Goal: Task Accomplishment & Management: Manage account settings

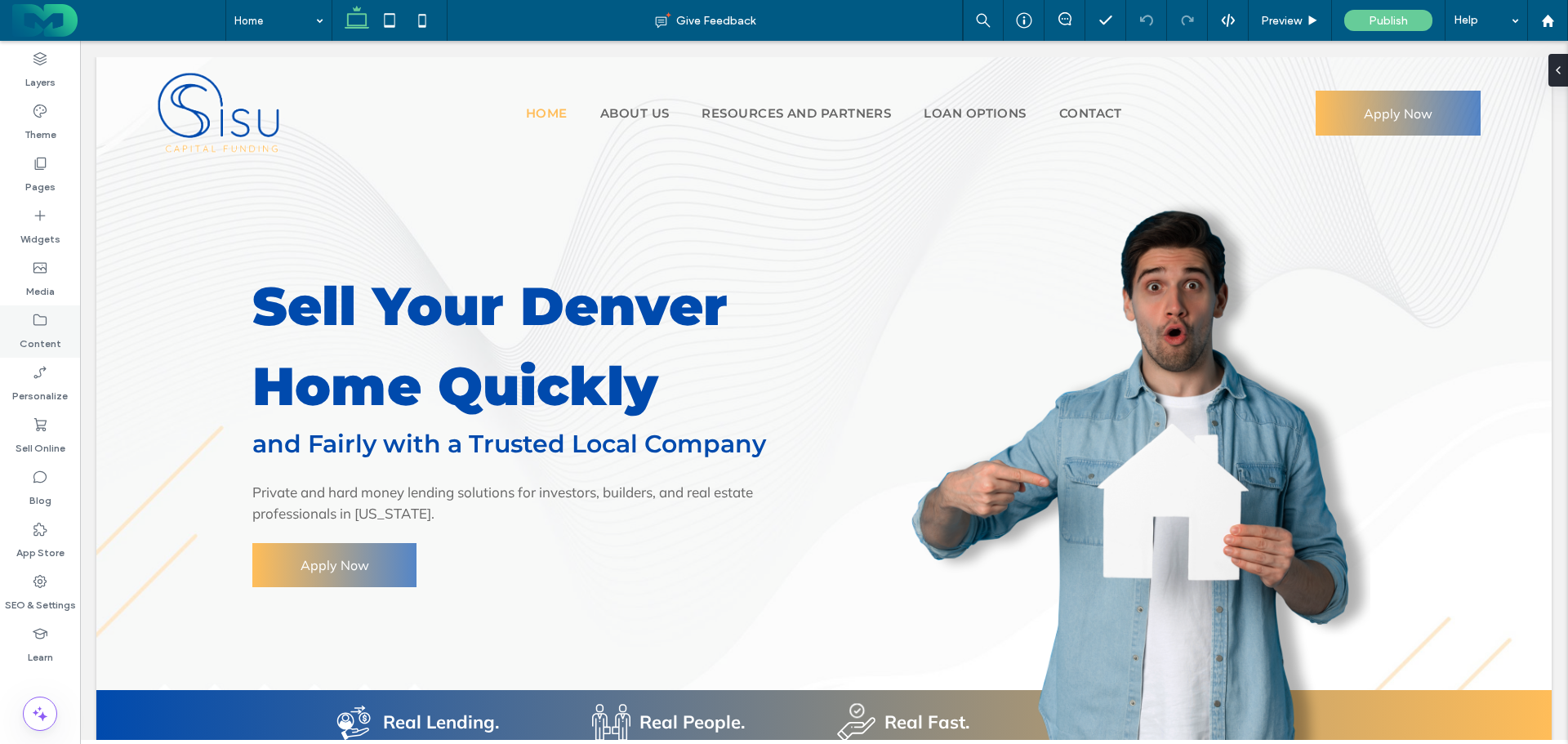
click at [42, 324] on icon at bounding box center [40, 319] width 17 height 17
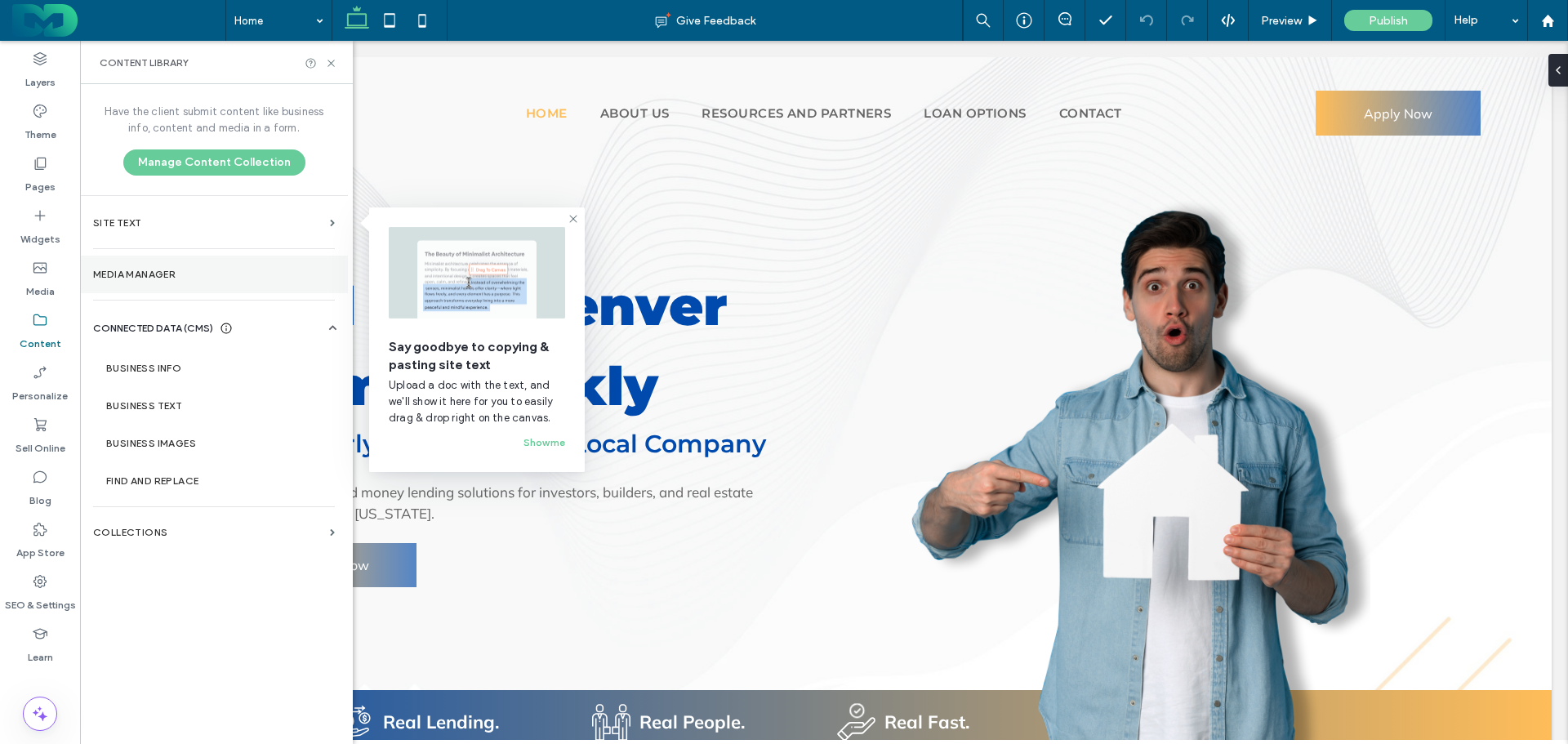
click at [138, 278] on label "Media Manager" at bounding box center [214, 274] width 242 height 12
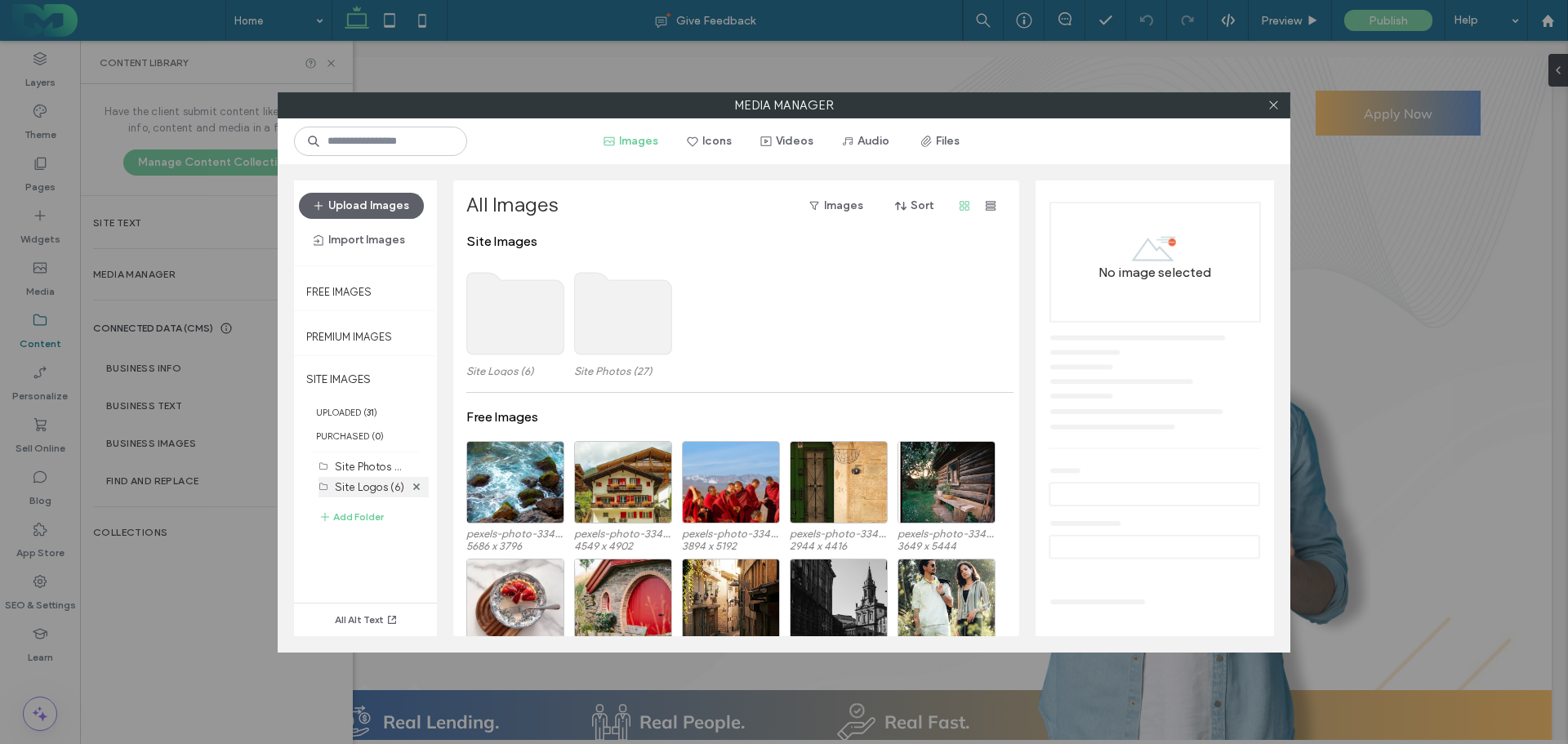
click at [366, 484] on label "Site Logos (6)" at bounding box center [369, 487] width 69 height 13
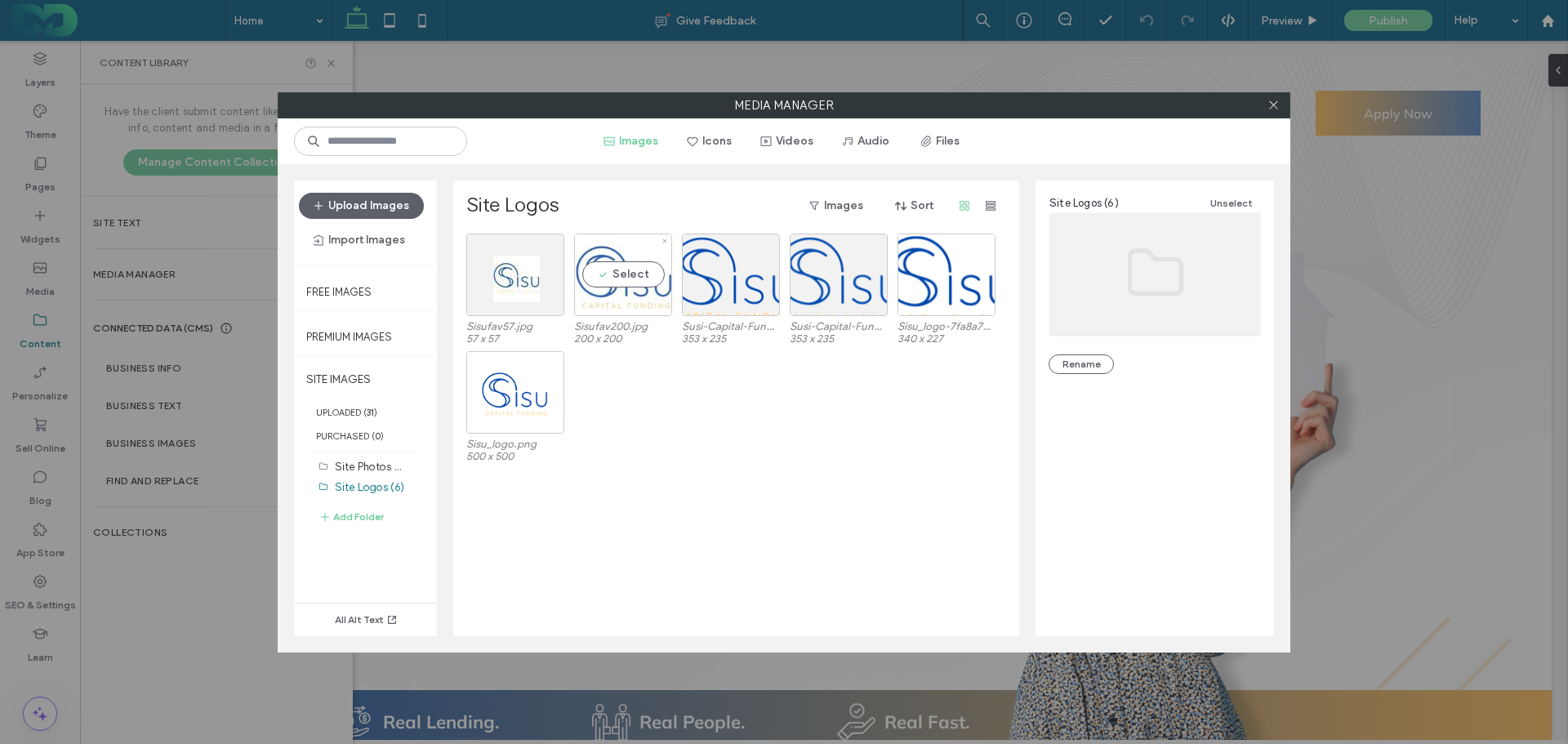
click at [590, 280] on div "Select" at bounding box center [623, 274] width 98 height 82
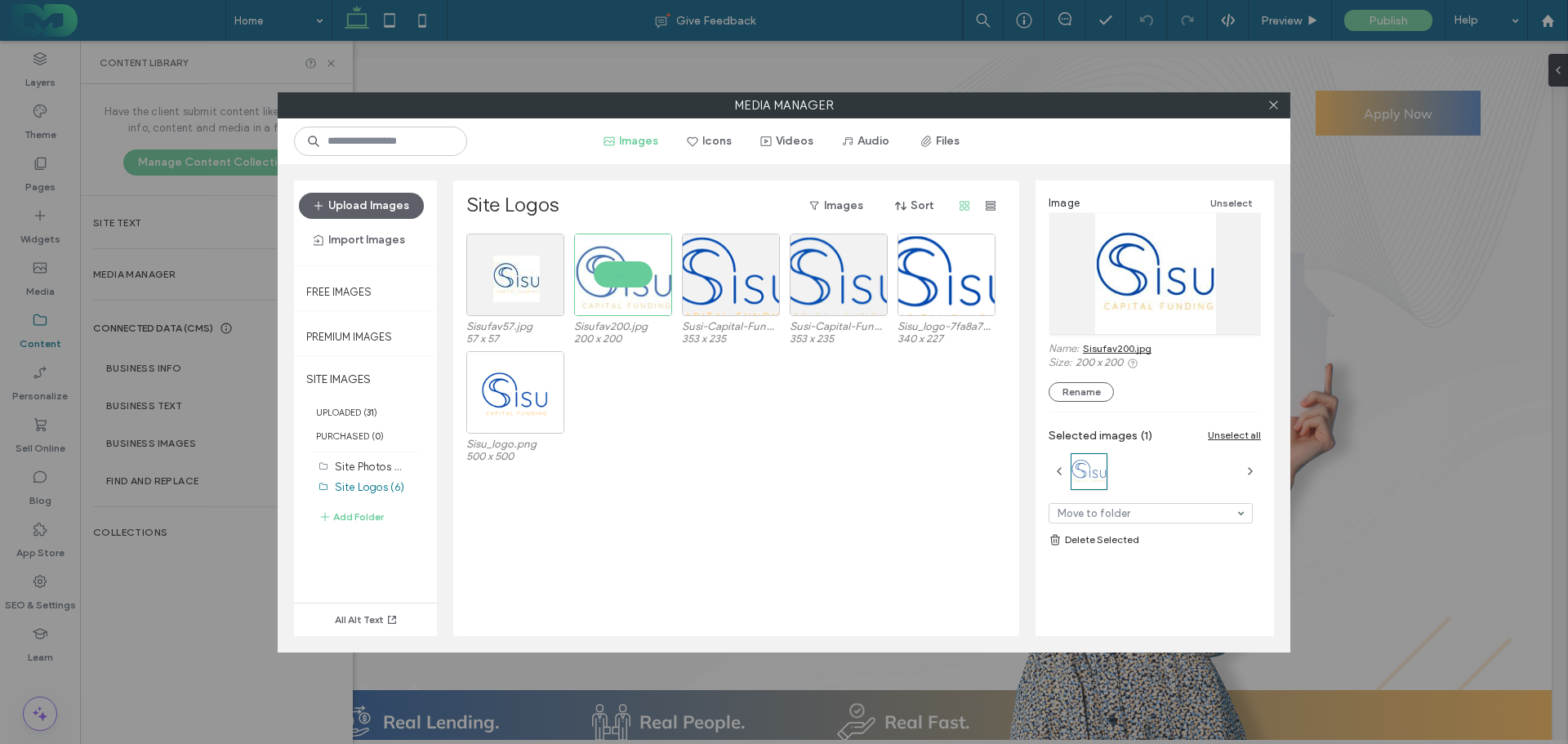
drag, startPoint x: 1124, startPoint y: 348, endPoint x: 1114, endPoint y: 349, distance: 10.0
click at [1123, 349] on link "Sisufav200.jpg" at bounding box center [1117, 348] width 68 height 13
click at [1277, 104] on icon at bounding box center [1273, 104] width 13 height 13
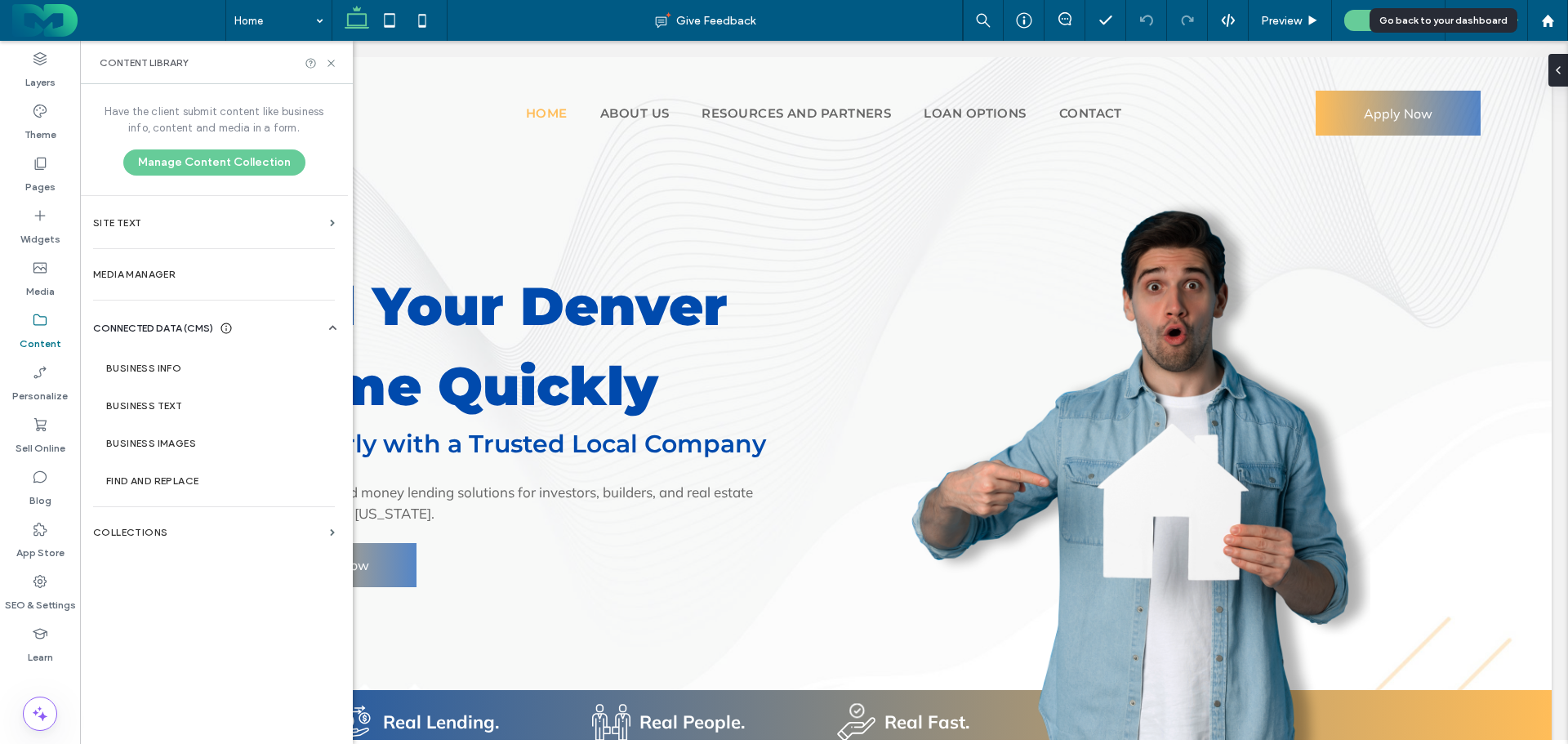
drag, startPoint x: 1542, startPoint y: 24, endPoint x: 1520, endPoint y: 29, distance: 22.6
click at [1541, 24] on icon at bounding box center [1547, 21] width 14 height 14
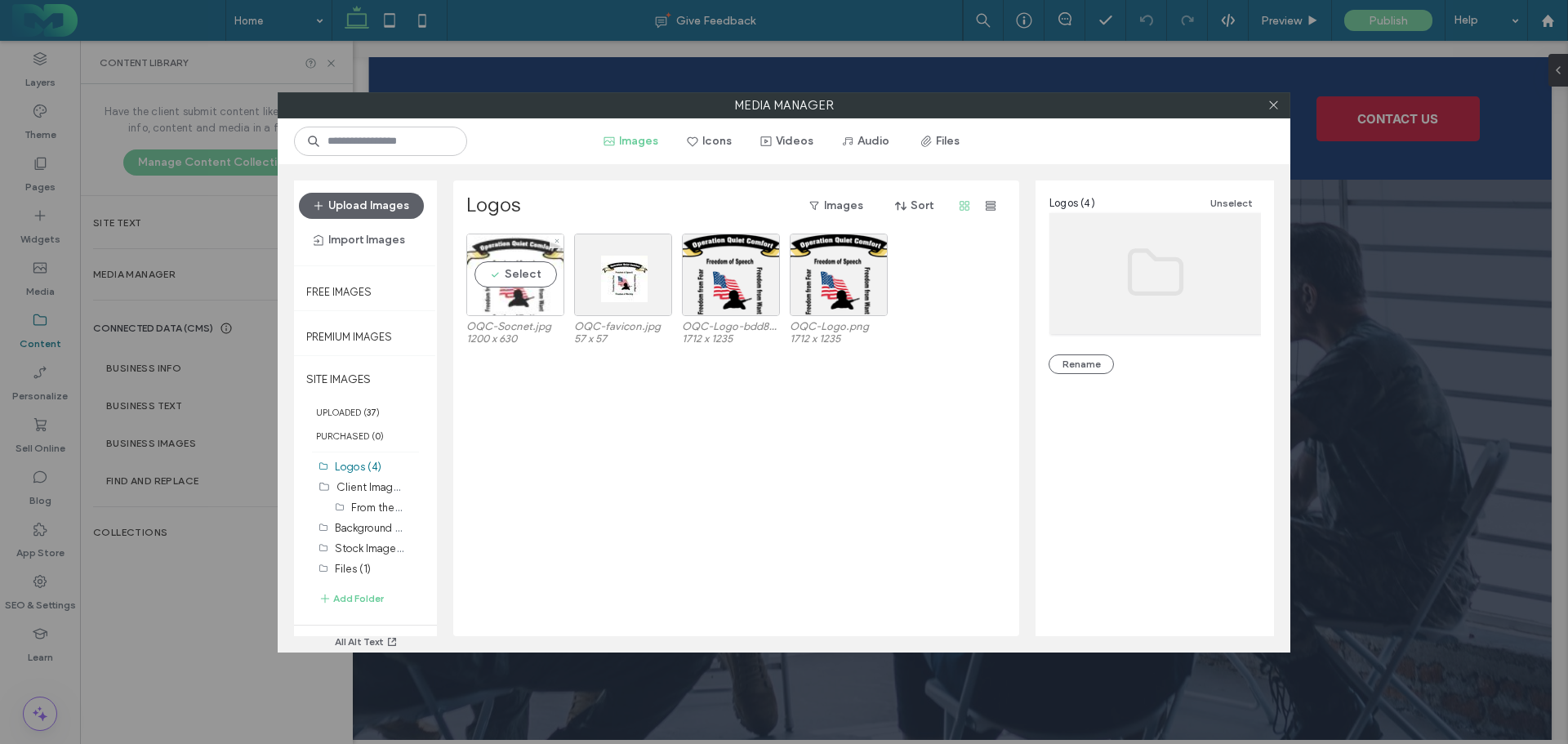
click at [496, 299] on div "Select" at bounding box center [515, 274] width 98 height 82
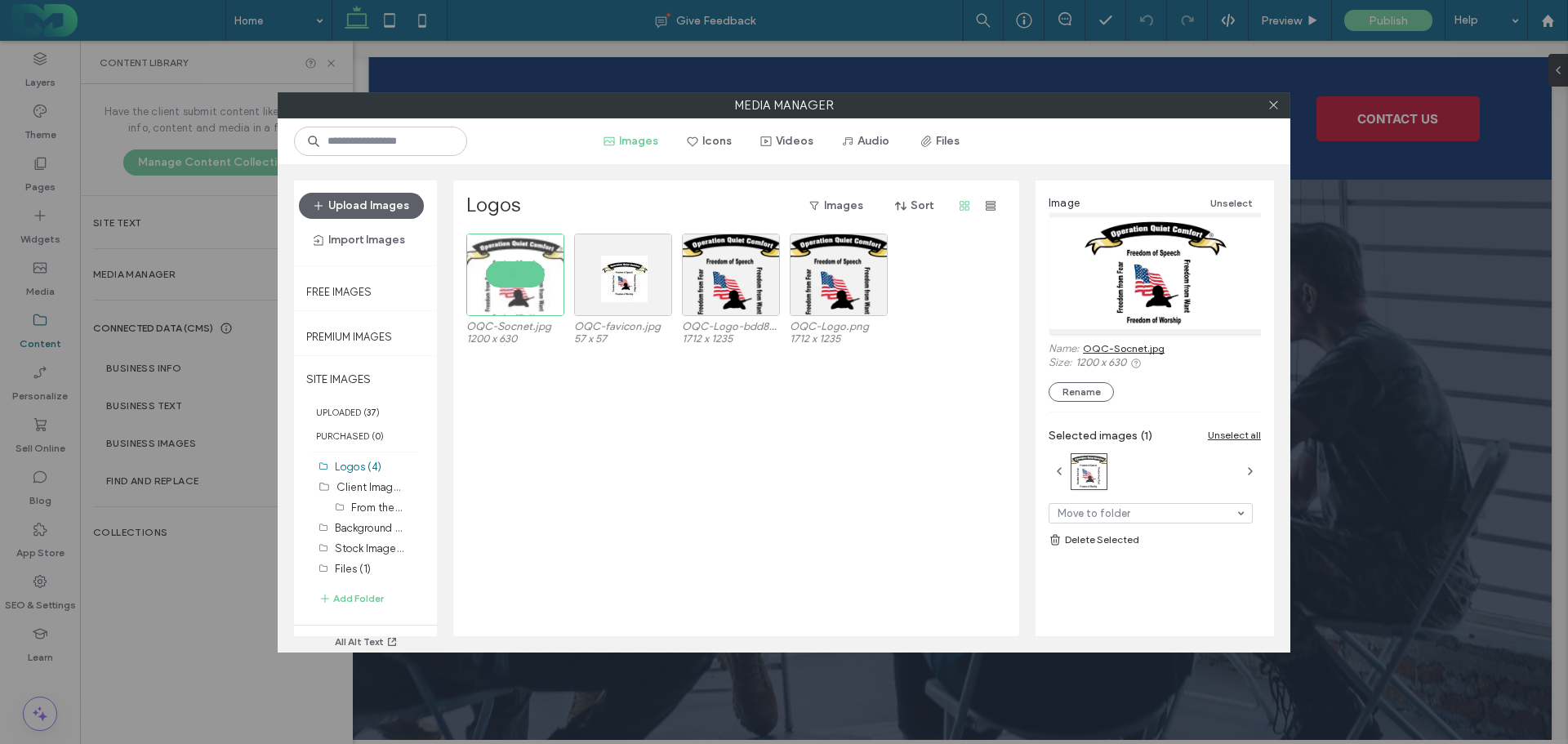
click at [1133, 351] on link "OQC-Socnet.jpg" at bounding box center [1124, 348] width 82 height 13
click at [1265, 104] on div at bounding box center [1272, 104] width 24 height 24
click at [1283, 103] on div at bounding box center [1272, 104] width 24 height 24
drag, startPoint x: 1270, startPoint y: 105, endPoint x: 1329, endPoint y: 1, distance: 119.6
click at [1271, 105] on icon at bounding box center [1273, 104] width 13 height 13
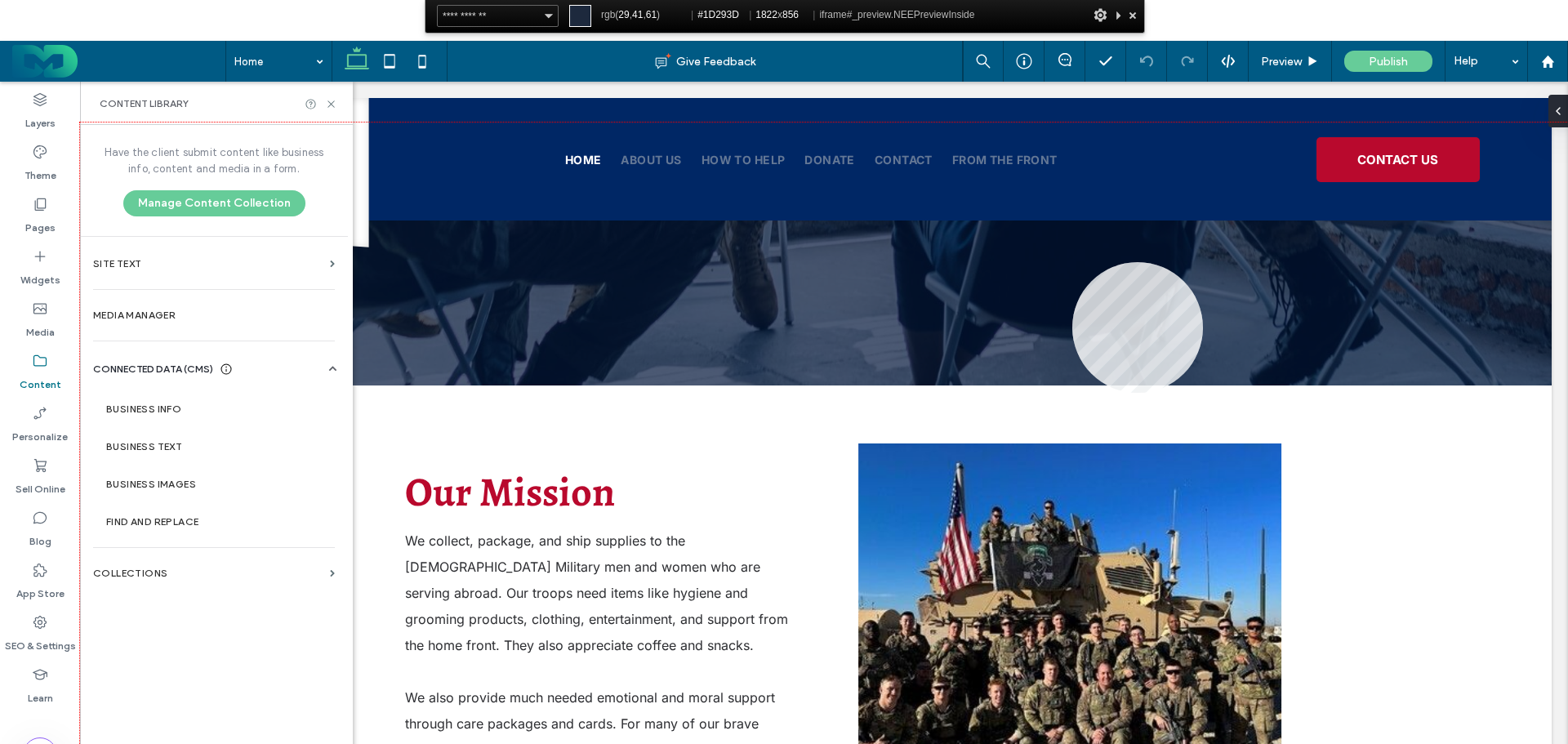
scroll to position [653, 0]
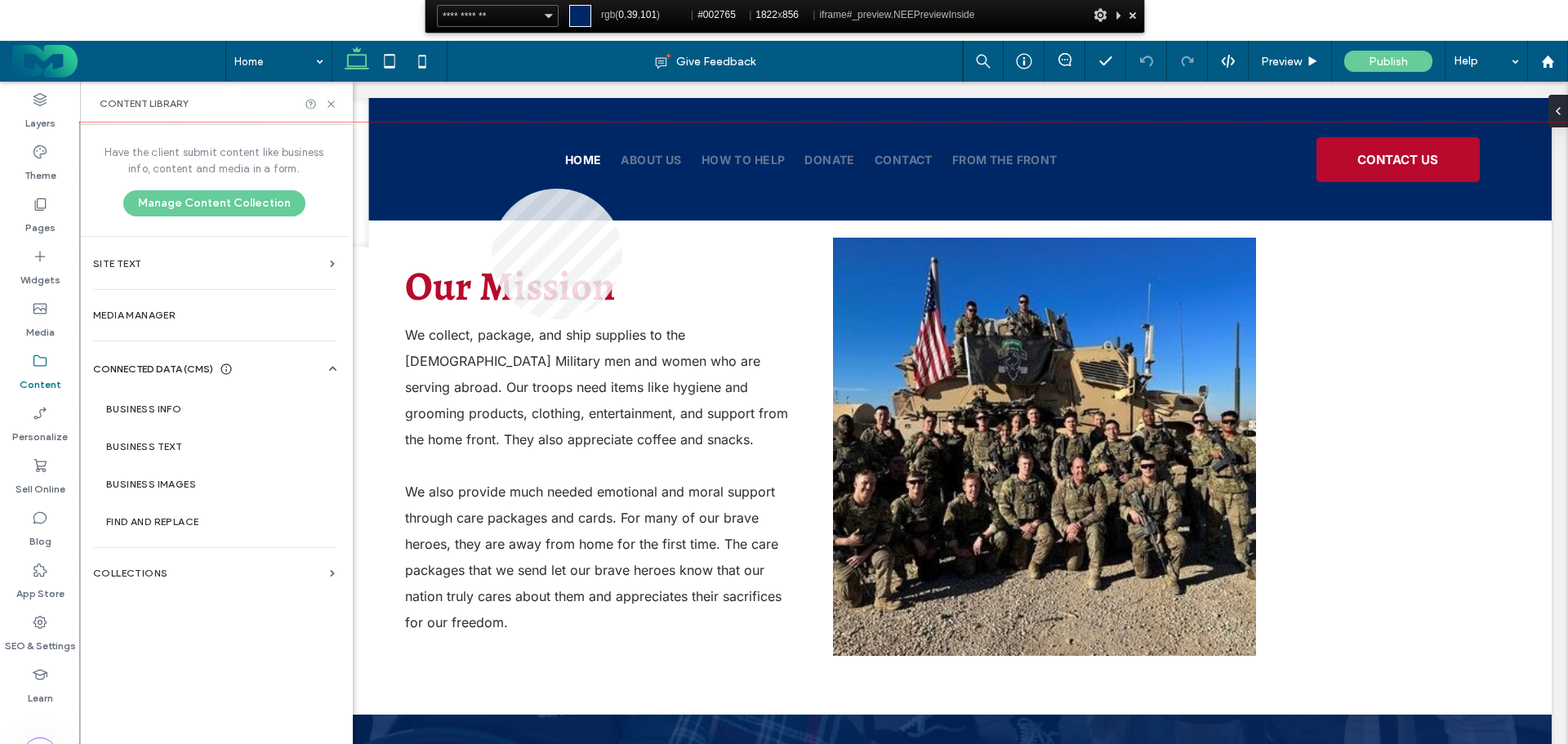
click at [491, 188] on div at bounding box center [824, 472] width 1488 height 699
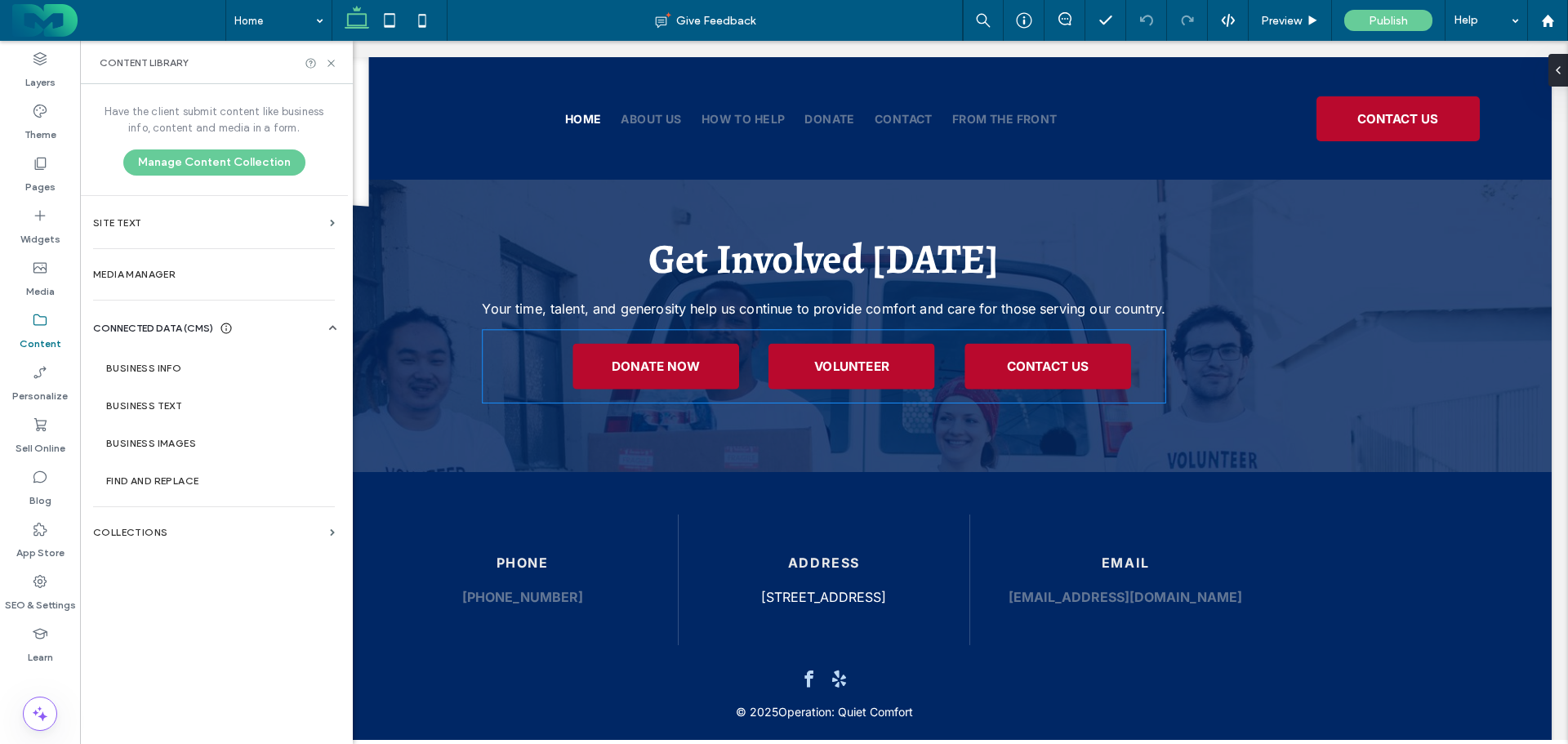
scroll to position [2184, 0]
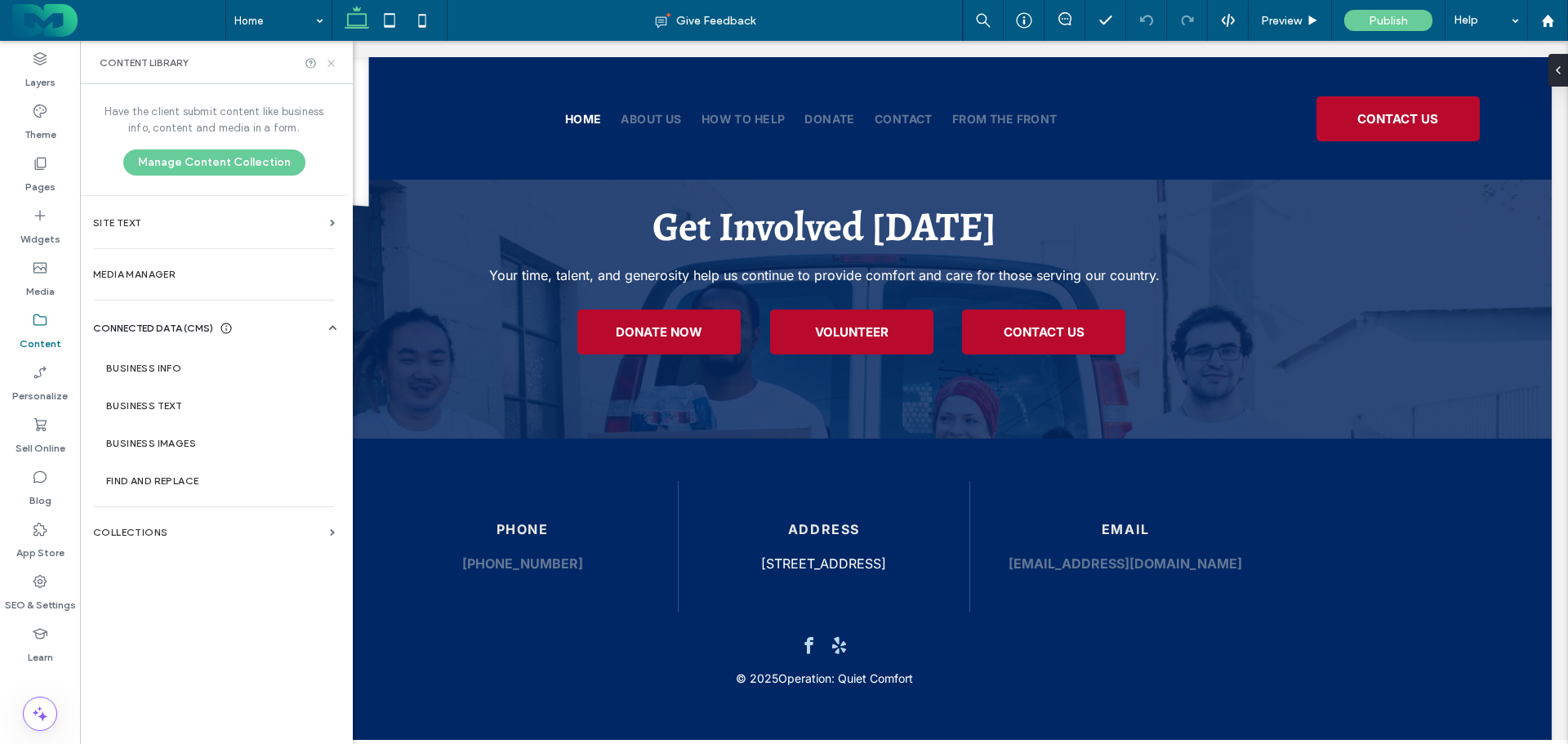
click at [333, 62] on icon at bounding box center [331, 63] width 13 height 13
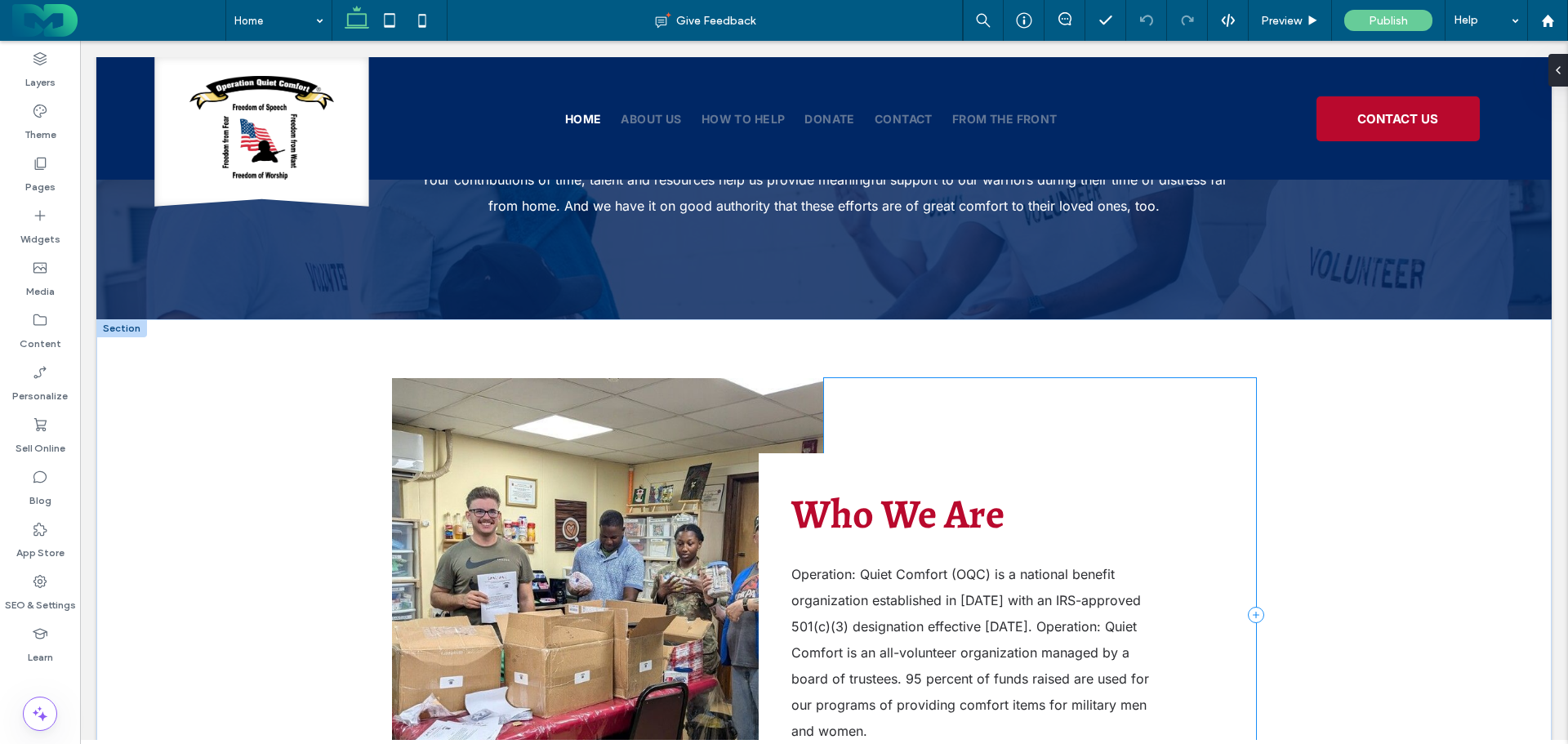
scroll to position [1551, 0]
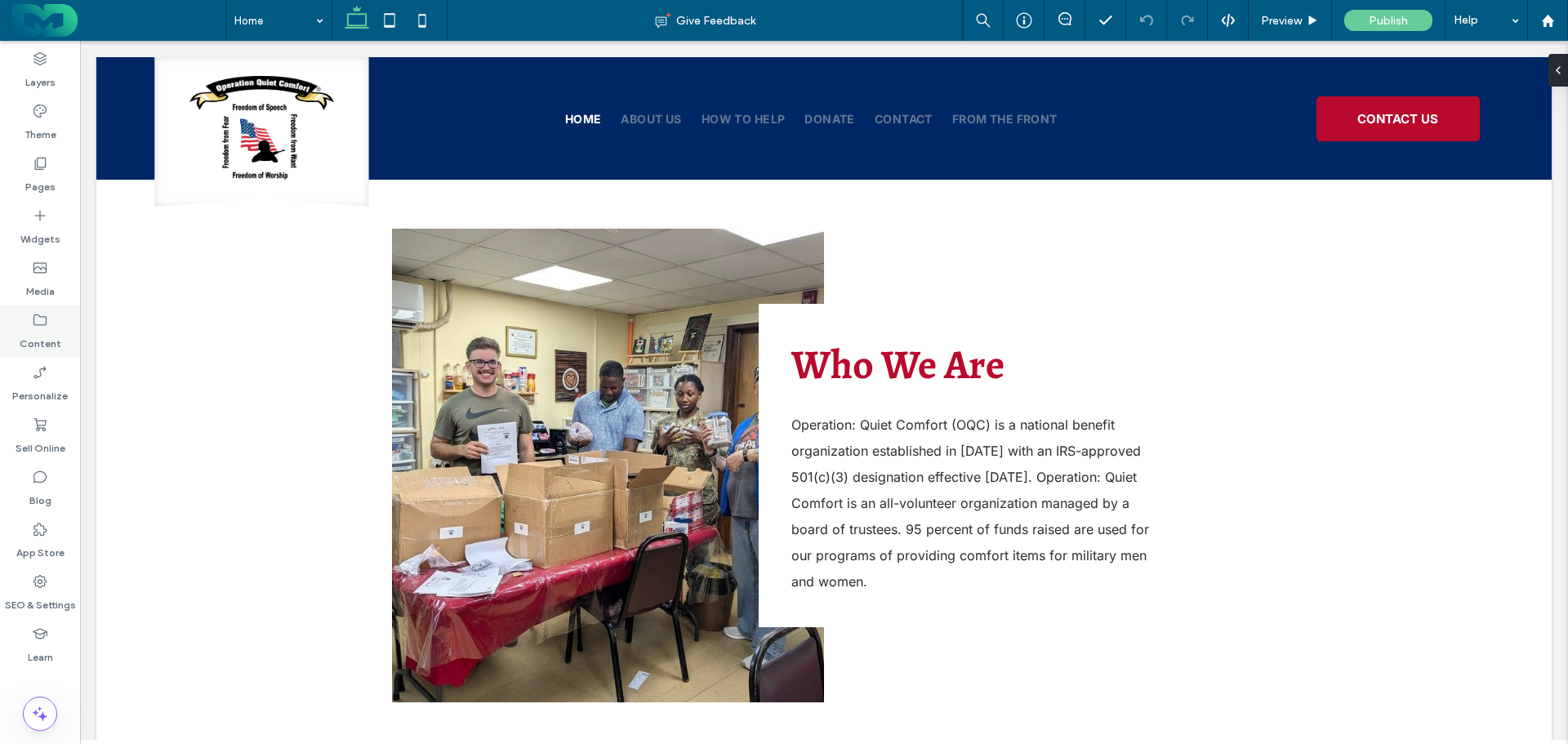
click at [32, 313] on icon at bounding box center [40, 319] width 17 height 17
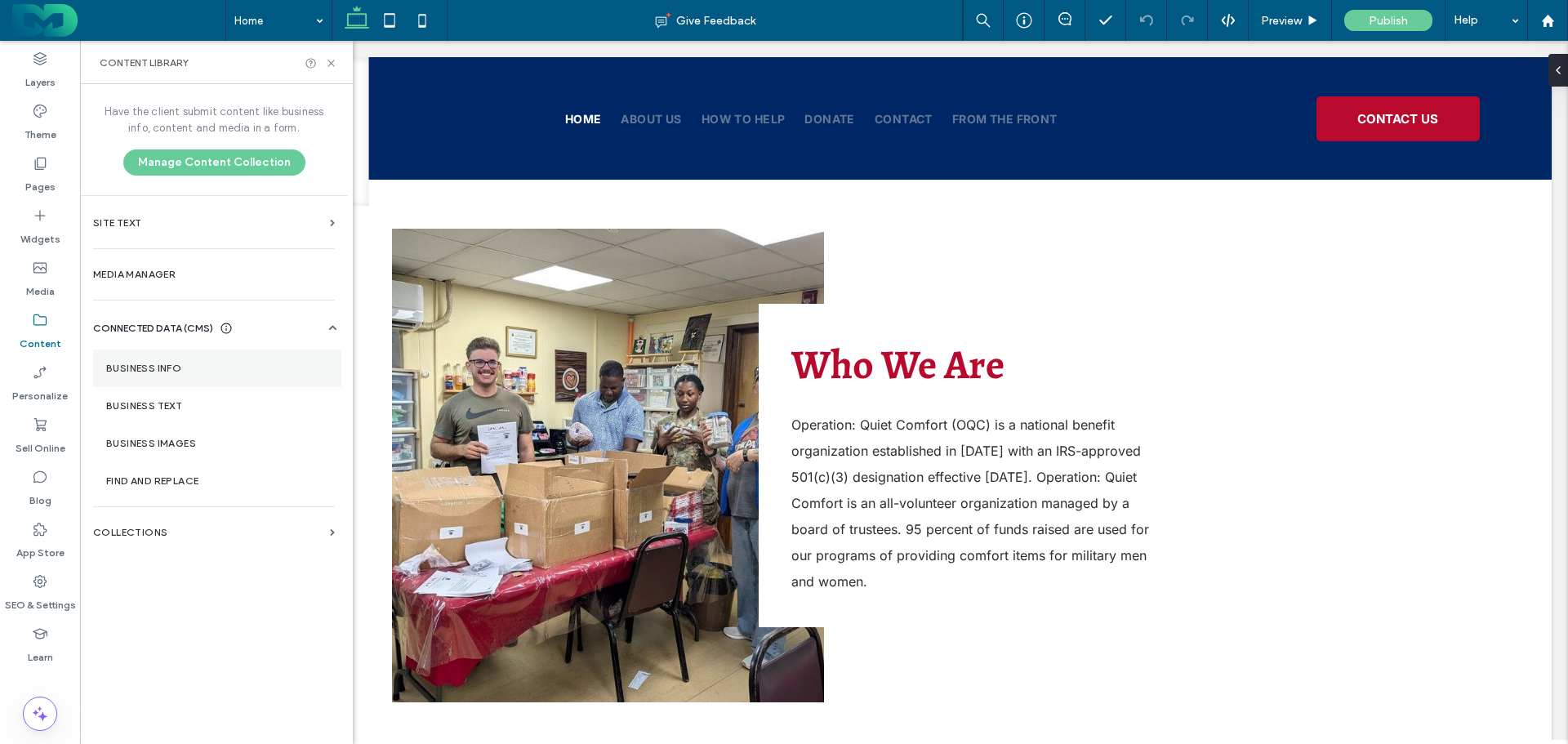
click at [185, 382] on section "Business Info" at bounding box center [217, 368] width 248 height 37
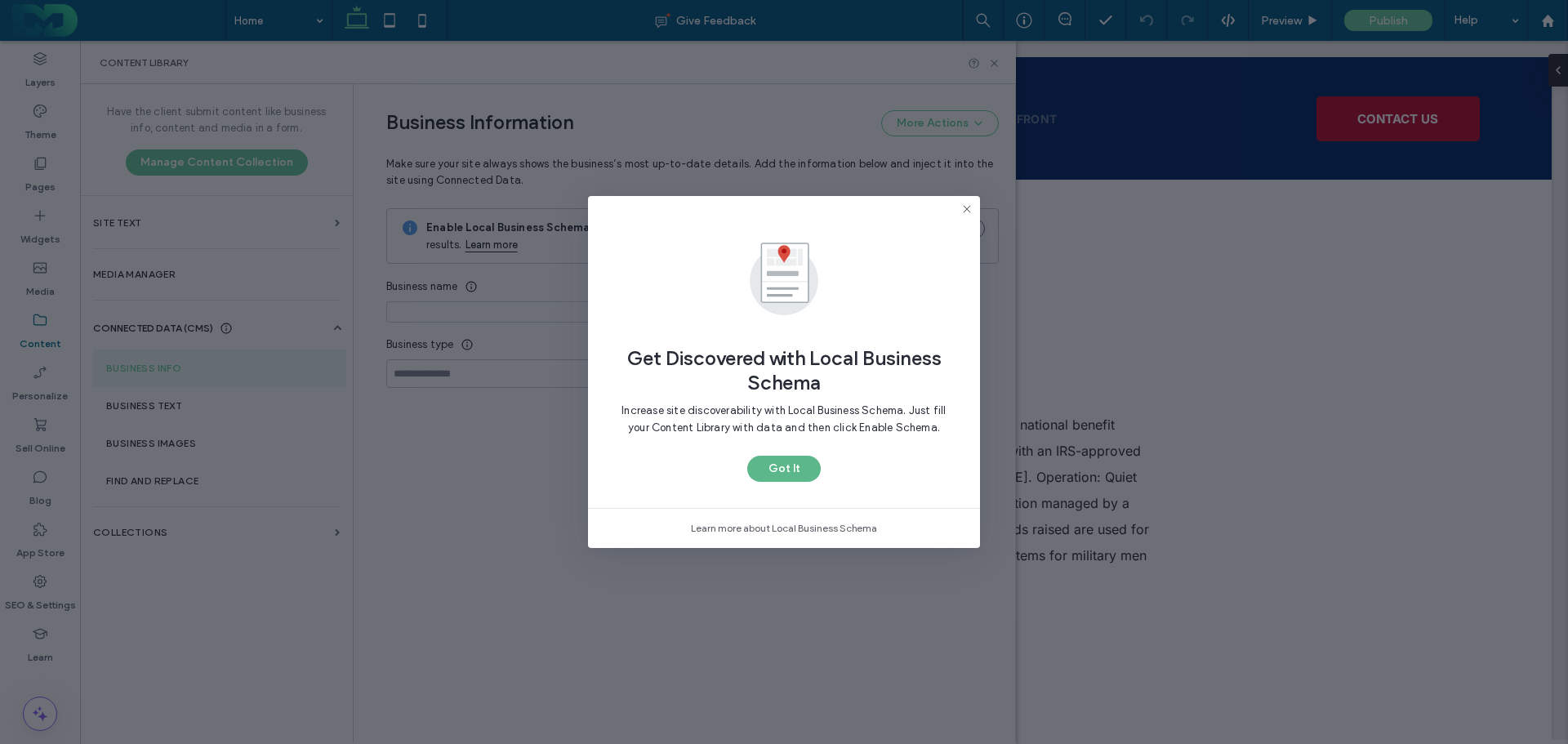
type input "**********"
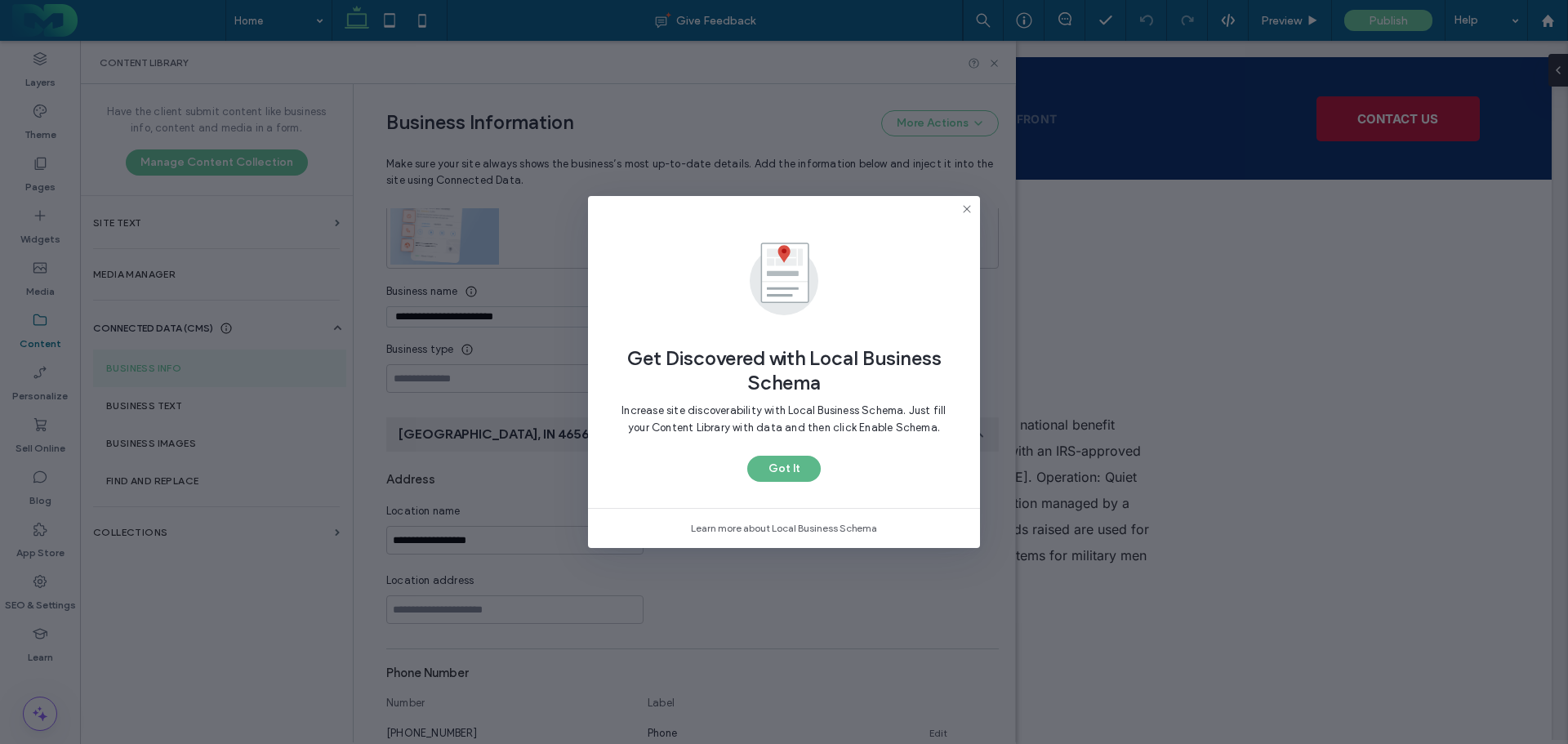
scroll to position [148, 0]
drag, startPoint x: 799, startPoint y: 461, endPoint x: 659, endPoint y: 381, distance: 161.2
click at [798, 461] on button "Got It" at bounding box center [783, 469] width 73 height 26
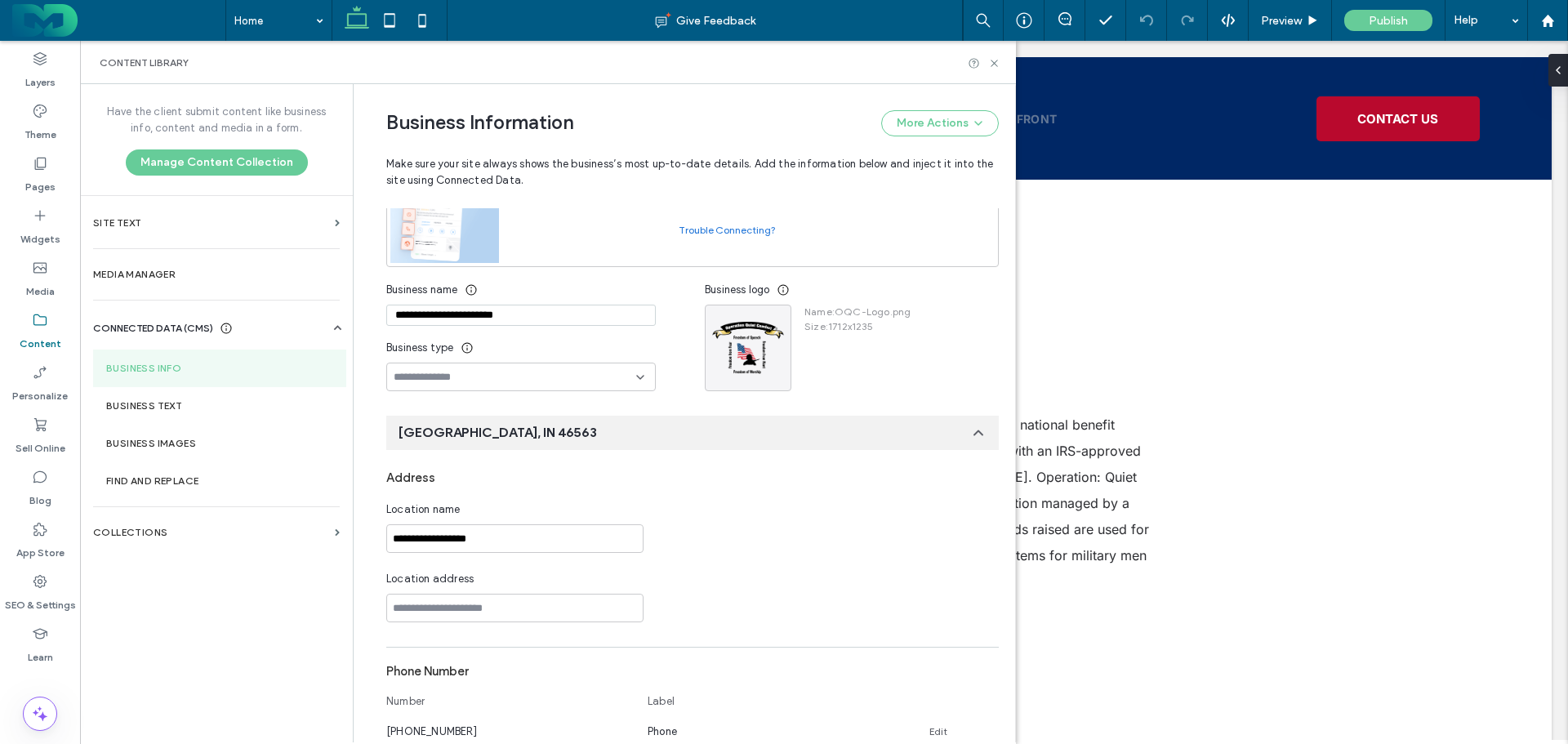
click at [511, 315] on input "**********" at bounding box center [521, 315] width 269 height 21
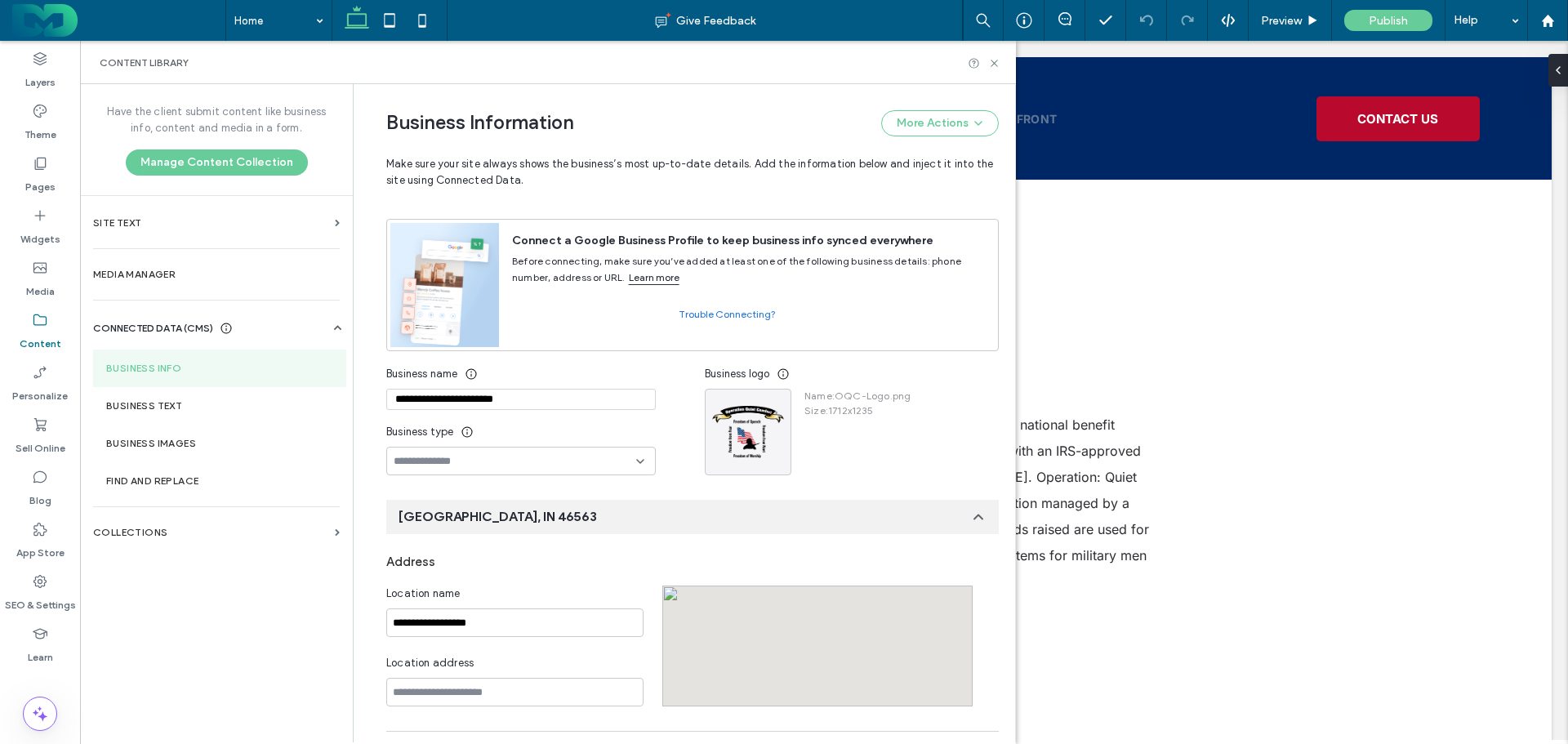
scroll to position [0, 0]
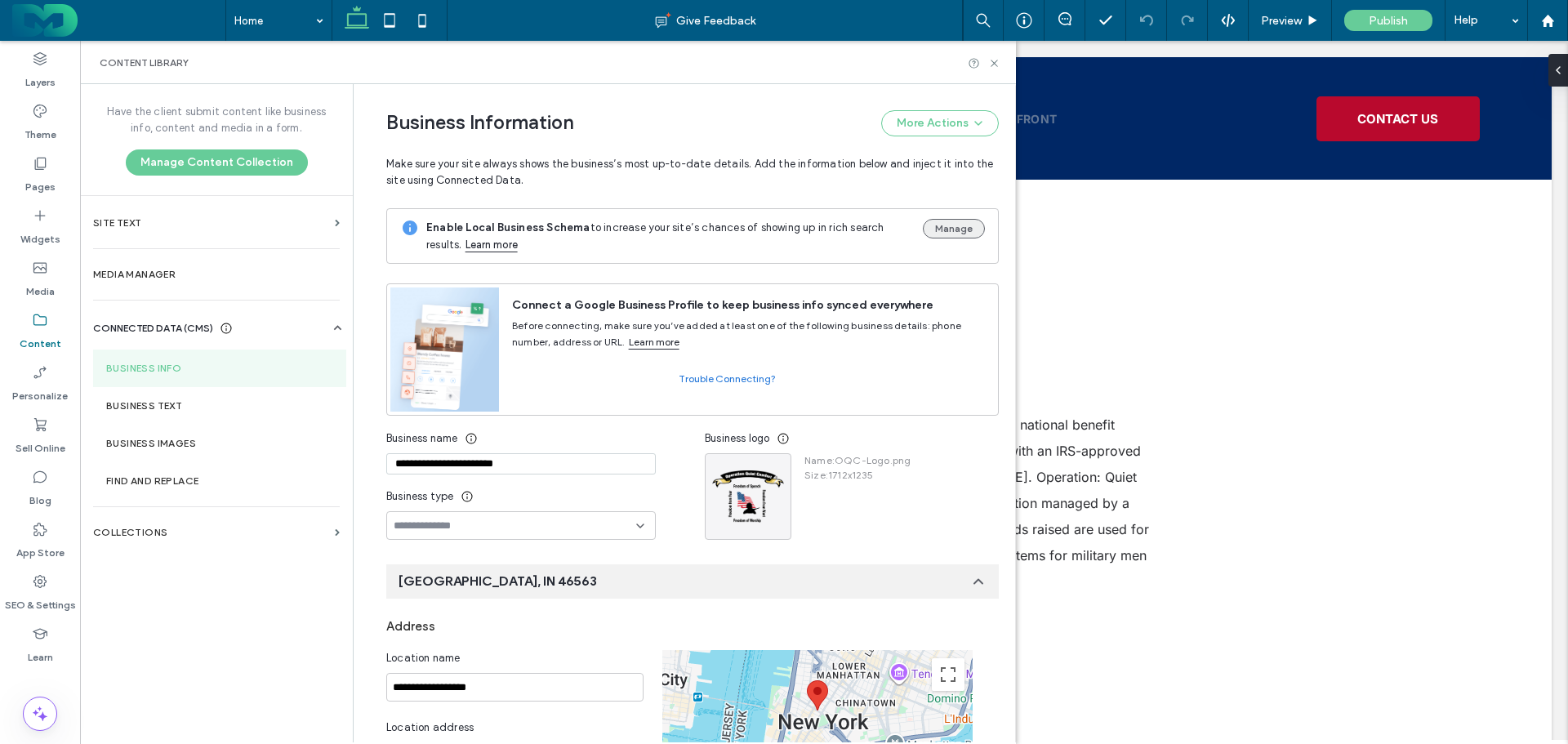
click at [930, 233] on button "Manage" at bounding box center [954, 228] width 62 height 20
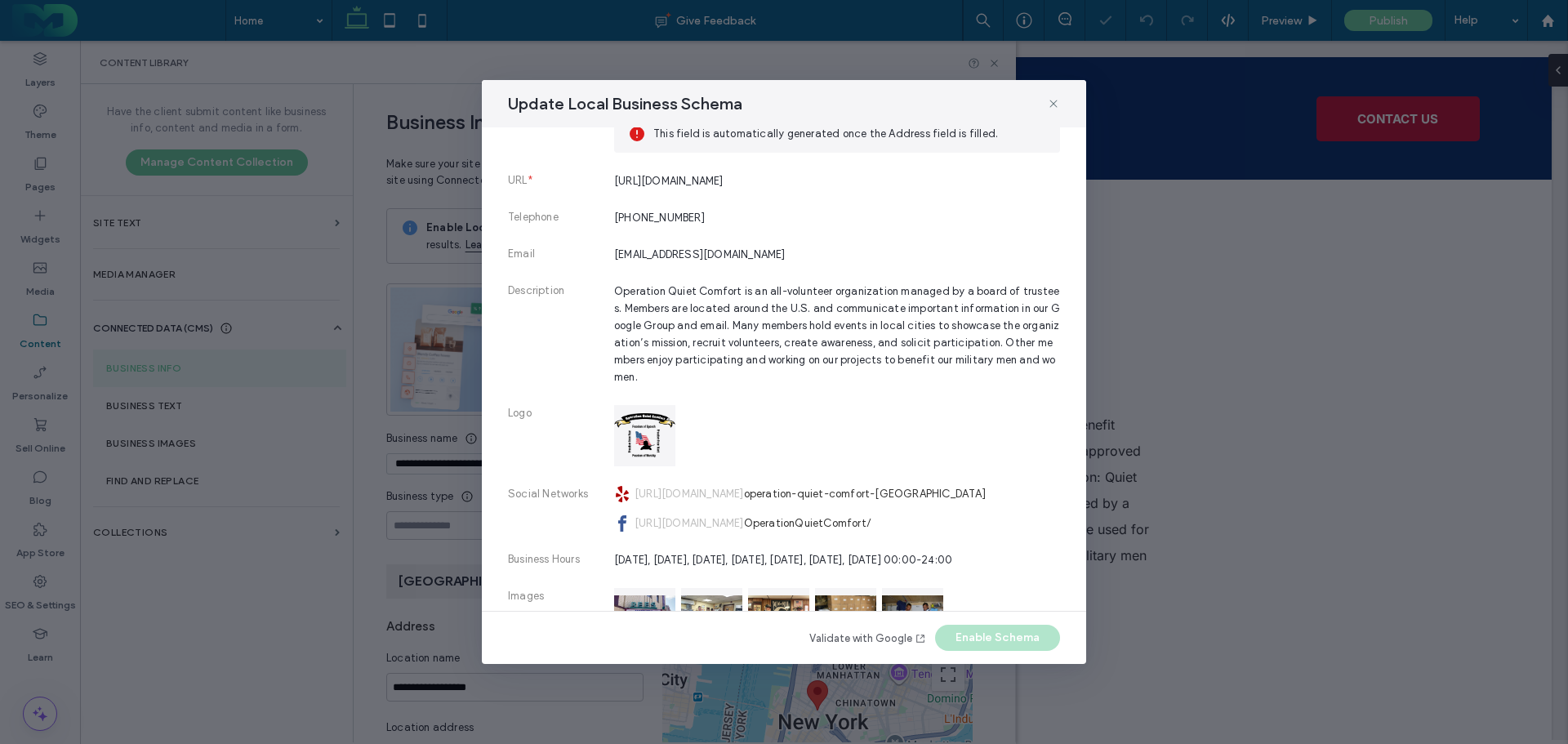
scroll to position [408, 0]
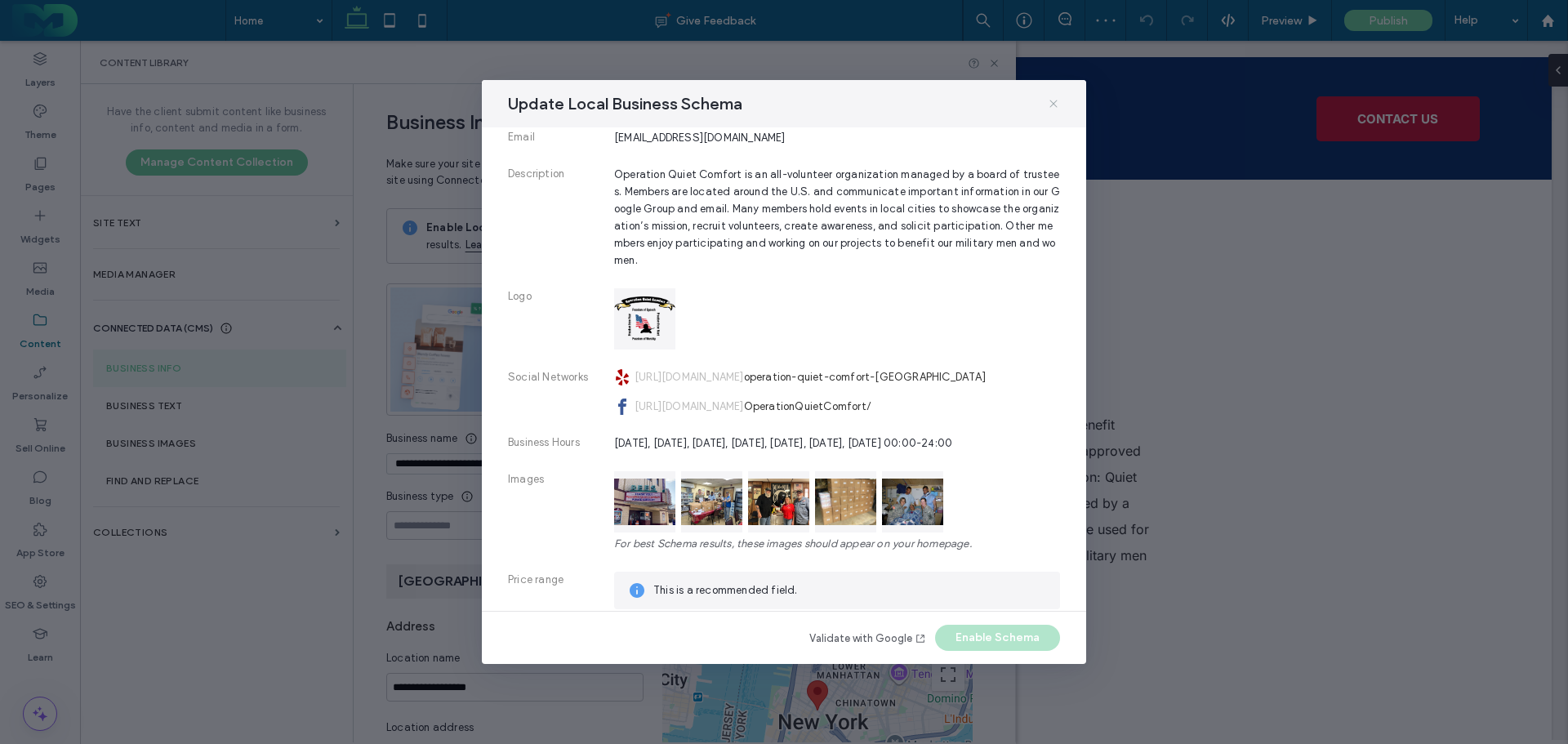
click at [1050, 110] on span at bounding box center [1052, 103] width 13 height 21
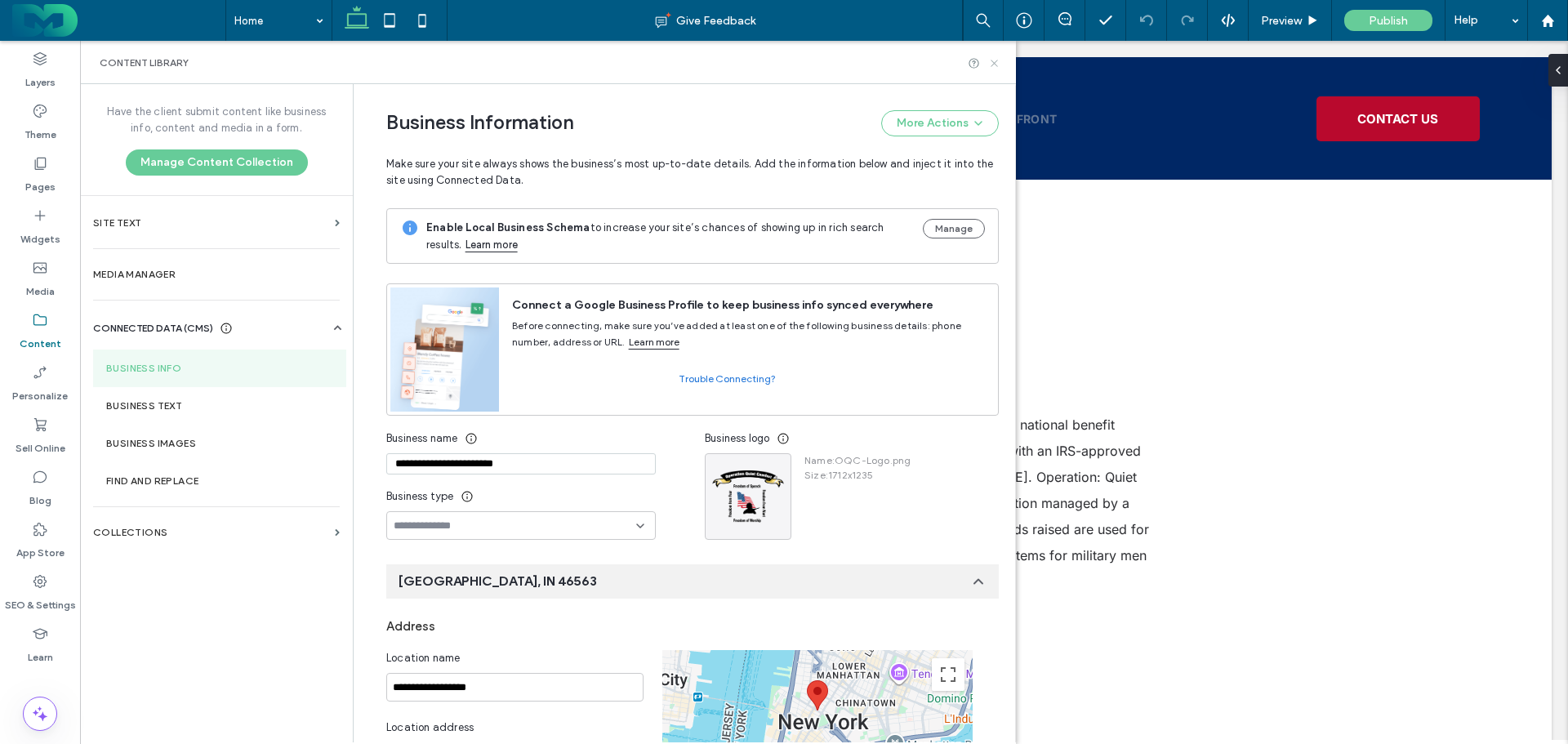
click at [994, 62] on use at bounding box center [993, 62] width 7 height 7
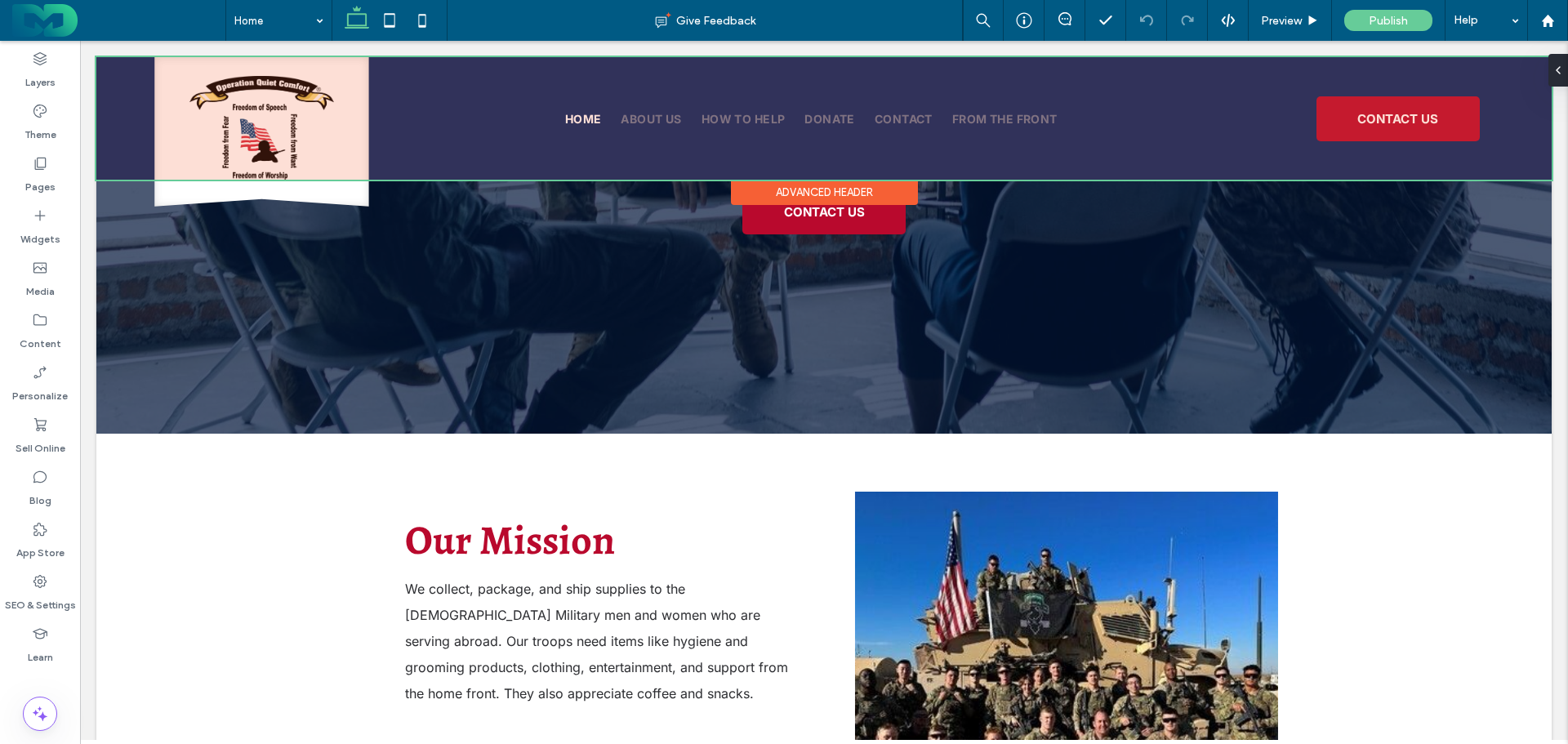
scroll to position [0, 0]
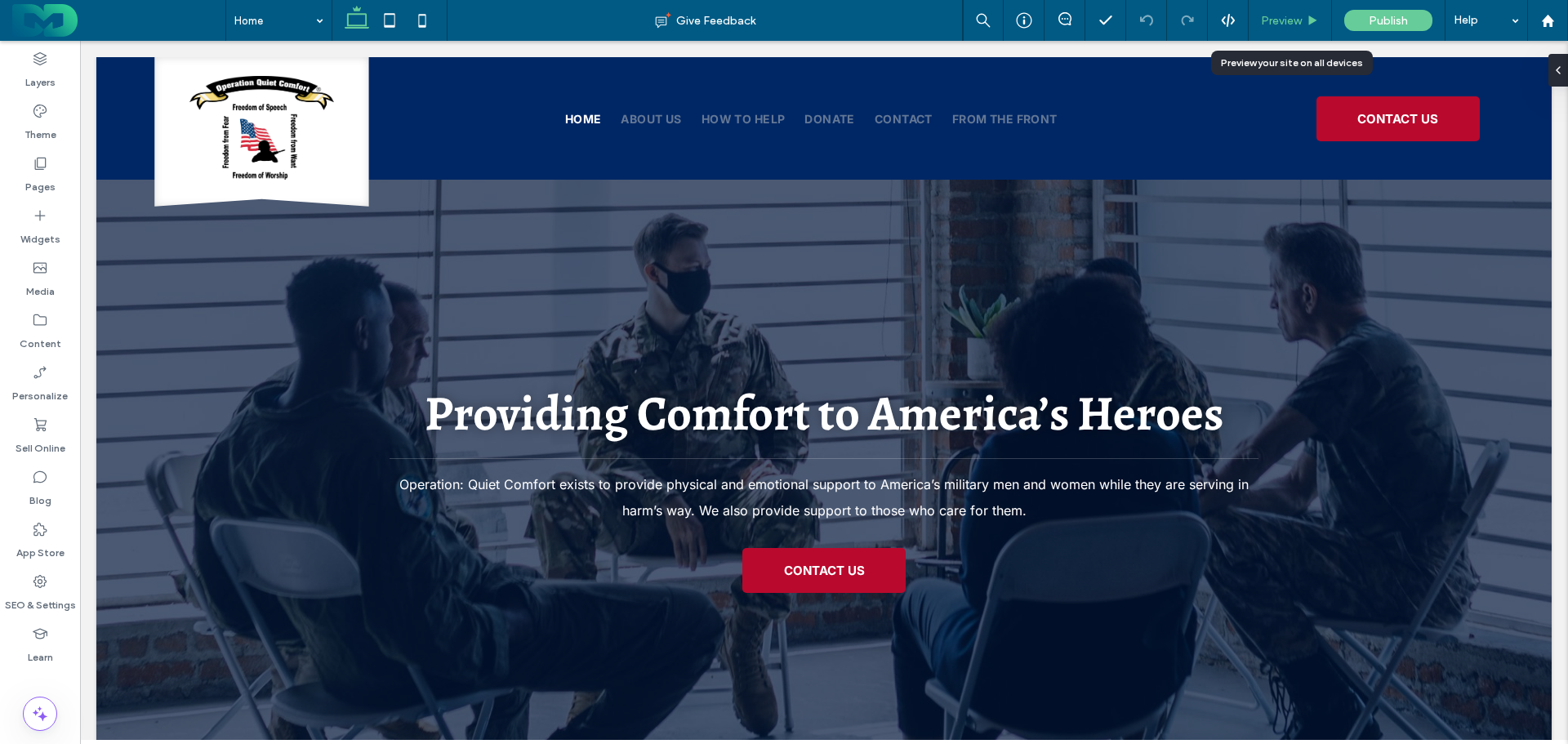
click at [1293, 23] on span "Preview" at bounding box center [1281, 21] width 41 height 14
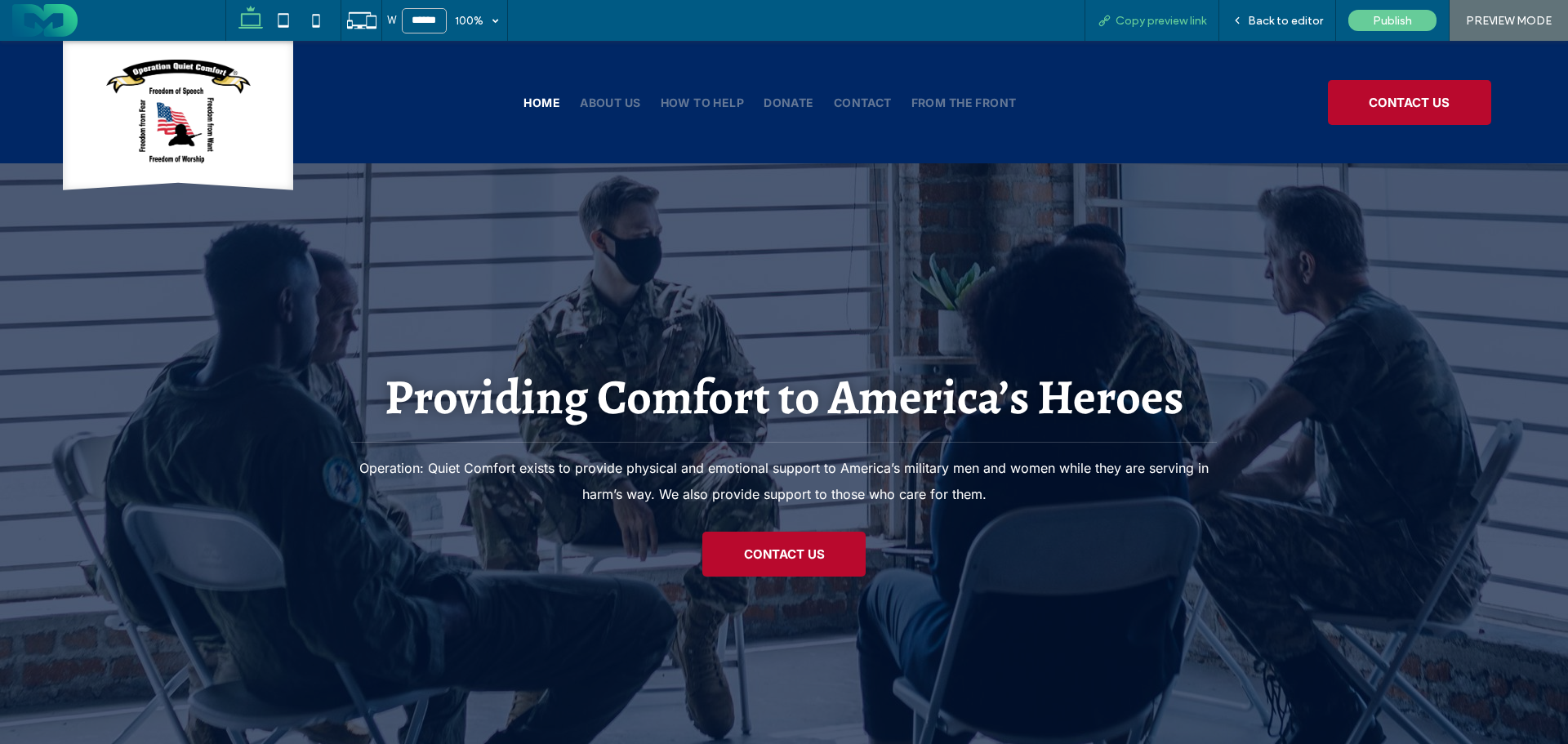
click at [1160, 21] on span "Copy preview link" at bounding box center [1160, 21] width 91 height 14
click at [1179, 31] on div "Copy preview link" at bounding box center [1151, 21] width 135 height 41
click at [1262, 21] on span "Back to editor" at bounding box center [1285, 21] width 75 height 14
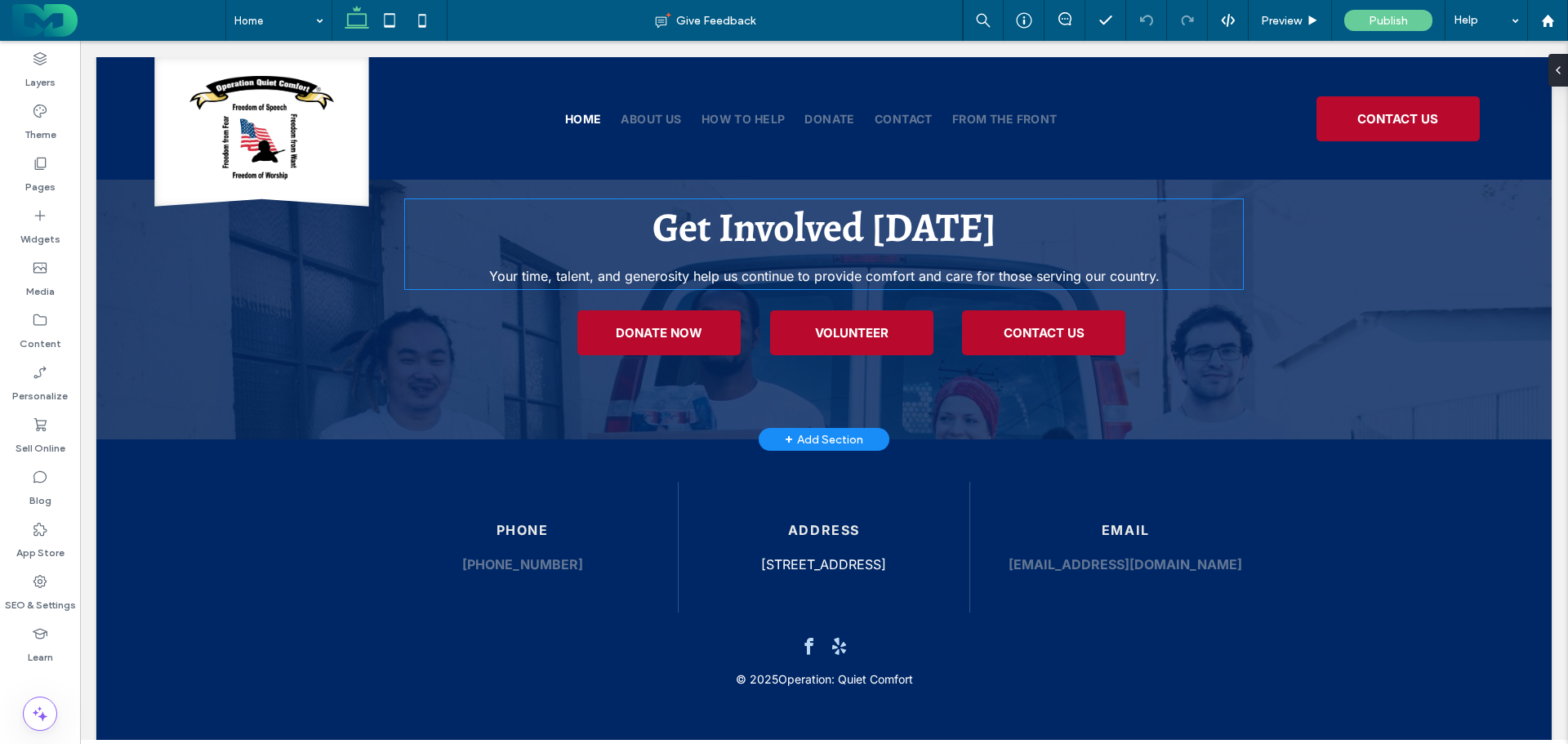
scroll to position [2184, 0]
click at [392, 13] on icon at bounding box center [389, 20] width 32 height 32
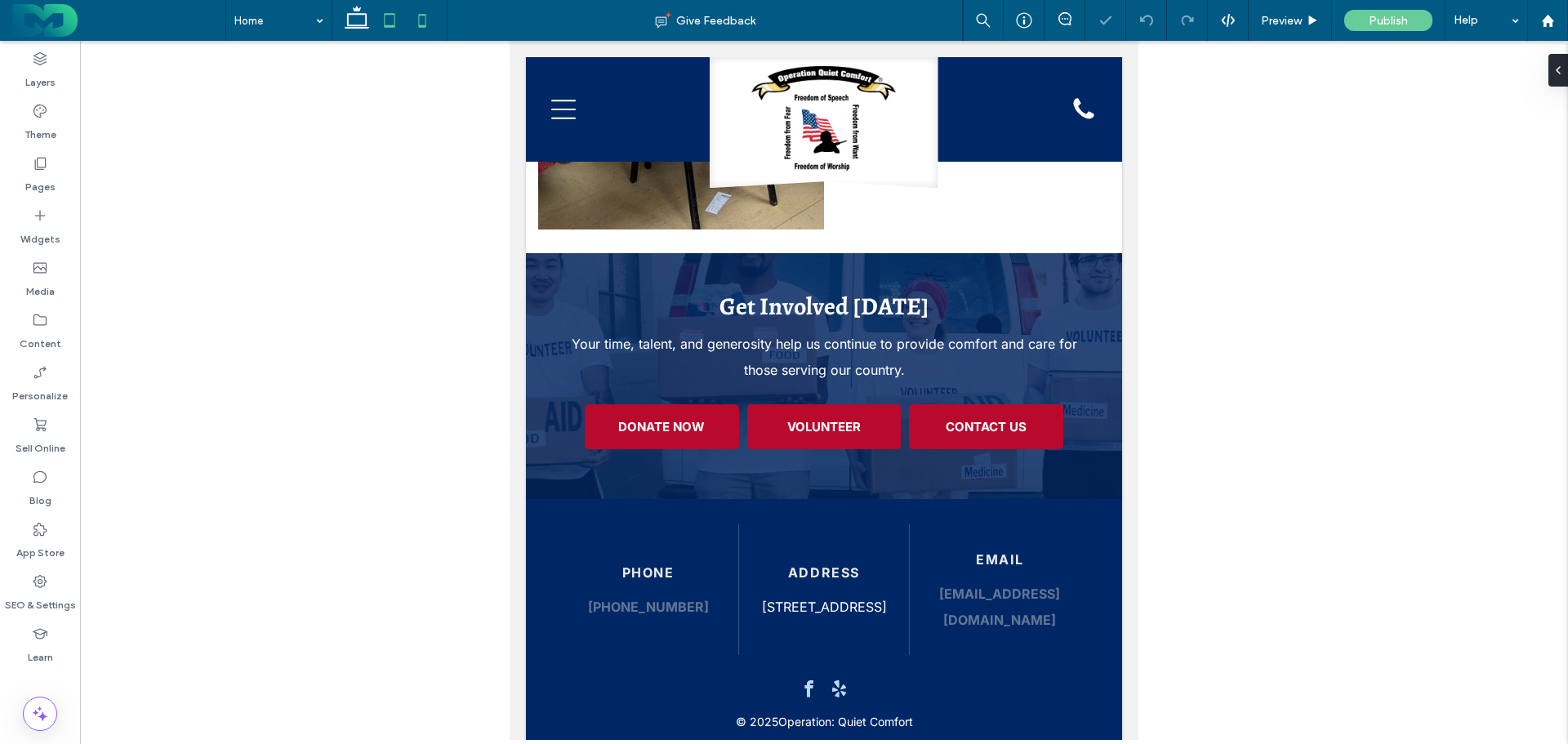
click at [427, 20] on icon at bounding box center [422, 20] width 32 height 32
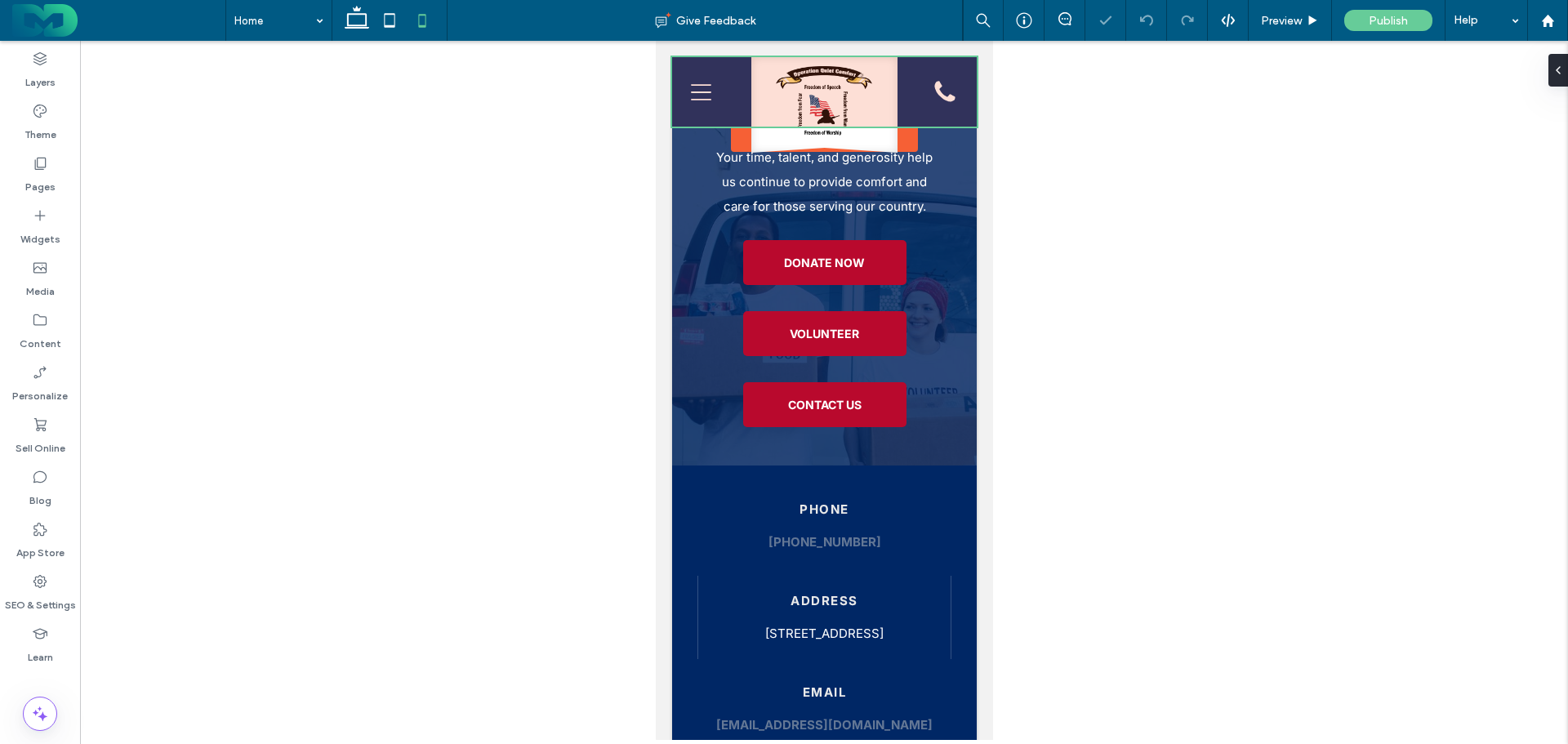
click at [695, 96] on div at bounding box center [823, 92] width 305 height 69
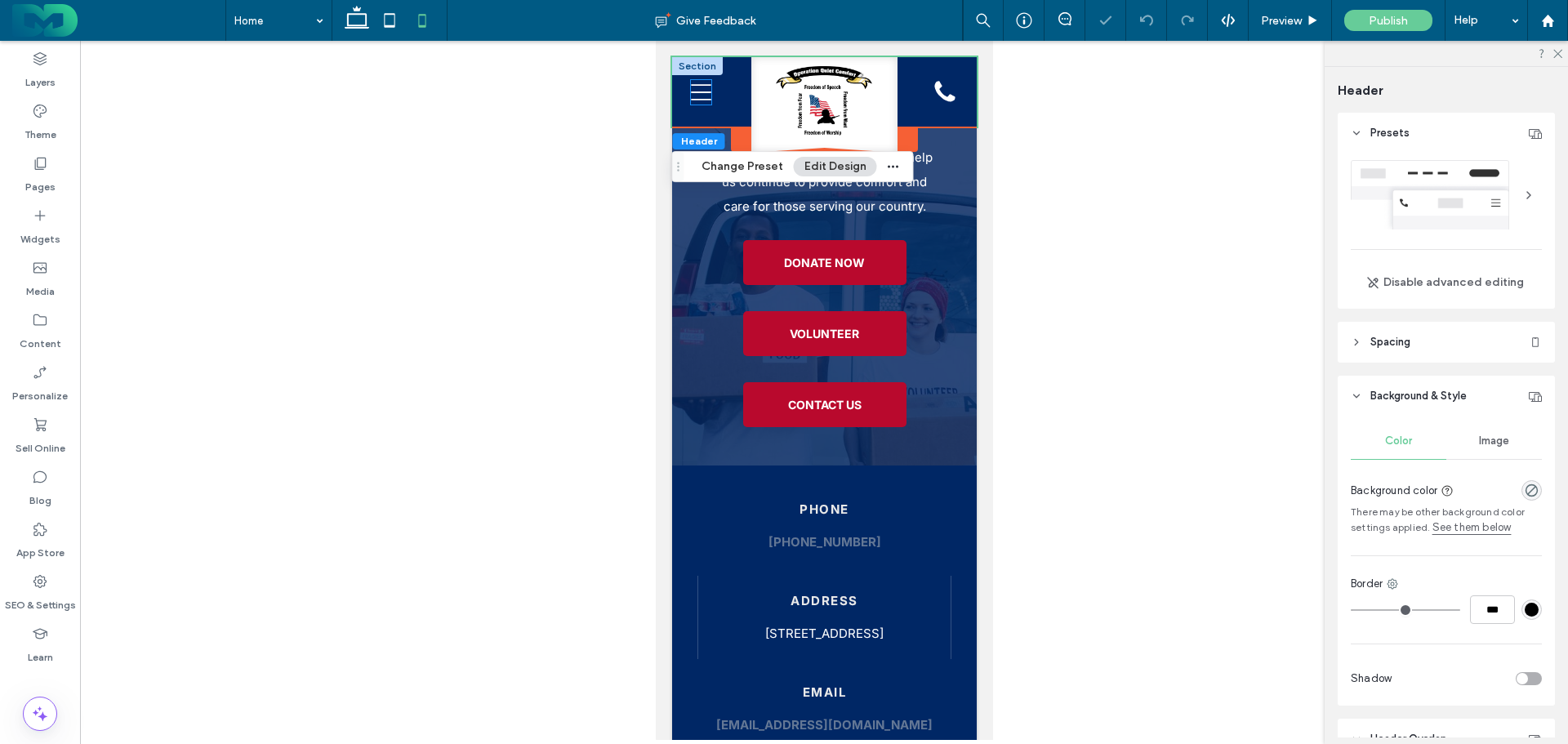
click at [695, 87] on icon "Menu" at bounding box center [700, 92] width 21 height 24
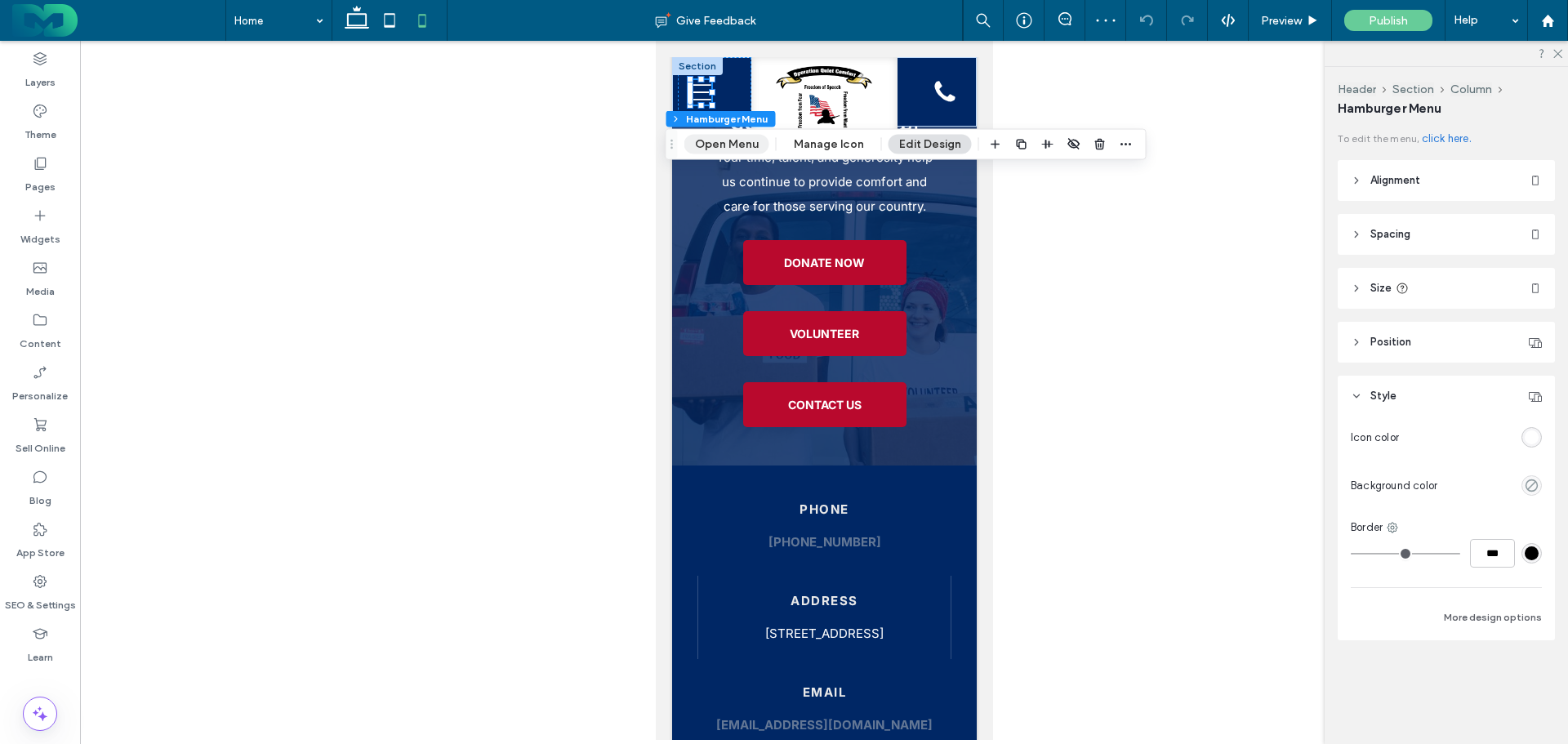
click at [707, 143] on button "Open Menu" at bounding box center [726, 145] width 85 height 20
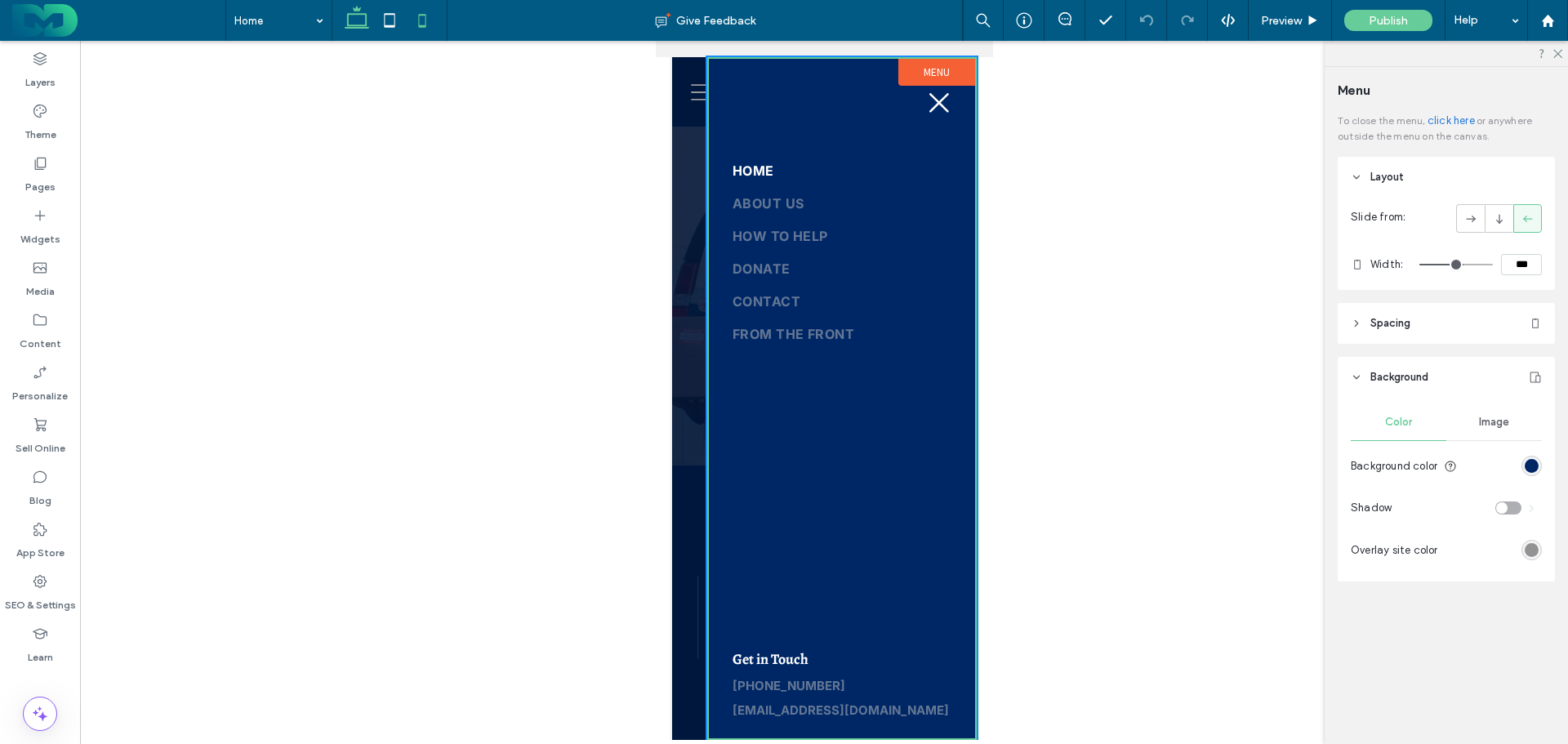
click at [362, 22] on icon at bounding box center [356, 20] width 32 height 32
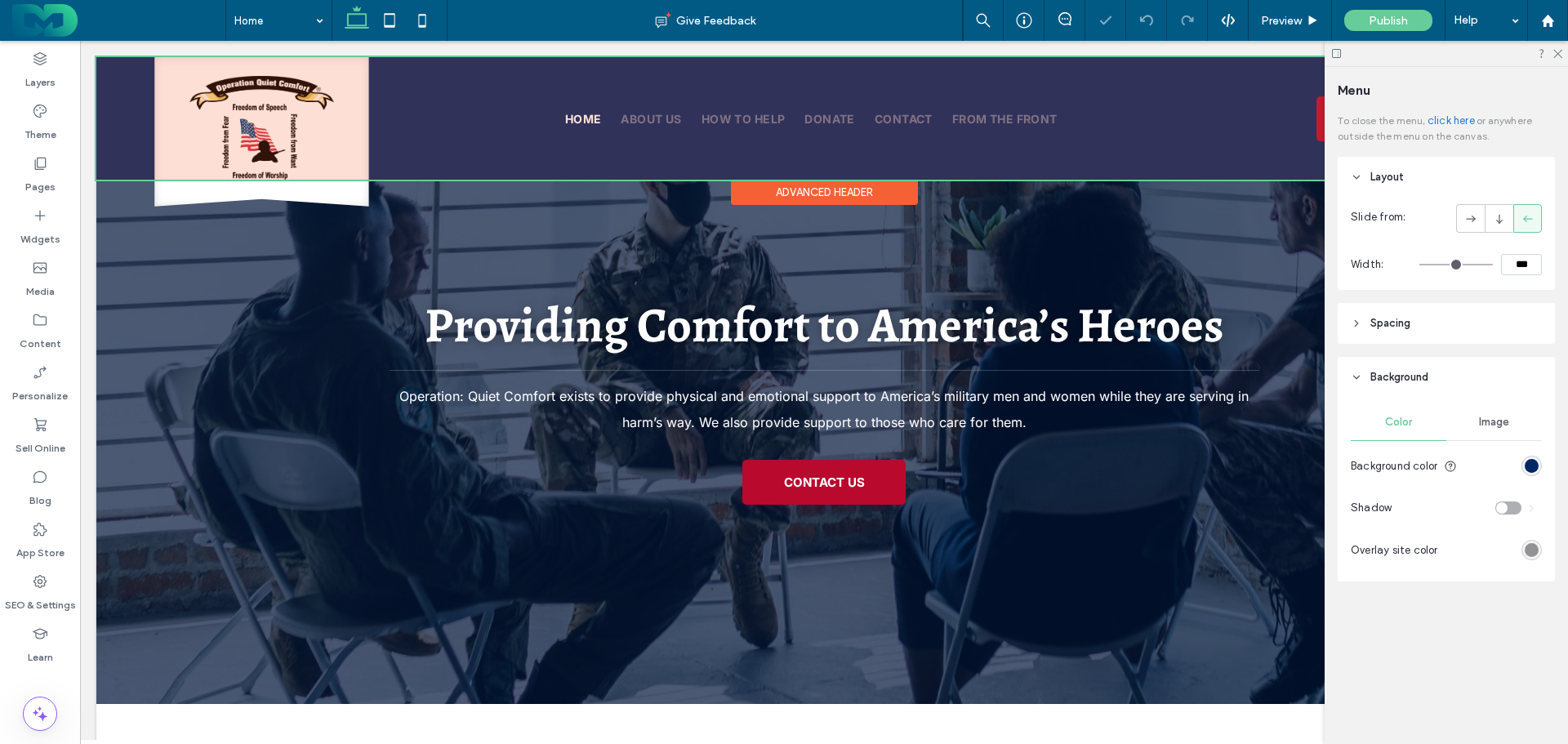
scroll to position [0, 0]
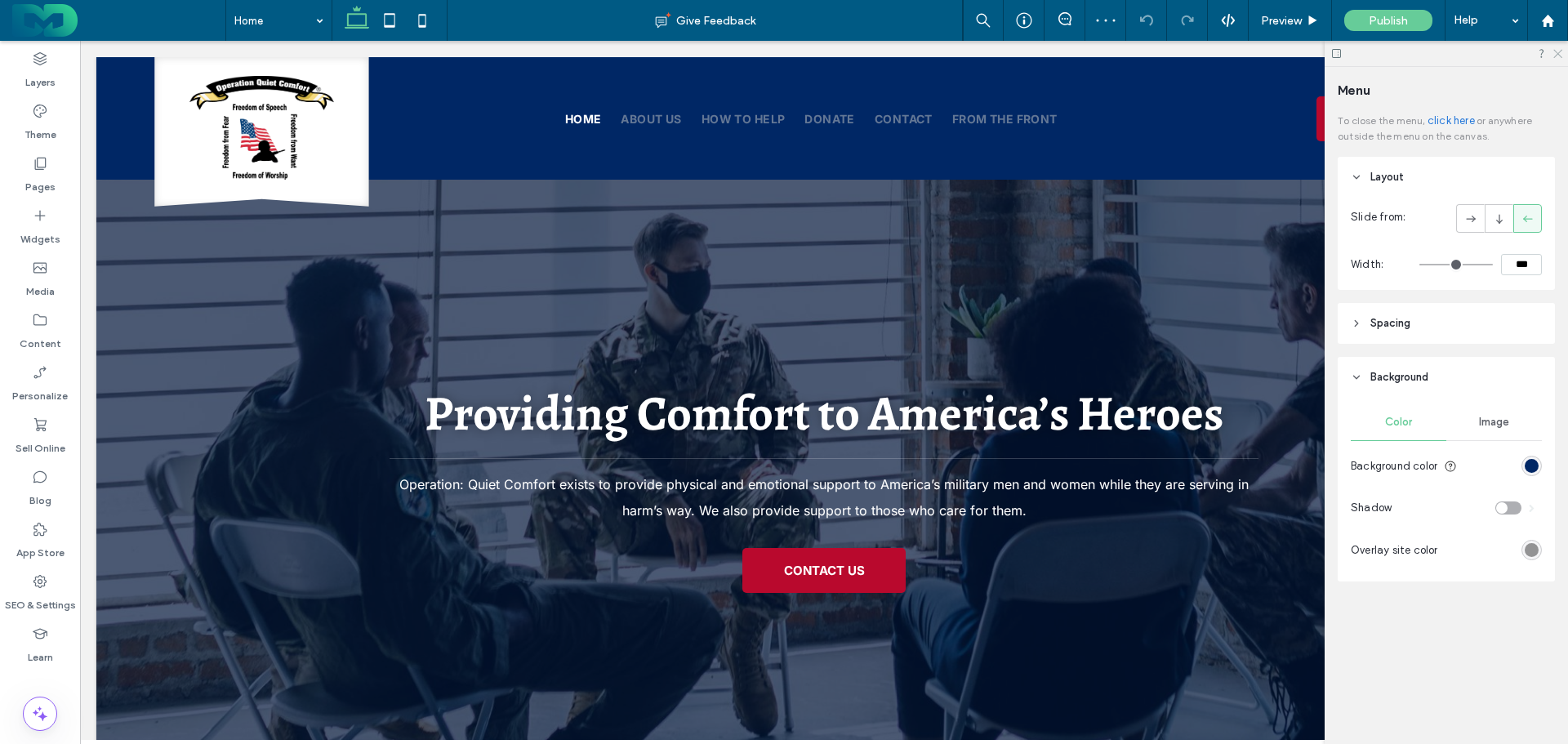
click at [1557, 52] on icon at bounding box center [1556, 53] width 11 height 11
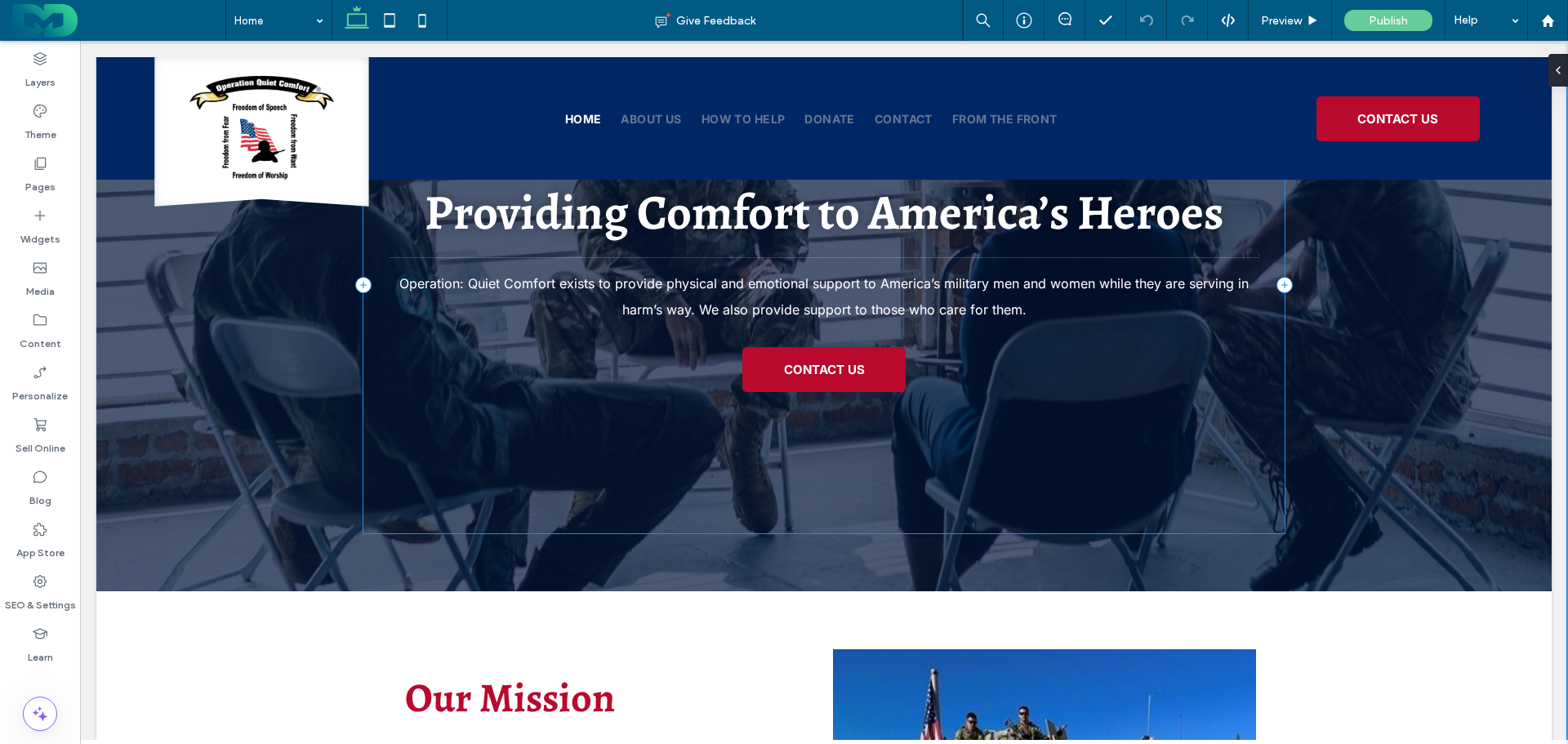
scroll to position [163, 0]
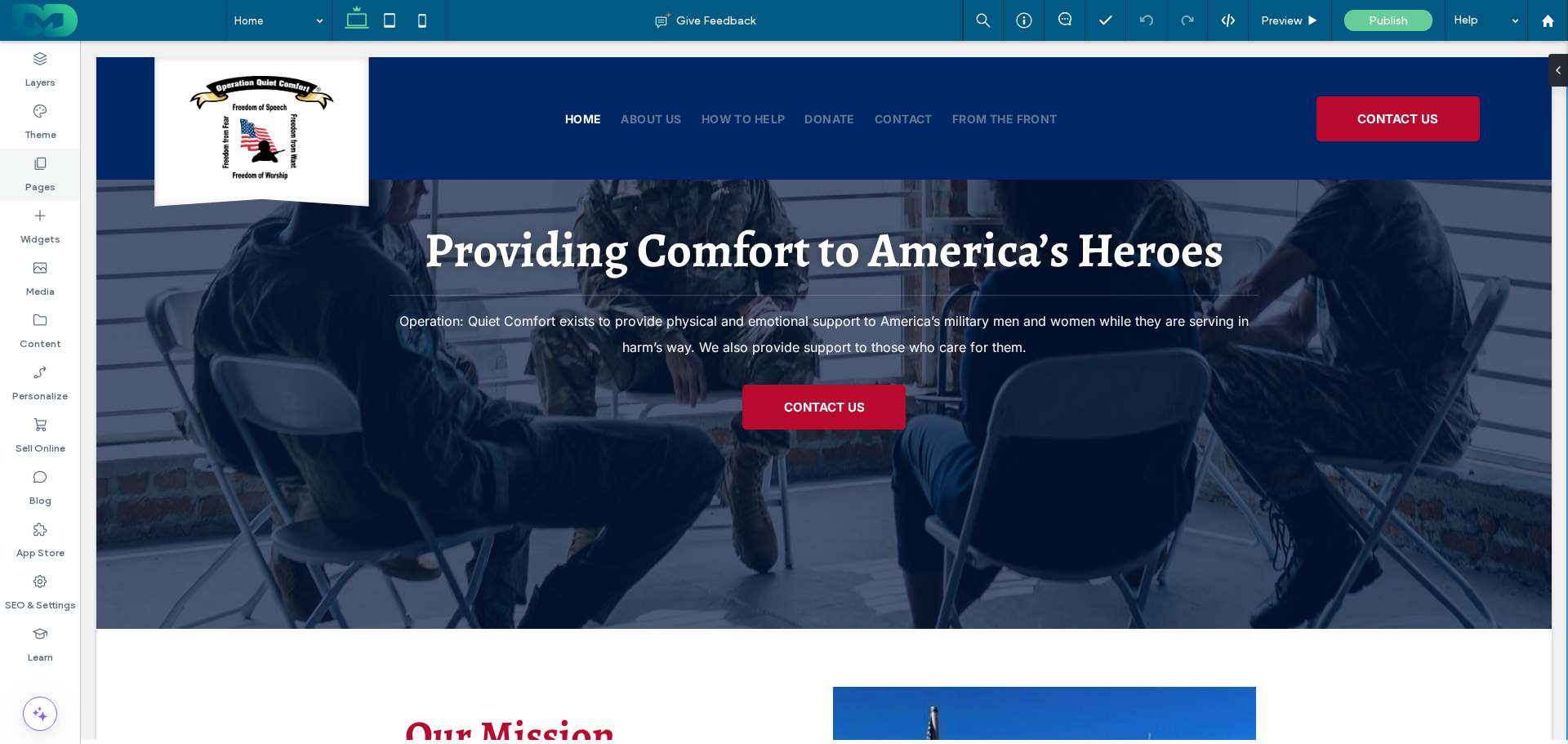
click at [39, 181] on label "Pages" at bounding box center [40, 183] width 30 height 22
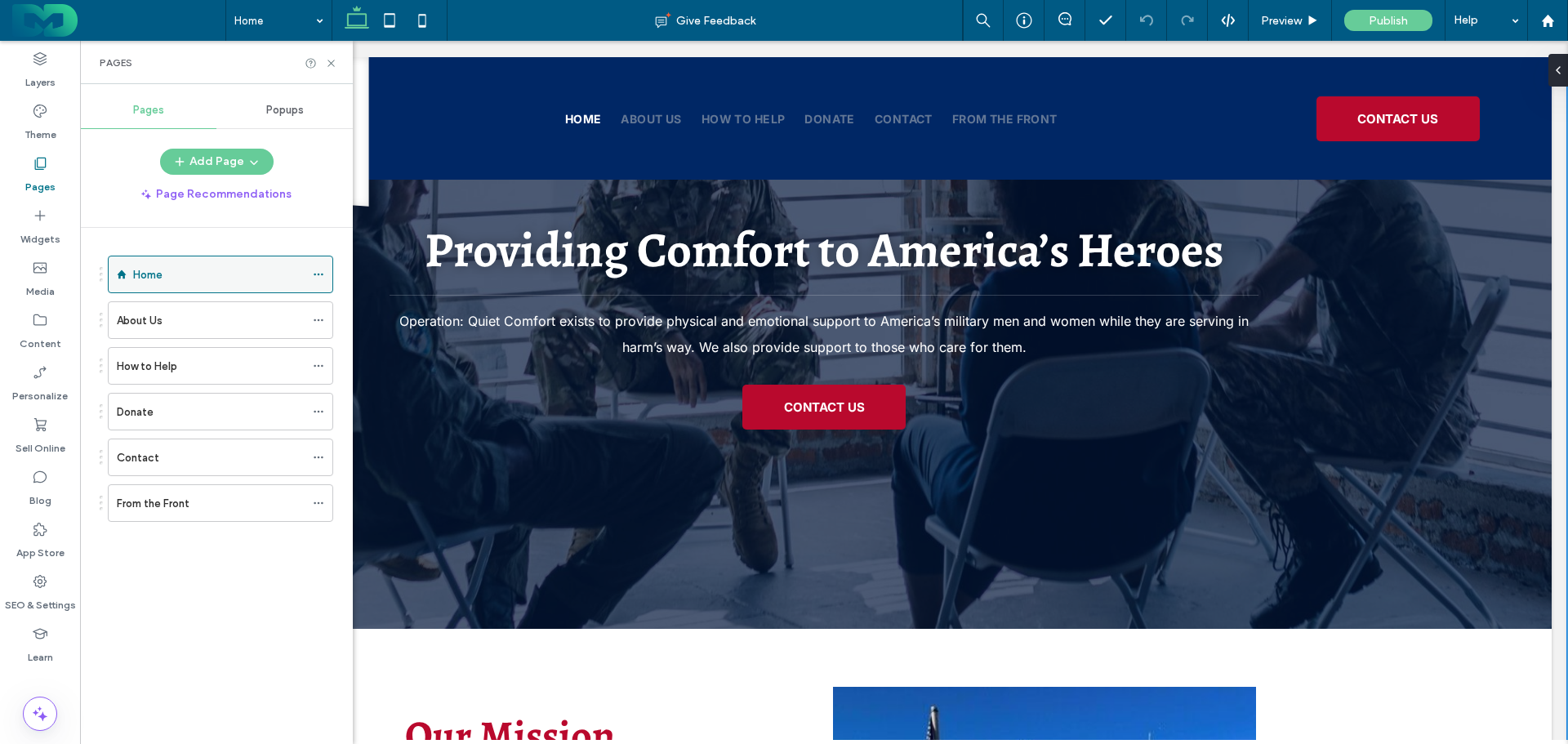
click at [322, 269] on icon at bounding box center [318, 274] width 12 height 12
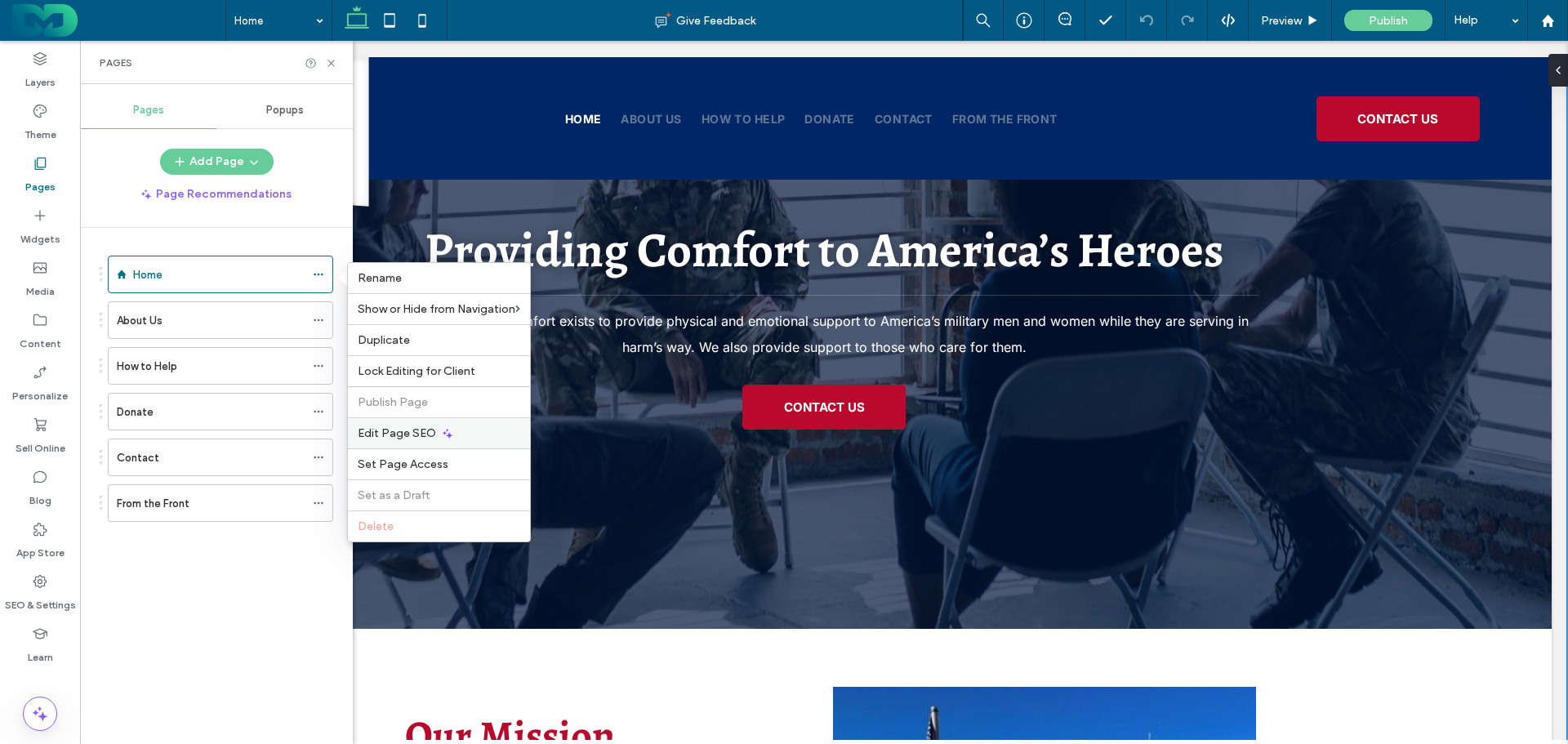
click at [383, 438] on span "Edit Page SEO" at bounding box center [396, 434] width 78 height 14
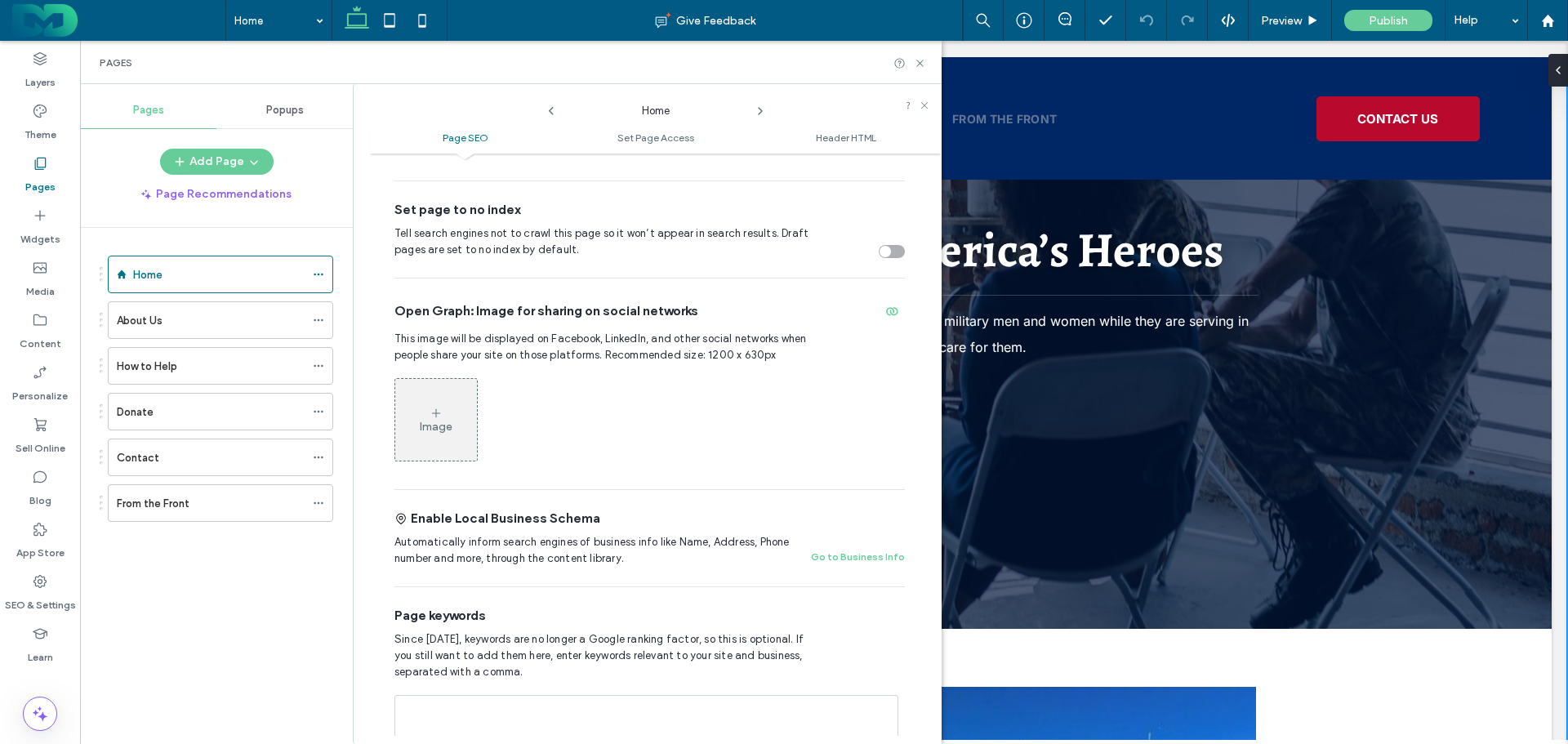
scroll to position [490, 0]
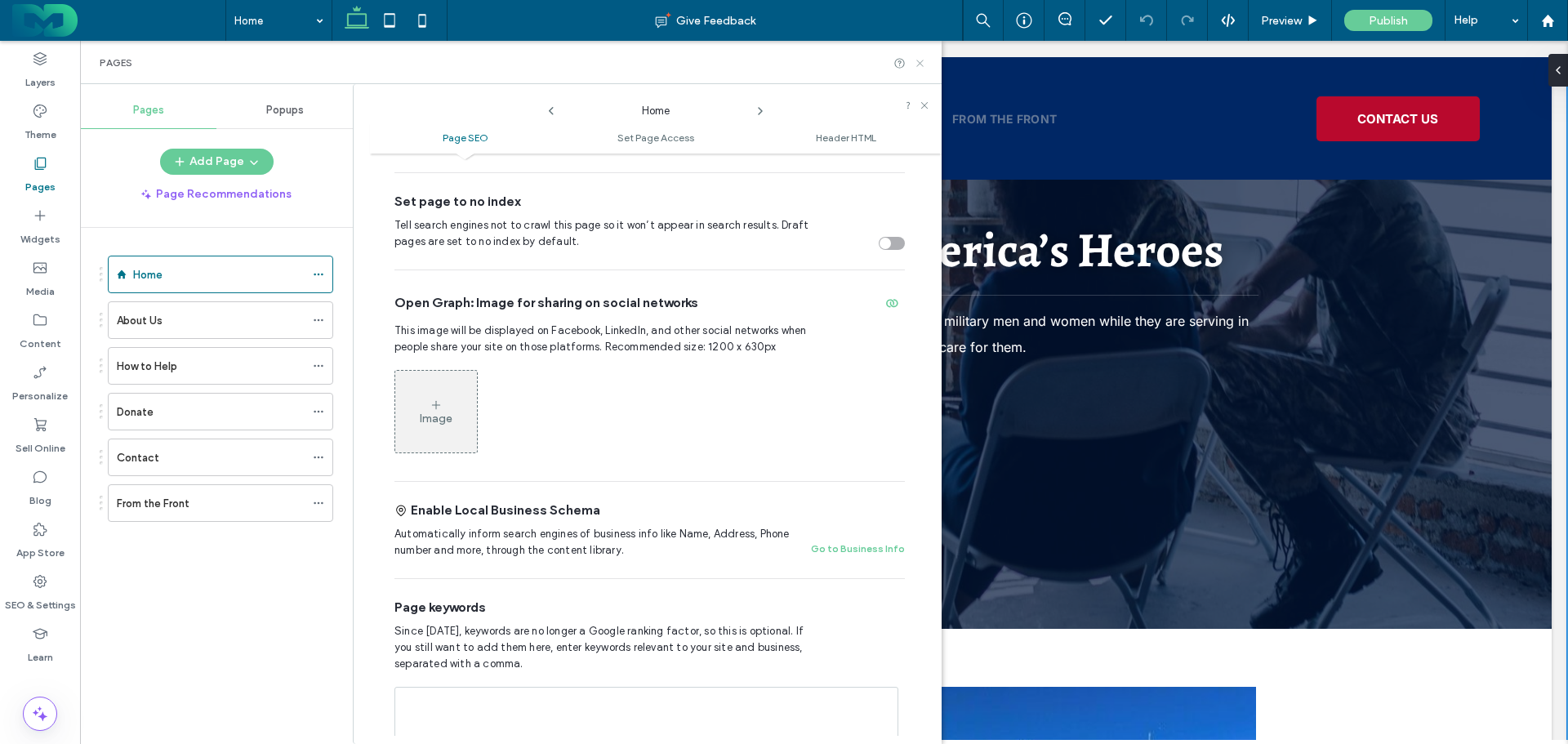
click at [918, 62] on icon at bounding box center [920, 63] width 13 height 13
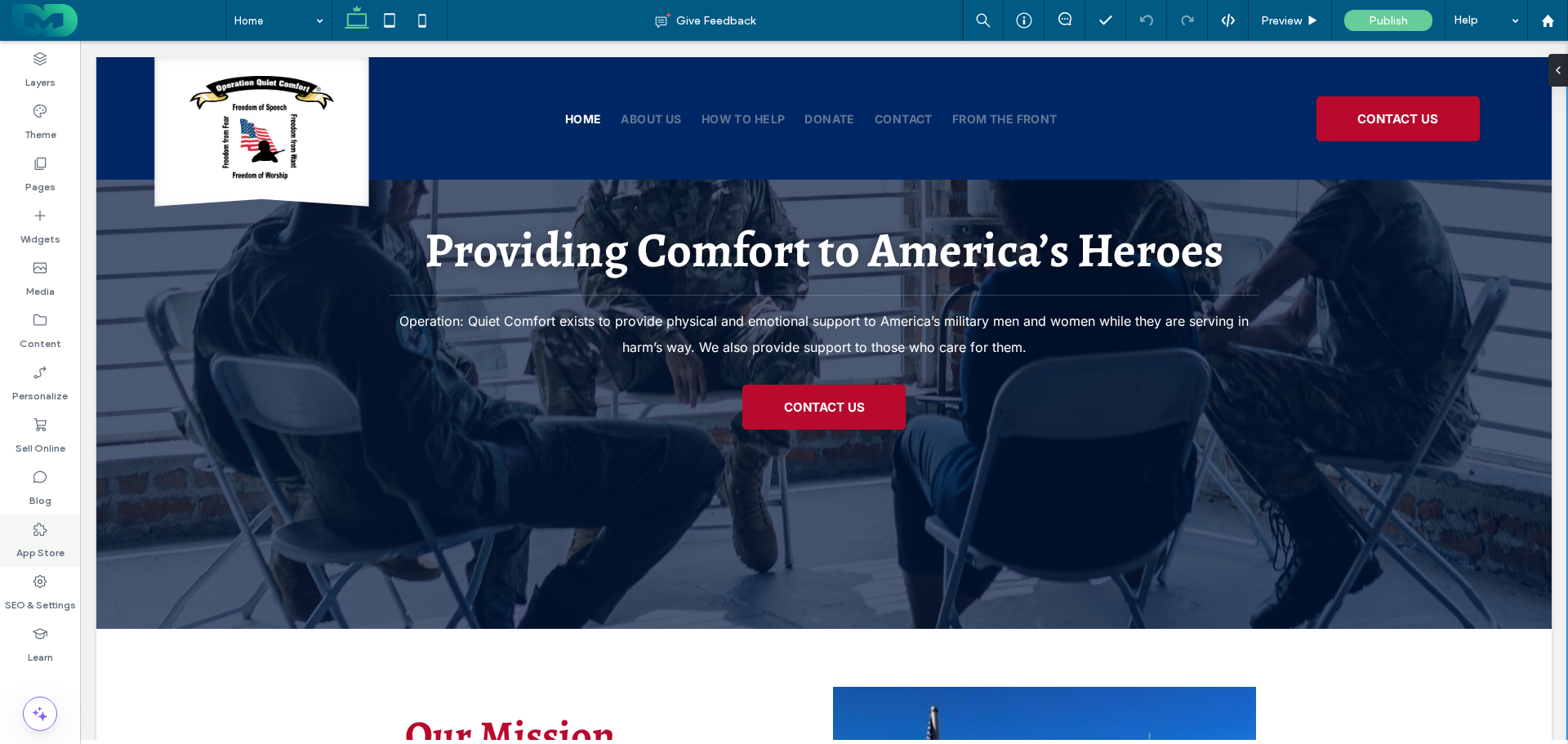
click at [33, 607] on label "SEO & Settings" at bounding box center [40, 600] width 71 height 22
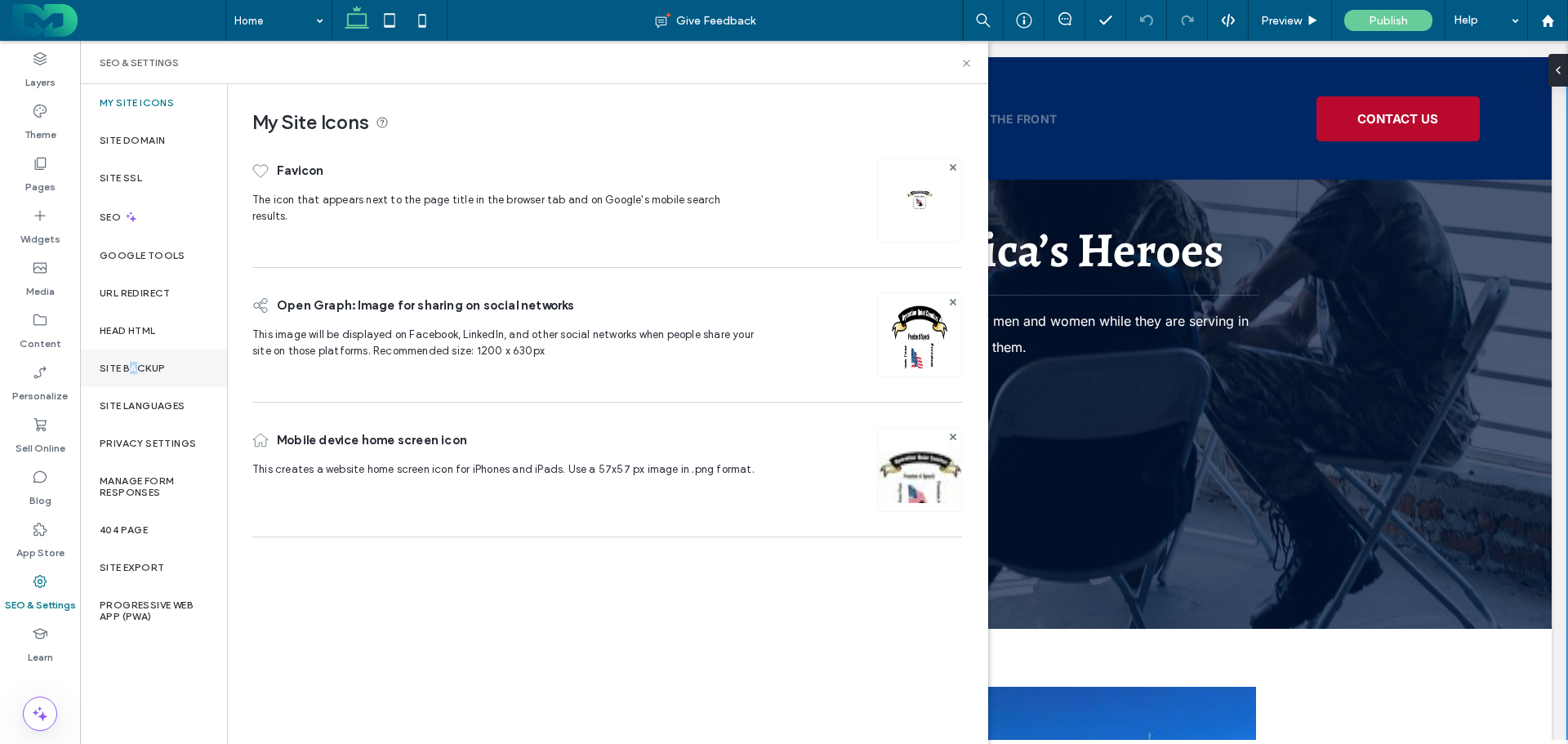
click at [134, 356] on div "Site Backup" at bounding box center [153, 368] width 147 height 37
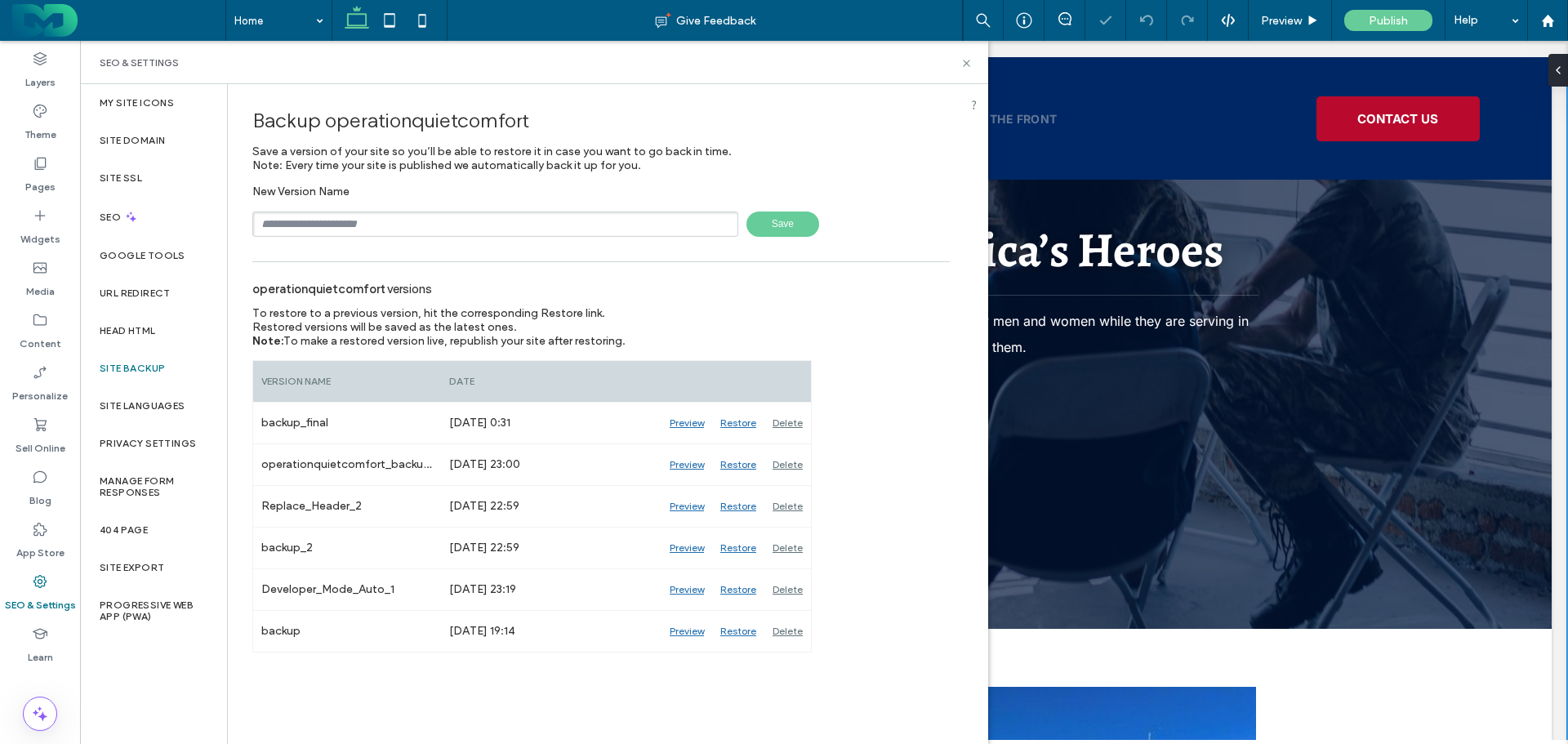
click at [406, 213] on input "text" at bounding box center [495, 225] width 486 height 25
type input "**********"
click at [781, 230] on span "Save" at bounding box center [782, 225] width 72 height 25
click at [970, 63] on icon at bounding box center [966, 63] width 13 height 13
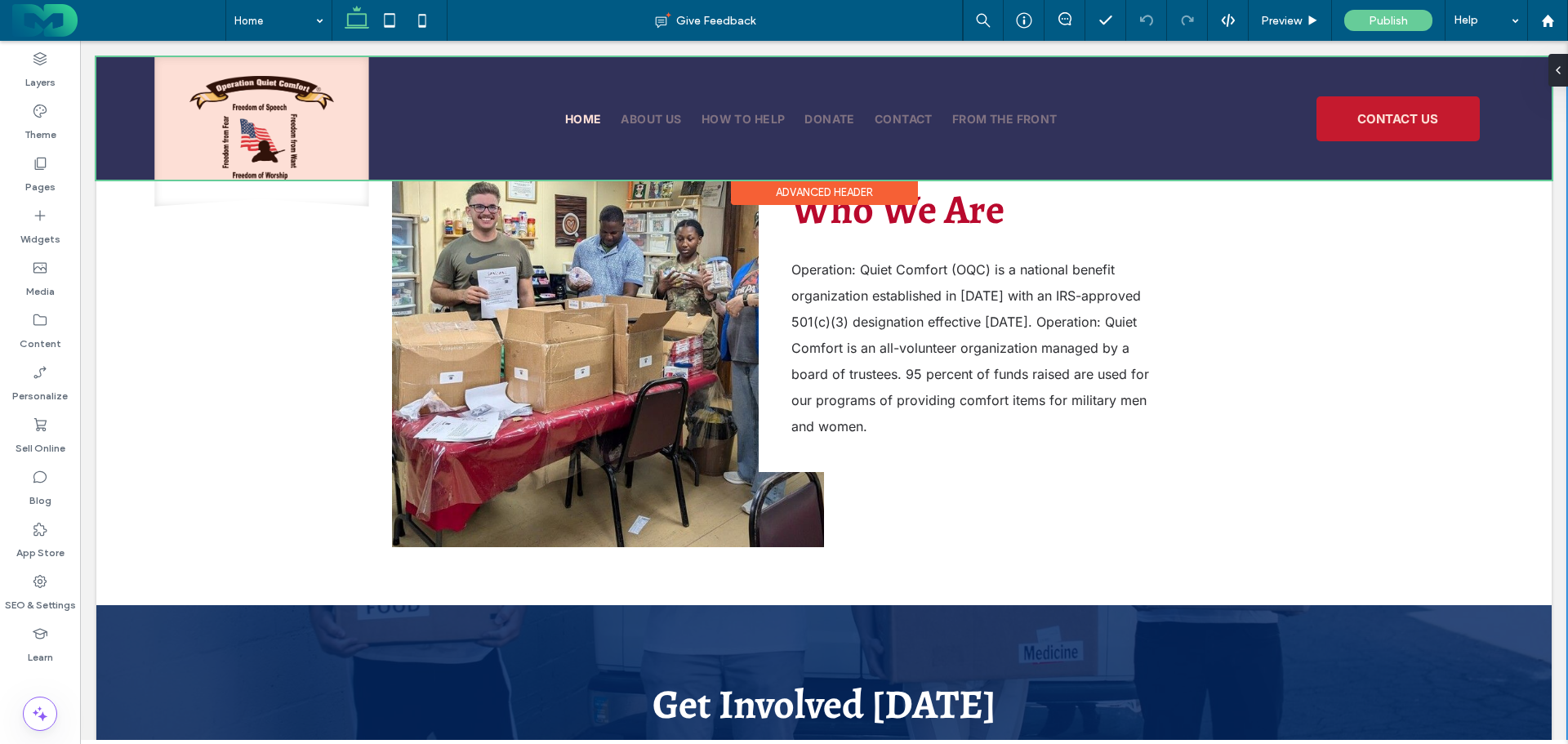
scroll to position [1551, 0]
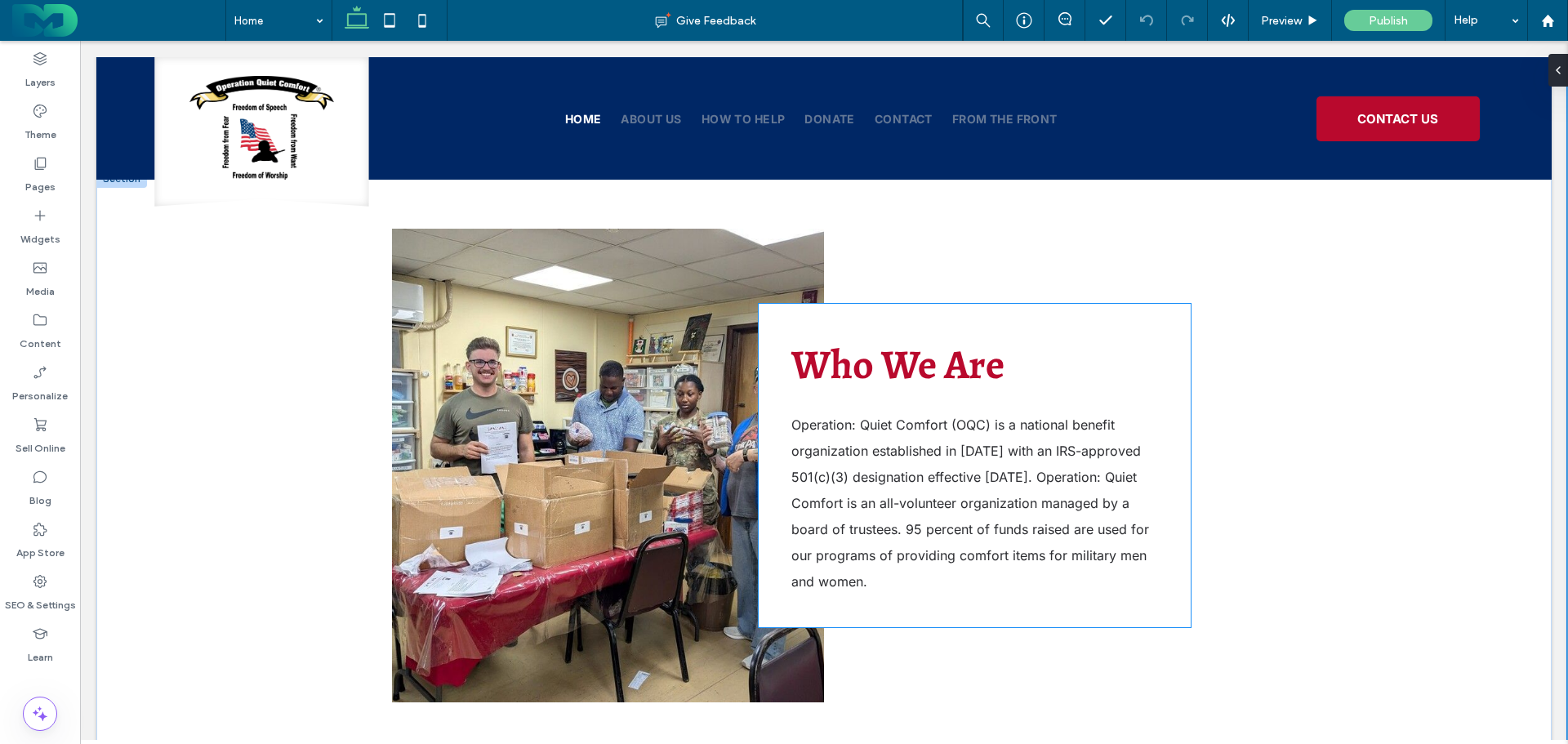
click at [906, 454] on span "Operation: Quiet Comfort (OQC) is a national benefit organization established i…" at bounding box center [970, 502] width 357 height 173
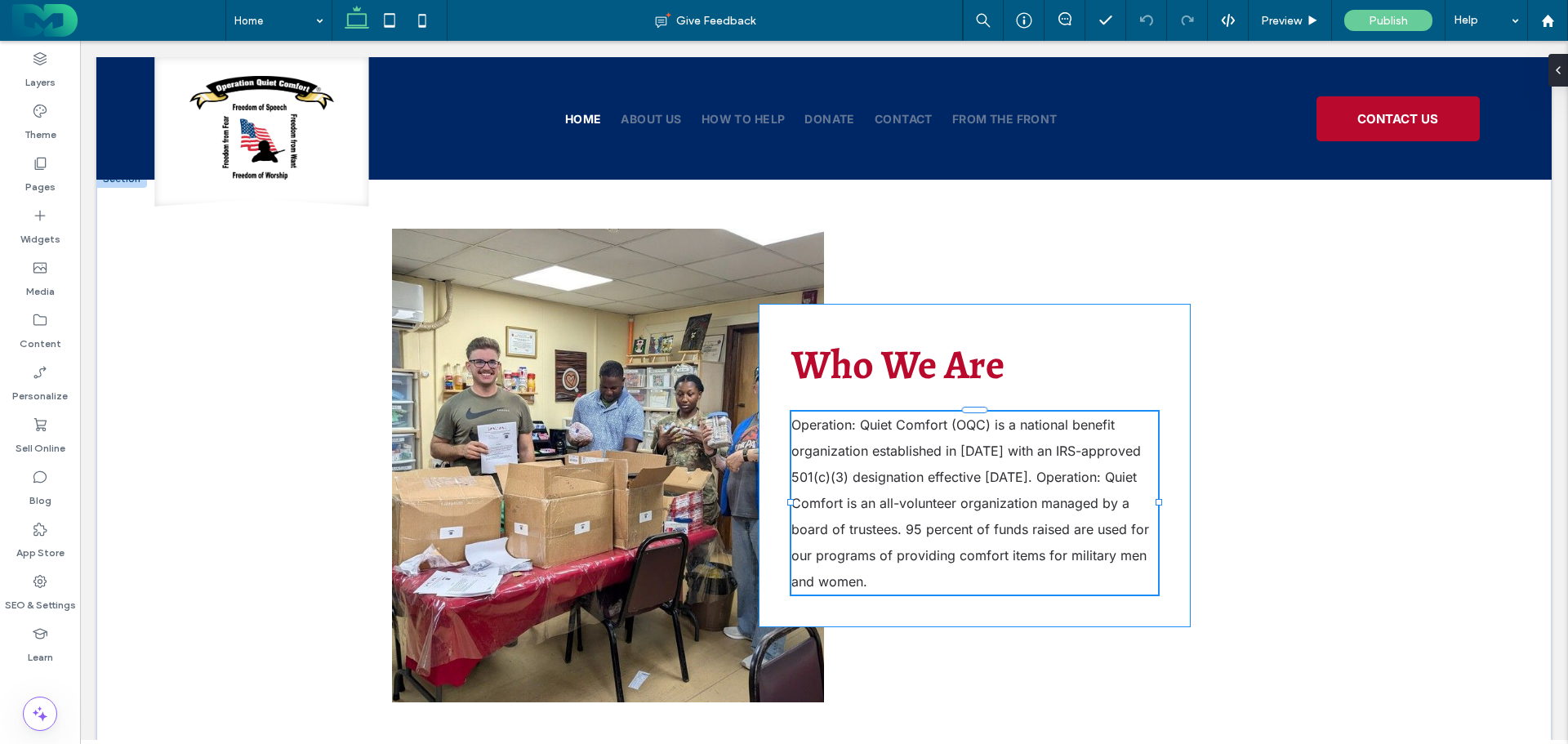
click at [846, 443] on span "Operation: Quiet Comfort (OQC) is a national benefit organization established i…" at bounding box center [970, 502] width 357 height 173
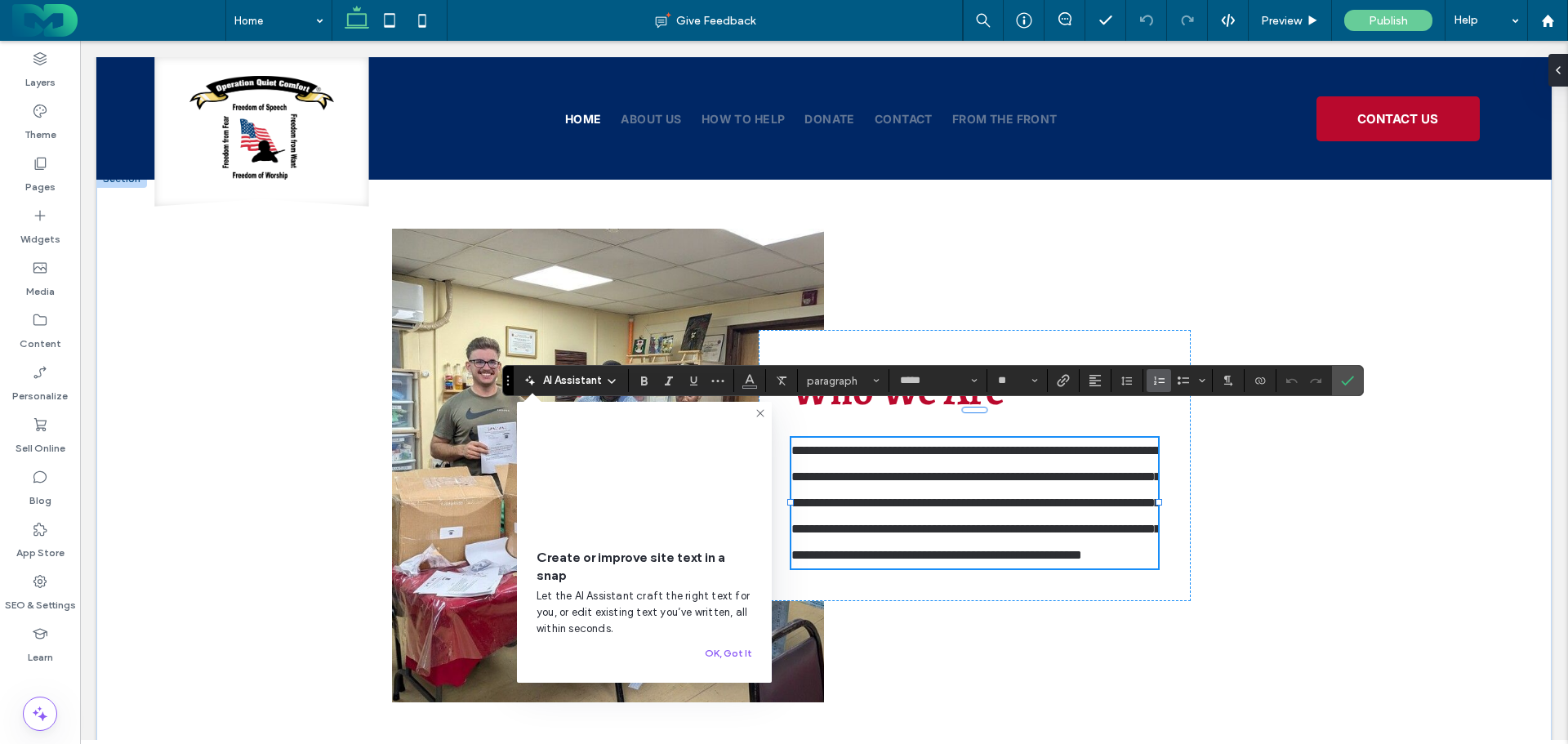
drag, startPoint x: 1178, startPoint y: 382, endPoint x: 1154, endPoint y: 391, distance: 25.6
click at [1177, 382] on use "Bulleted List" at bounding box center [1183, 380] width 12 height 8
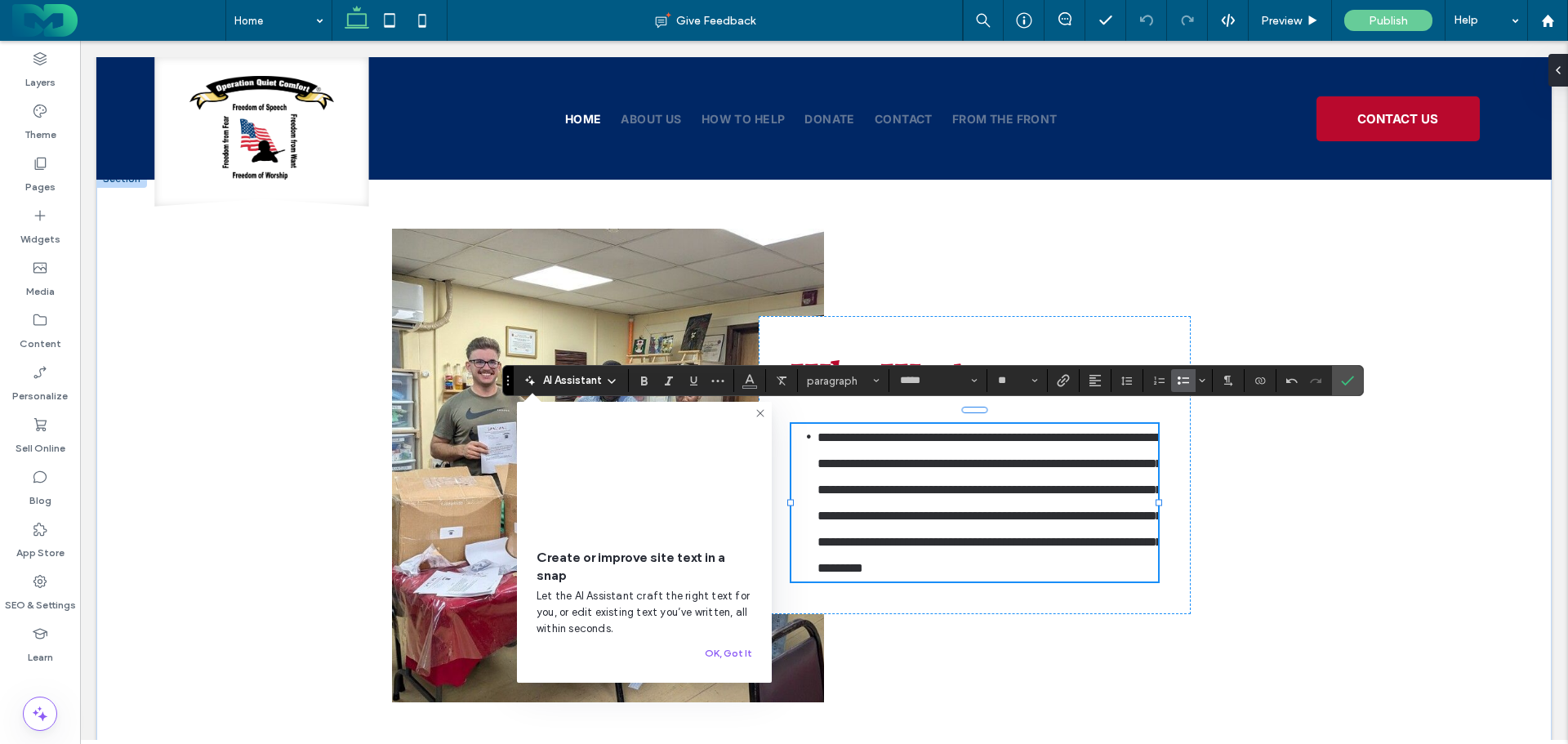
click at [915, 469] on span "**********" at bounding box center [989, 503] width 345 height 143
click at [817, 432] on span "**********" at bounding box center [989, 503] width 345 height 143
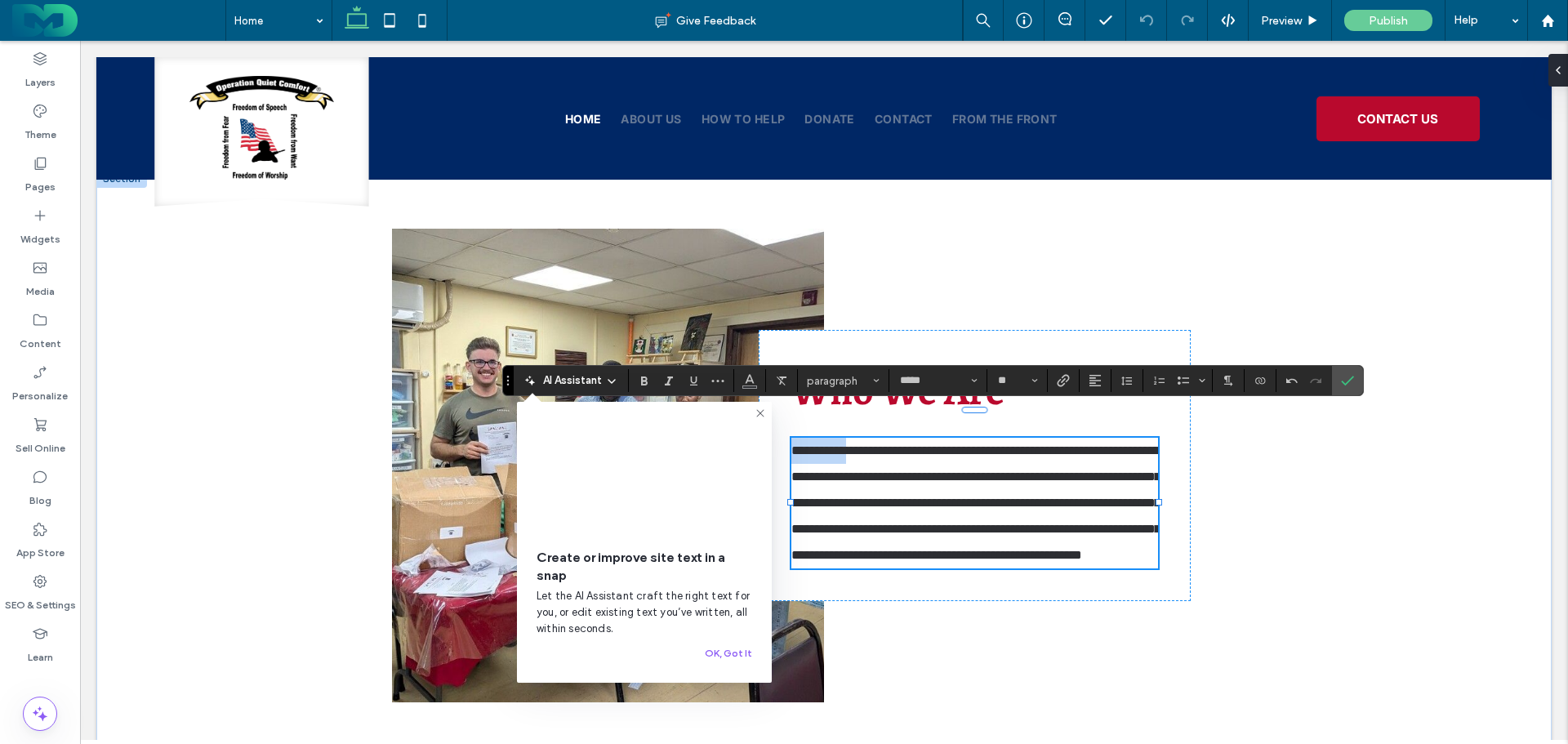
drag, startPoint x: 852, startPoint y: 425, endPoint x: 757, endPoint y: 425, distance: 95.0
click at [759, 425] on div "**********" at bounding box center [974, 466] width 432 height 271
click at [845, 445] on span "**********" at bounding box center [975, 503] width 369 height 117
drag, startPoint x: 884, startPoint y: 501, endPoint x: 837, endPoint y: 544, distance: 63.7
click at [759, 503] on div "**********" at bounding box center [974, 466] width 432 height 271
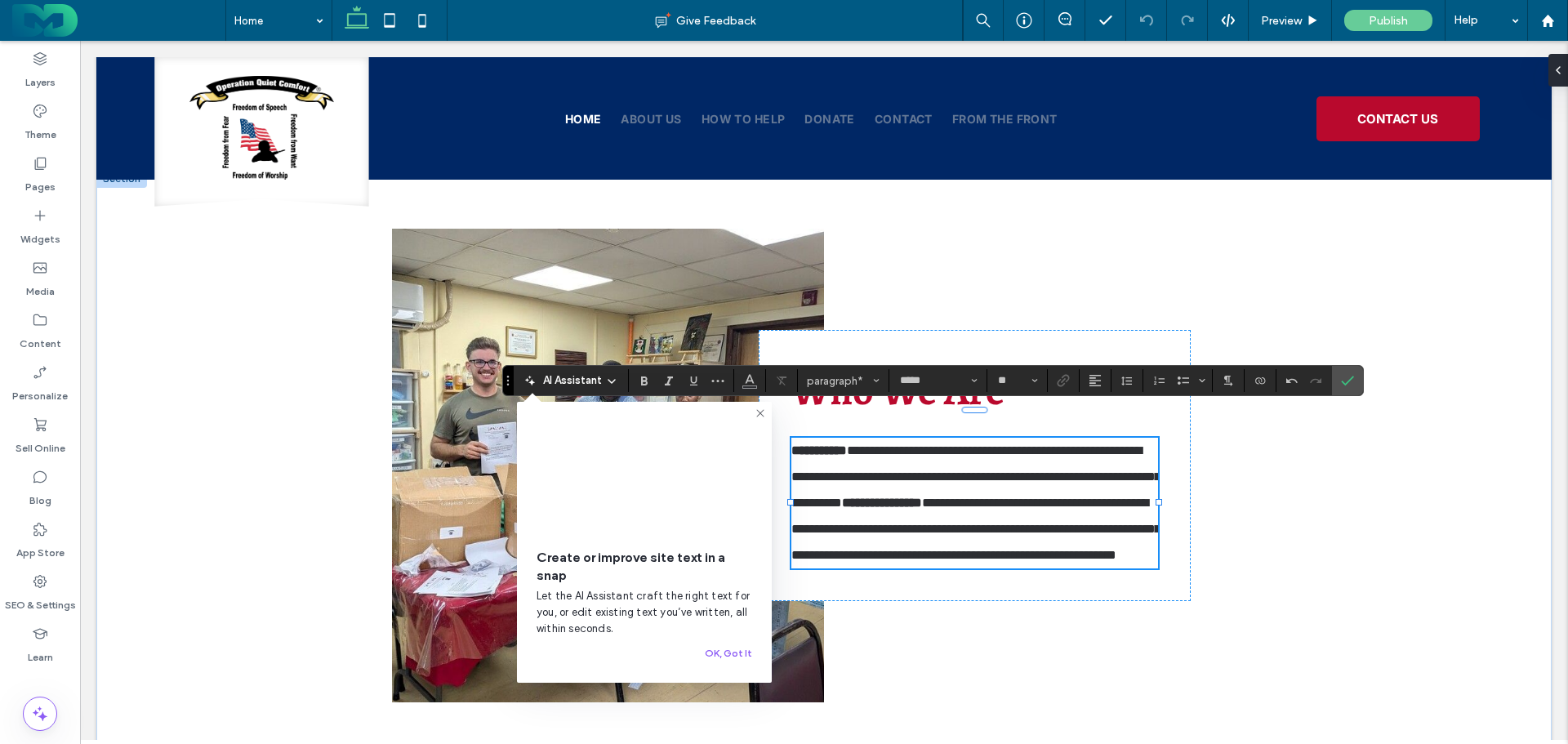
drag, startPoint x: 941, startPoint y: 488, endPoint x: 969, endPoint y: 482, distance: 28.6
click at [942, 488] on p "**********" at bounding box center [973, 503] width 366 height 131
click at [1335, 392] on label "Confirm" at bounding box center [1346, 381] width 24 height 29
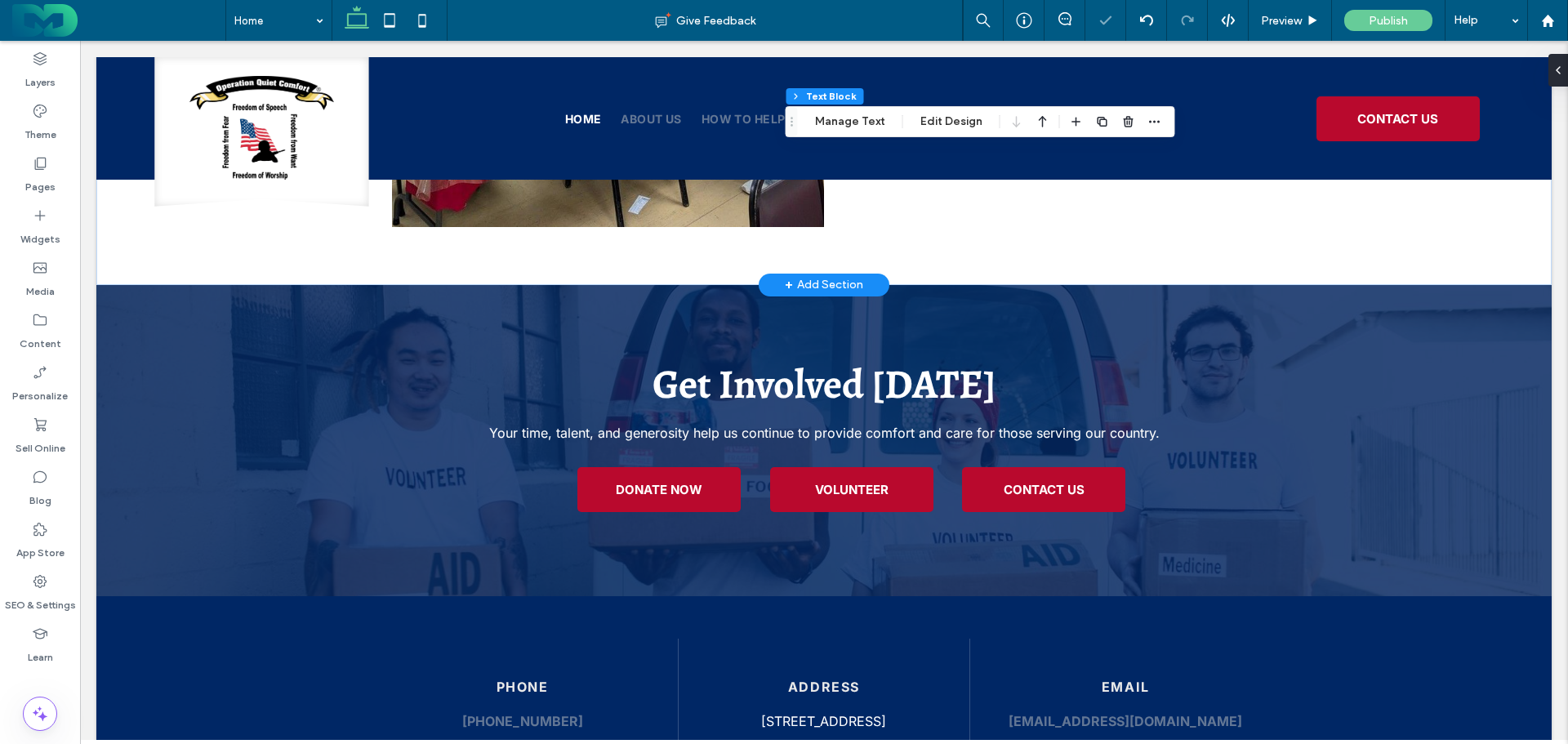
scroll to position [2184, 0]
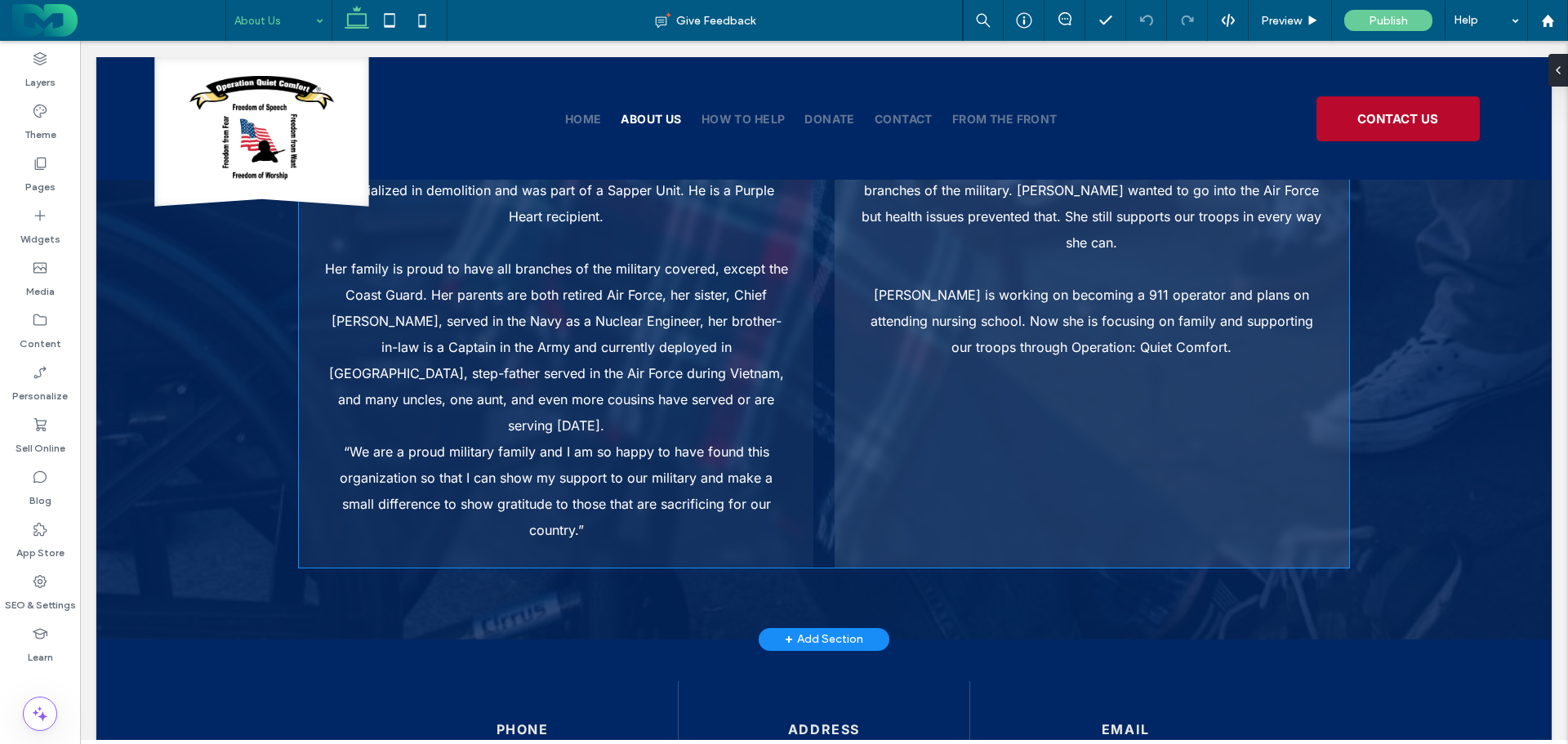
scroll to position [2584, 0]
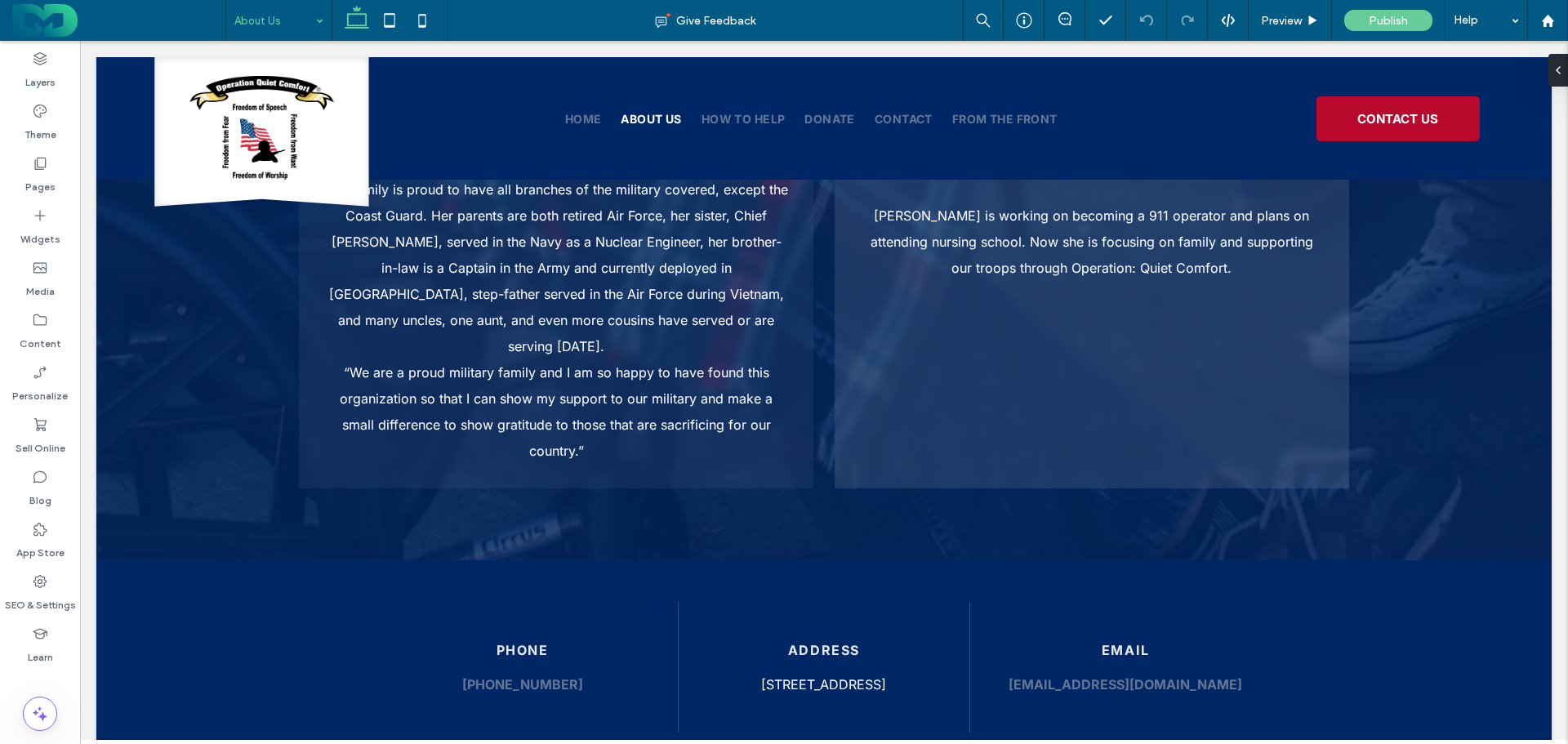
drag, startPoint x: 280, startPoint y: 19, endPoint x: 279, endPoint y: 27, distance: 8.1
click at [280, 20] on input at bounding box center [274, 21] width 81 height 41
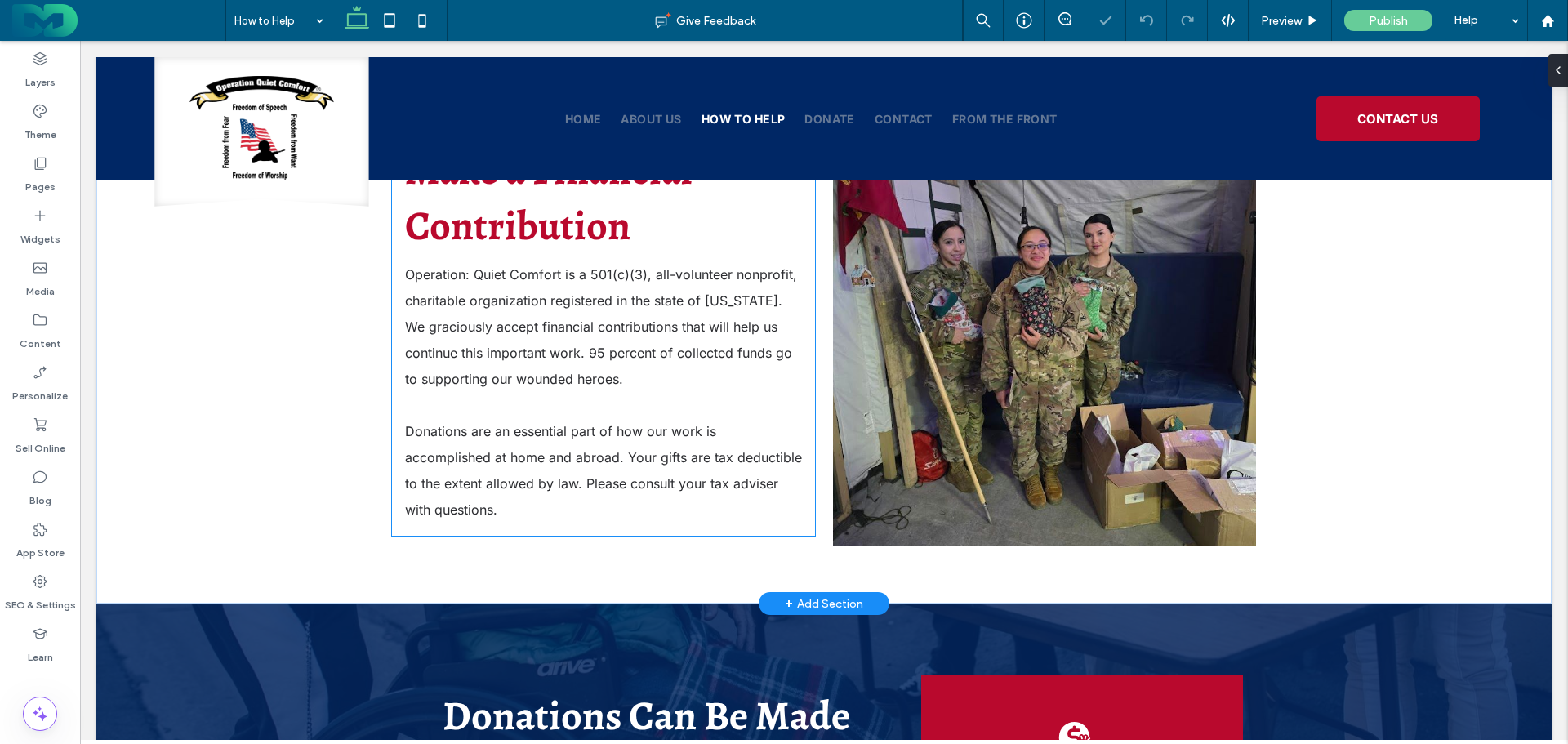
scroll to position [326, 0]
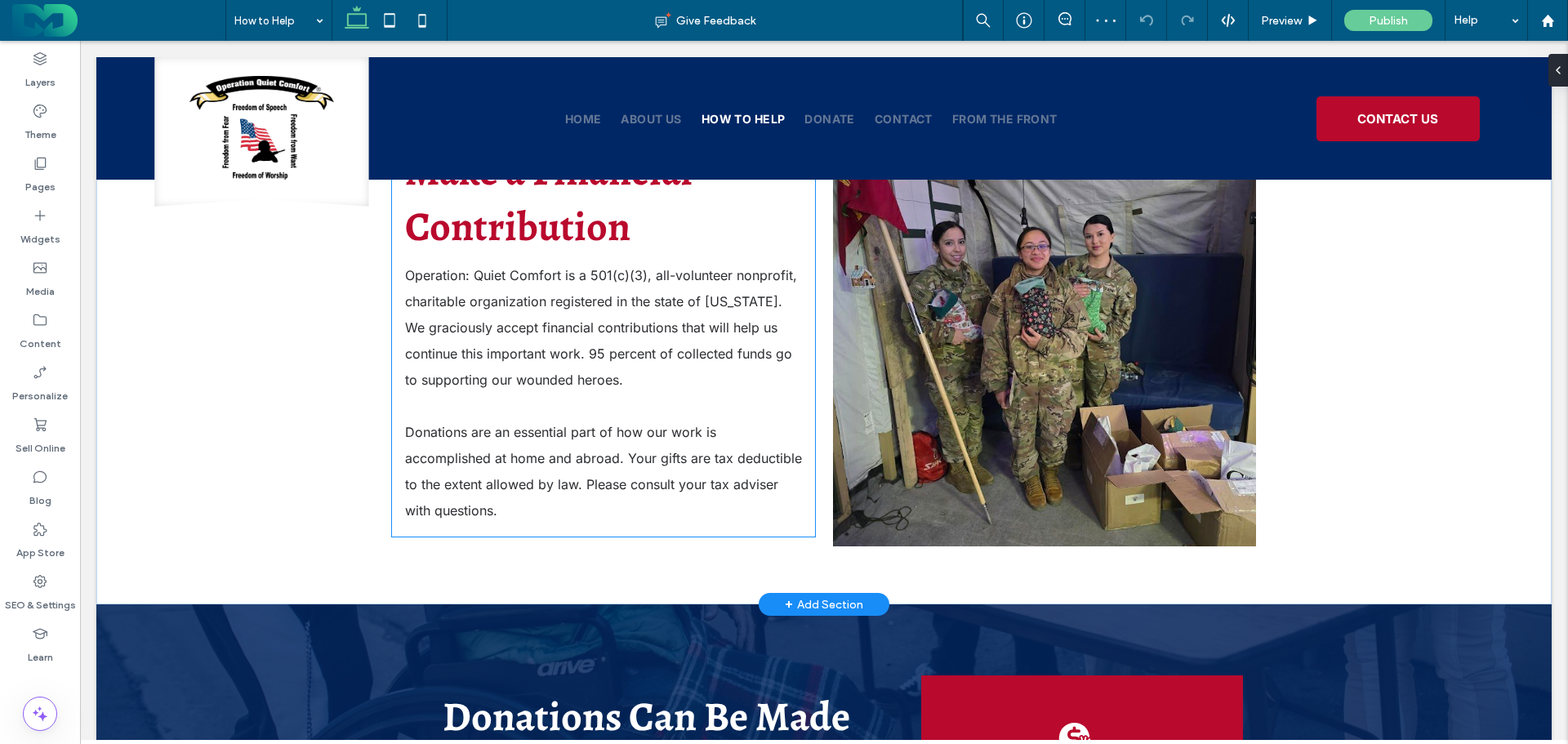
click at [461, 267] on span "Operation: Quiet Comfort is a 501(c)(3), all-volunteer nonprofit, charitable or…" at bounding box center [600, 327] width 392 height 121
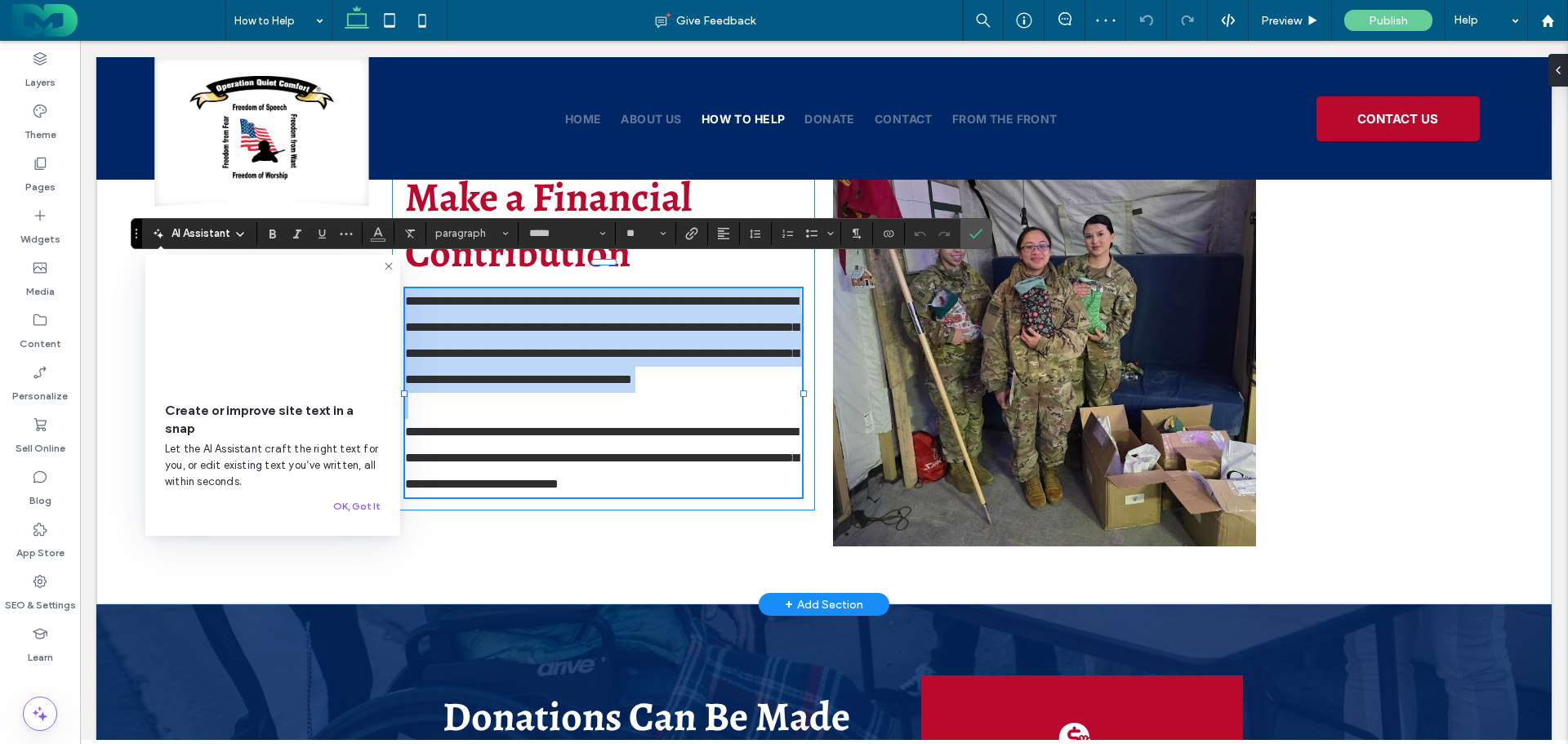
click at [456, 295] on span "**********" at bounding box center [601, 340] width 393 height 91
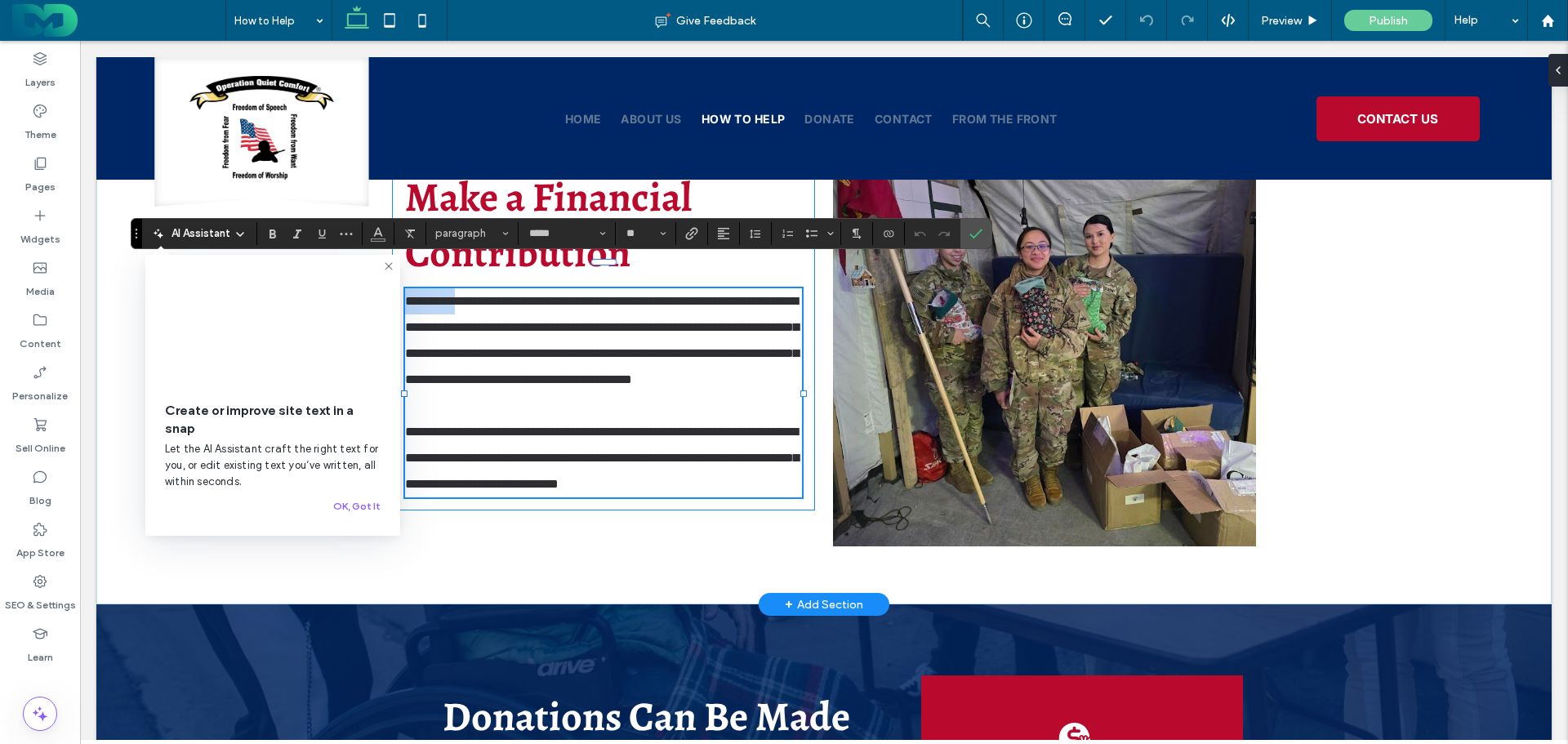
drag, startPoint x: 464, startPoint y: 278, endPoint x: 374, endPoint y: 283, distance: 90.1
click at [374, 283] on div "**********" at bounding box center [823, 333] width 979 height 542
click at [272, 241] on span "Bold" at bounding box center [270, 232] width 8 height 22
drag, startPoint x: 974, startPoint y: 237, endPoint x: 890, endPoint y: 196, distance: 93.5
click at [974, 237] on icon "Confirm" at bounding box center [975, 232] width 13 height 13
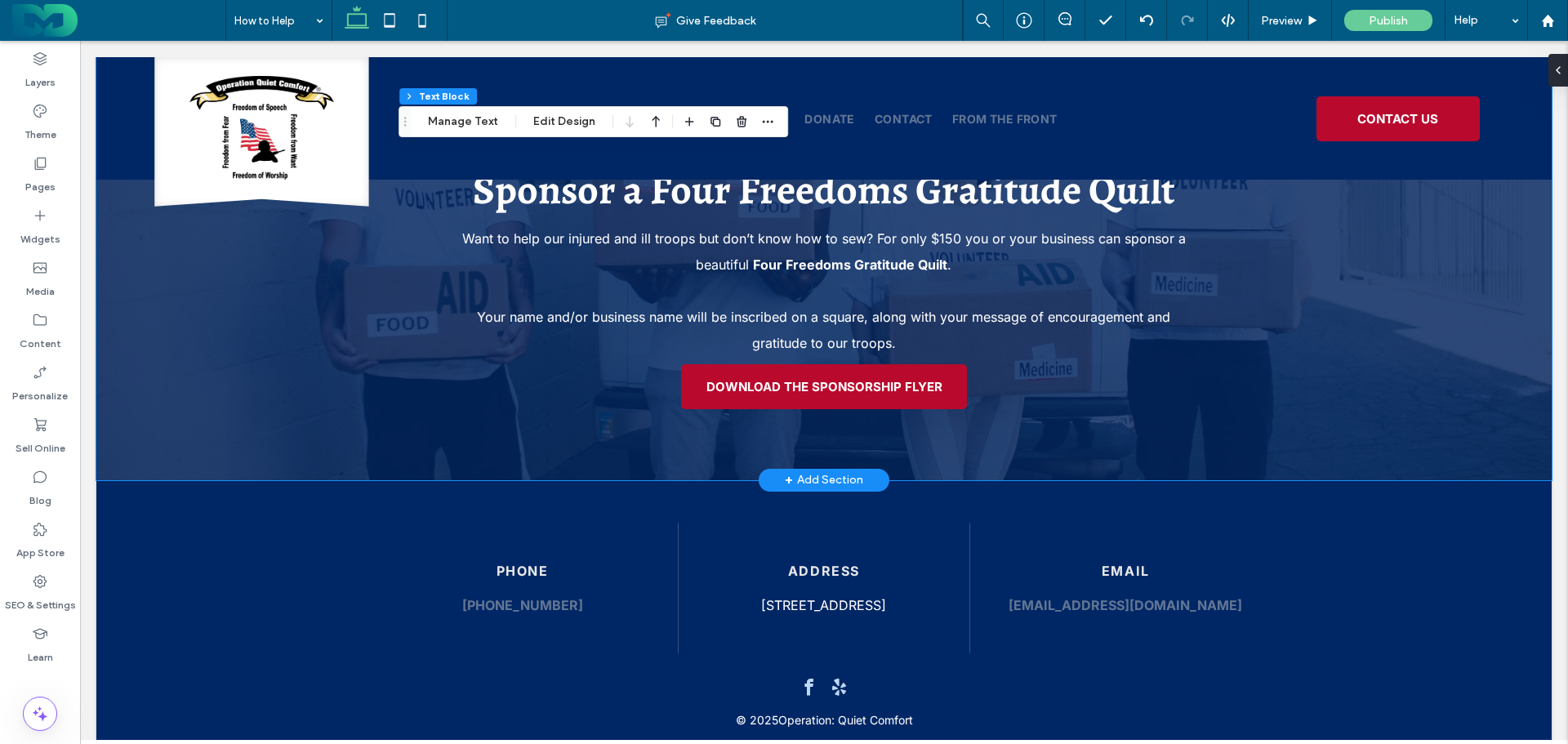
scroll to position [1948, 0]
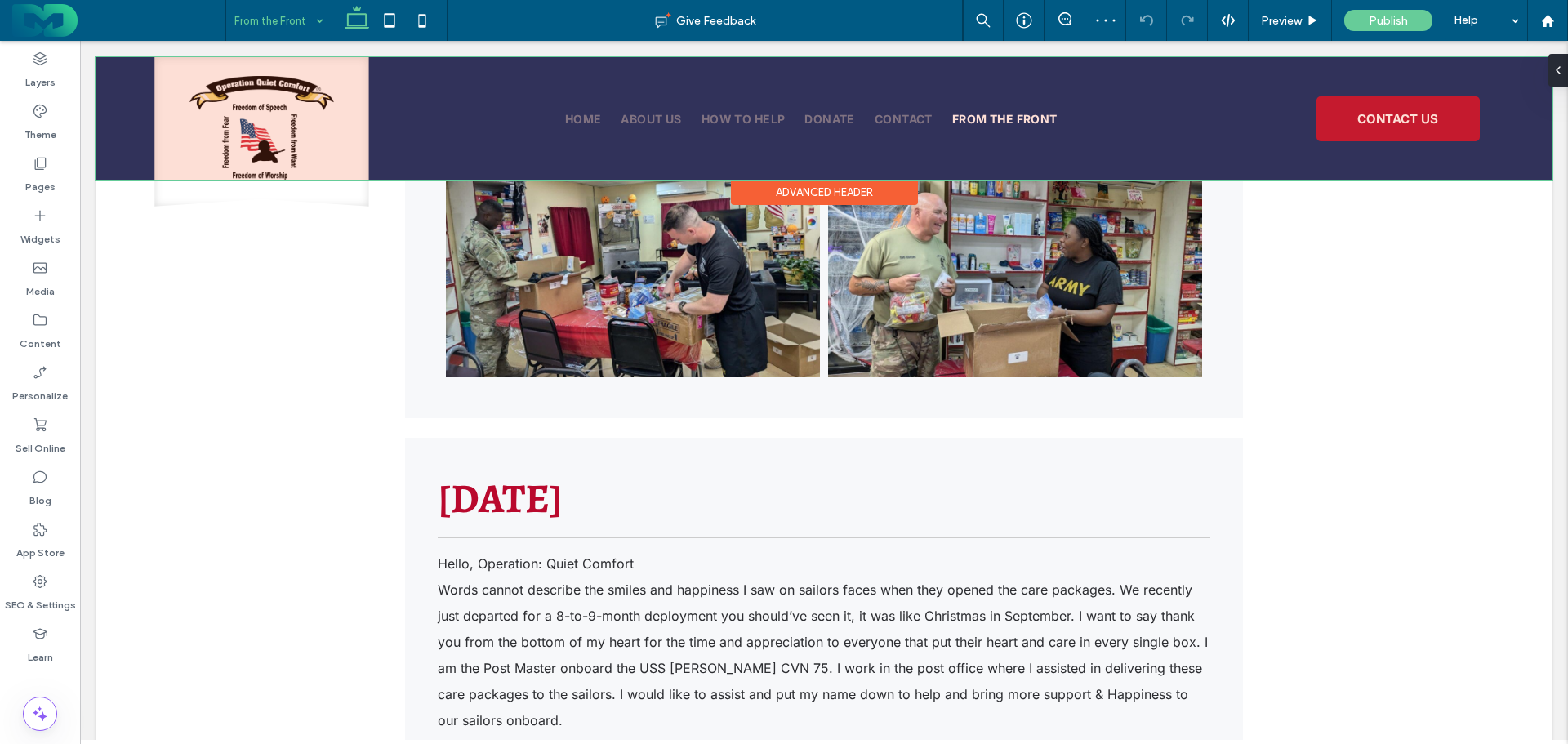
scroll to position [2368, 0]
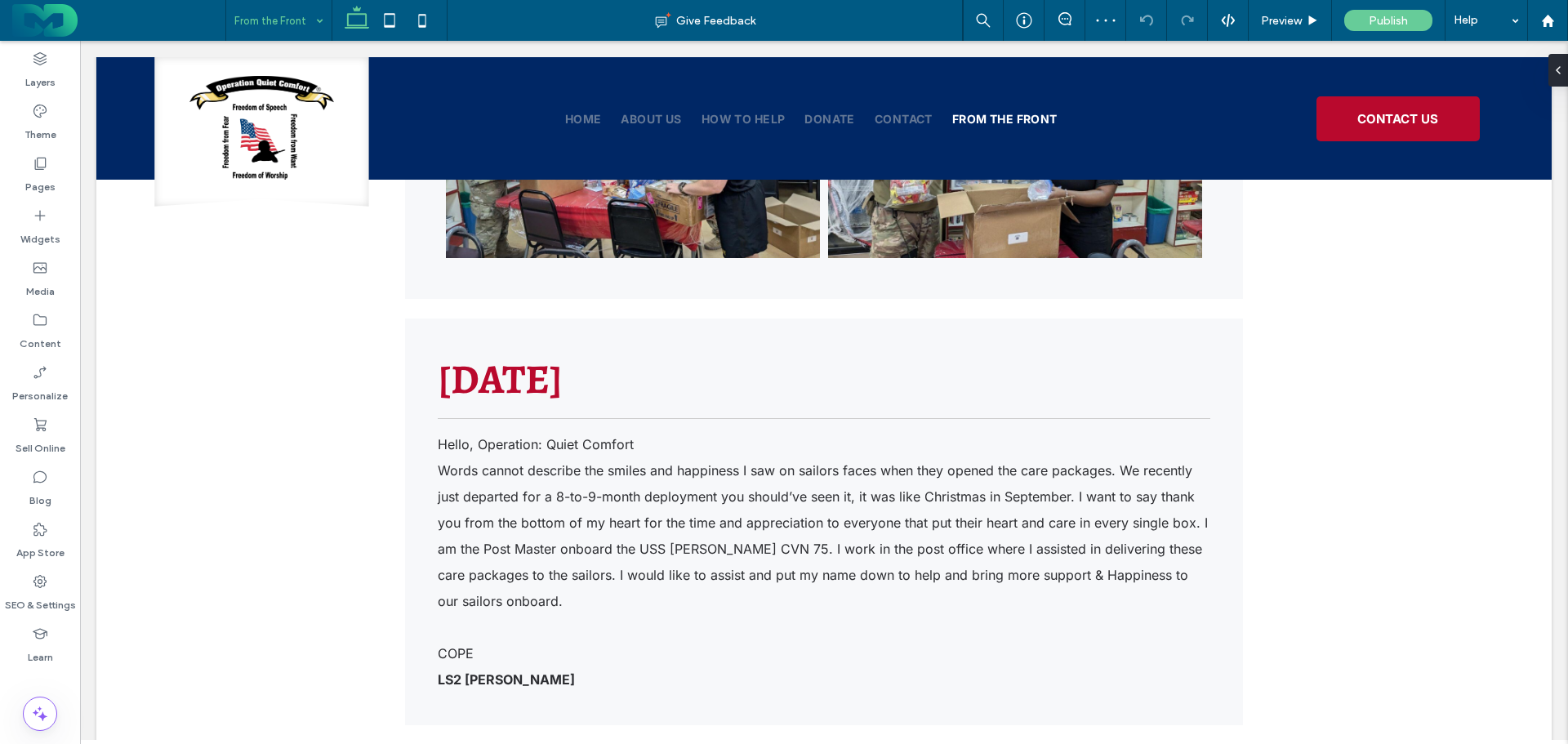
click at [282, 28] on input at bounding box center [274, 21] width 81 height 41
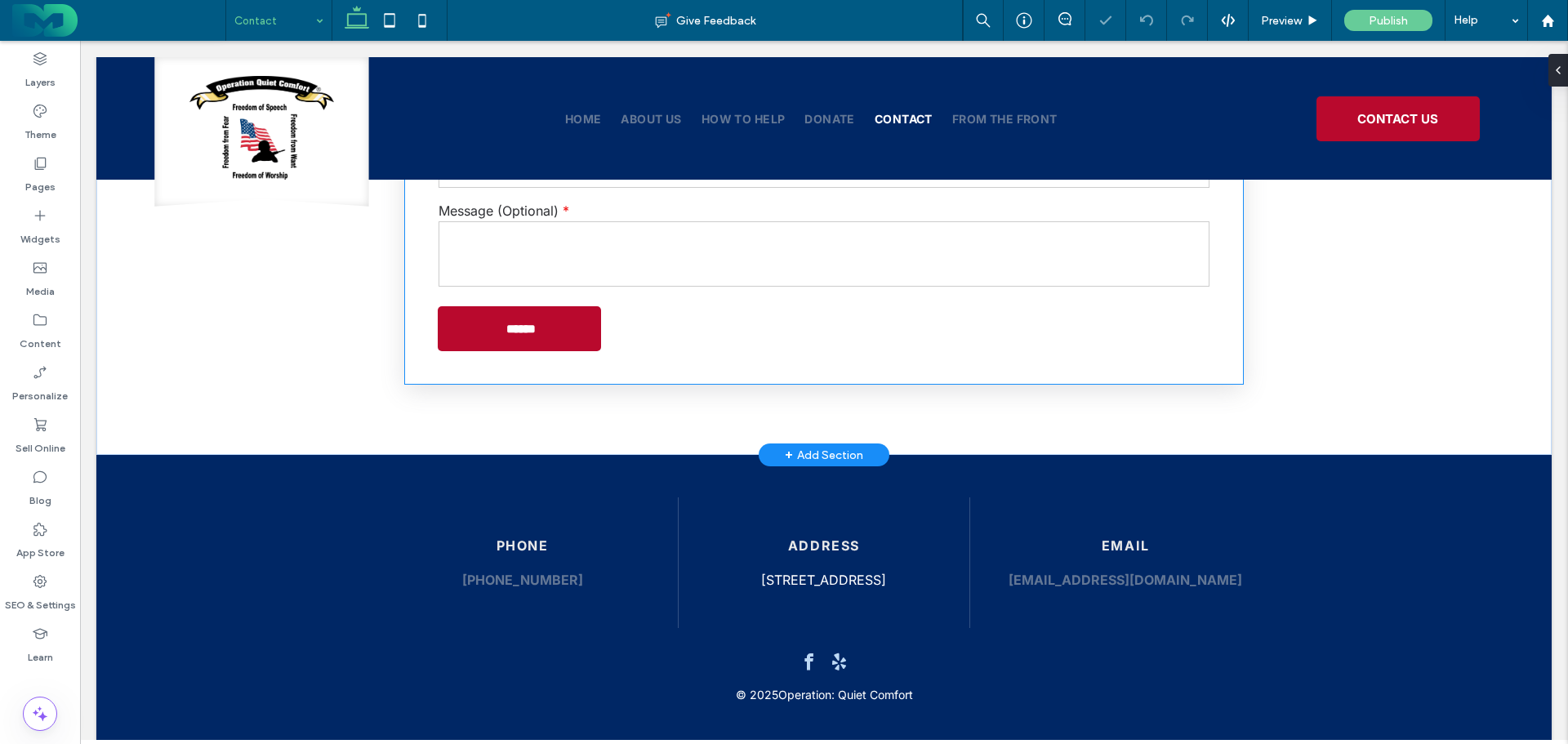
scroll to position [149, 0]
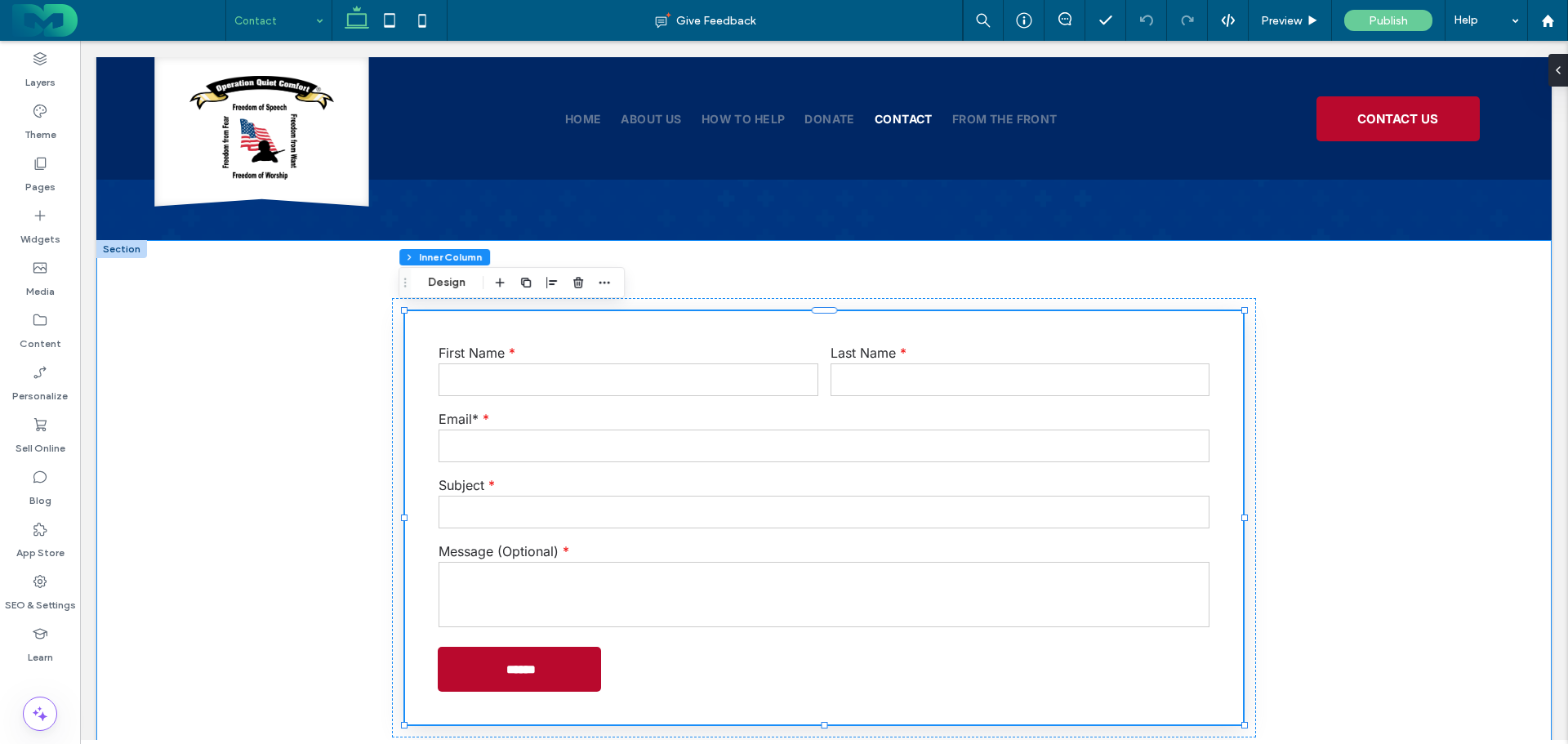
click at [1384, 406] on div "Contact Us Form First Name Last Name Email* Subject Message (Optional) ****** T…" at bounding box center [824, 517] width 1455 height 556
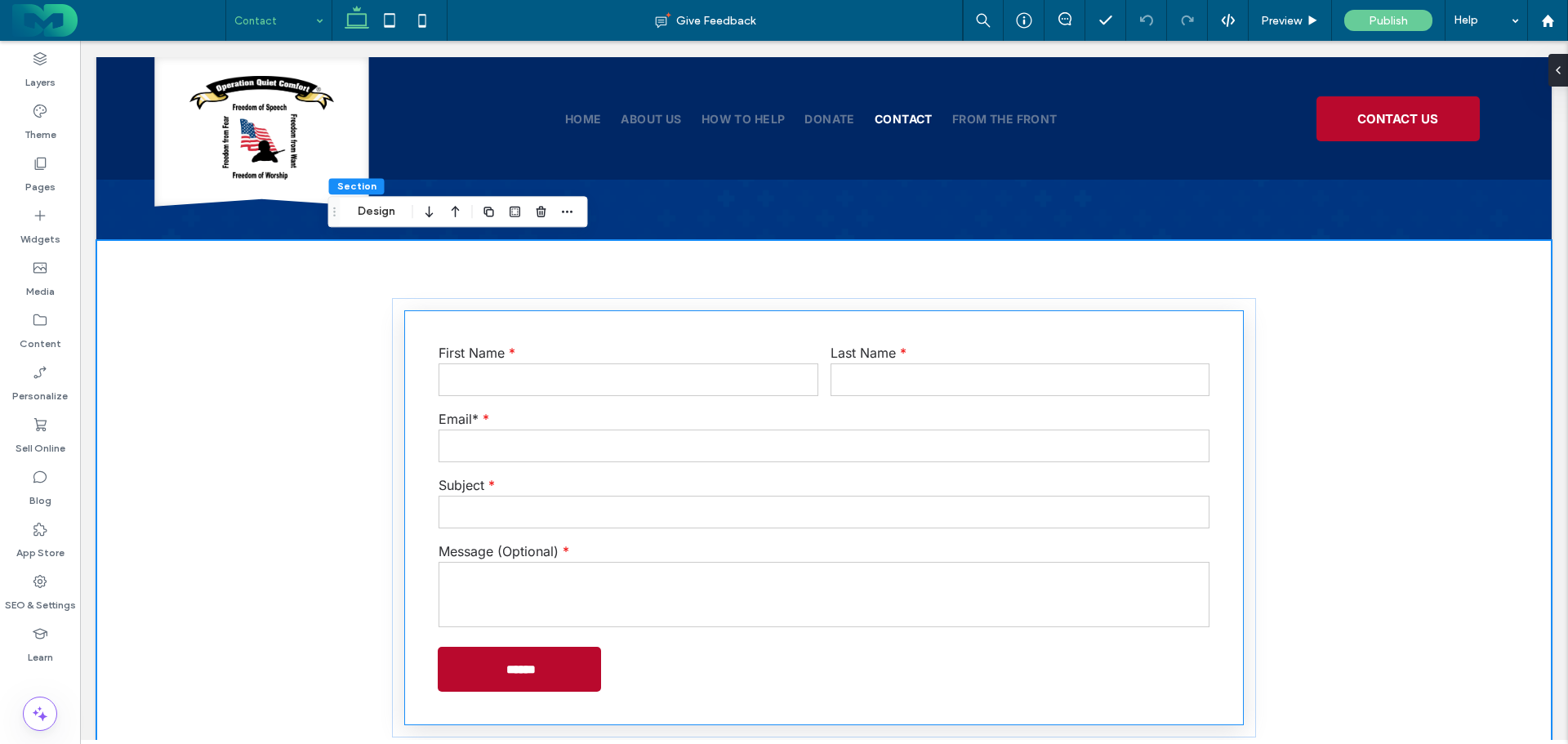
click at [1025, 441] on input "email" at bounding box center [823, 445] width 770 height 32
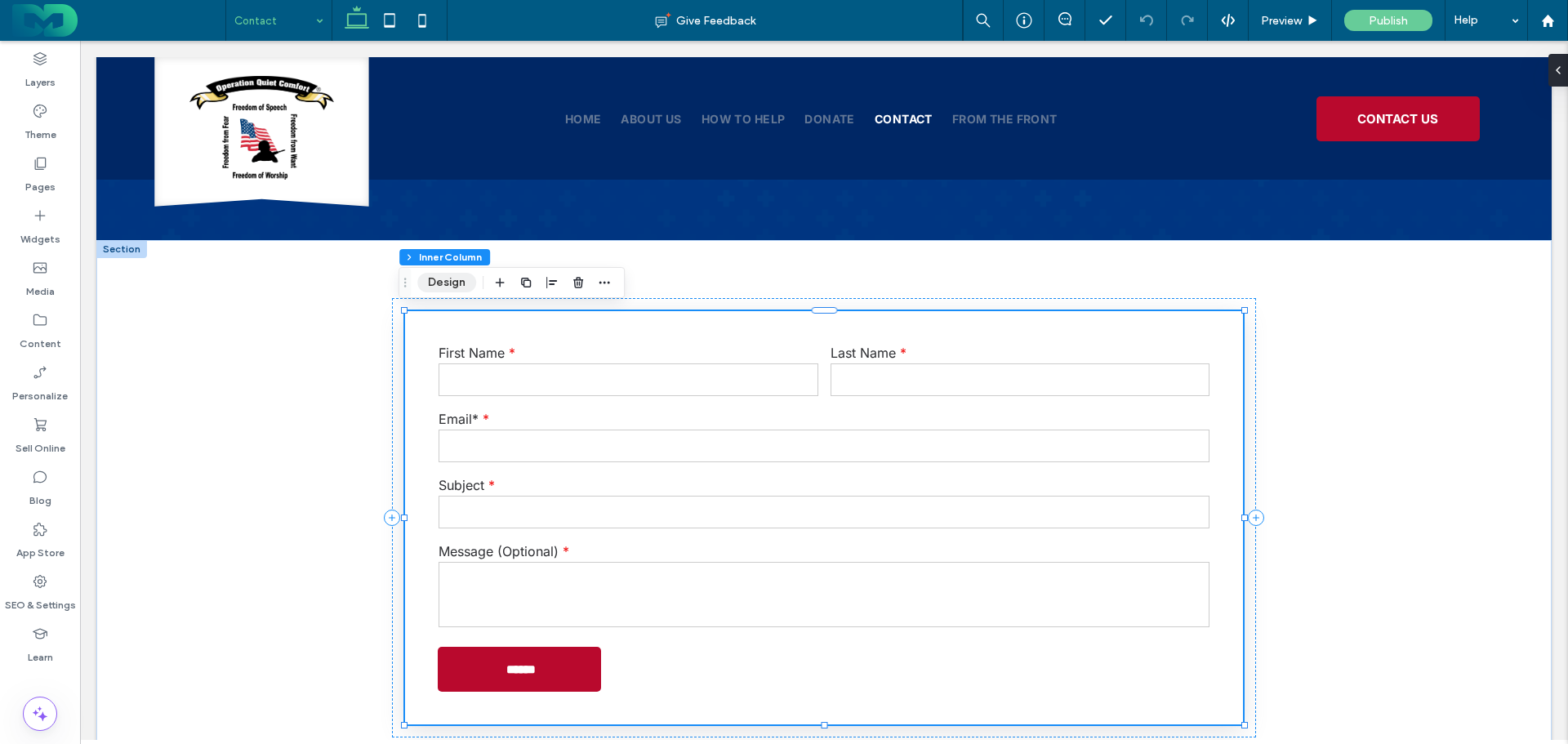
click at [445, 286] on button "Design" at bounding box center [446, 282] width 59 height 20
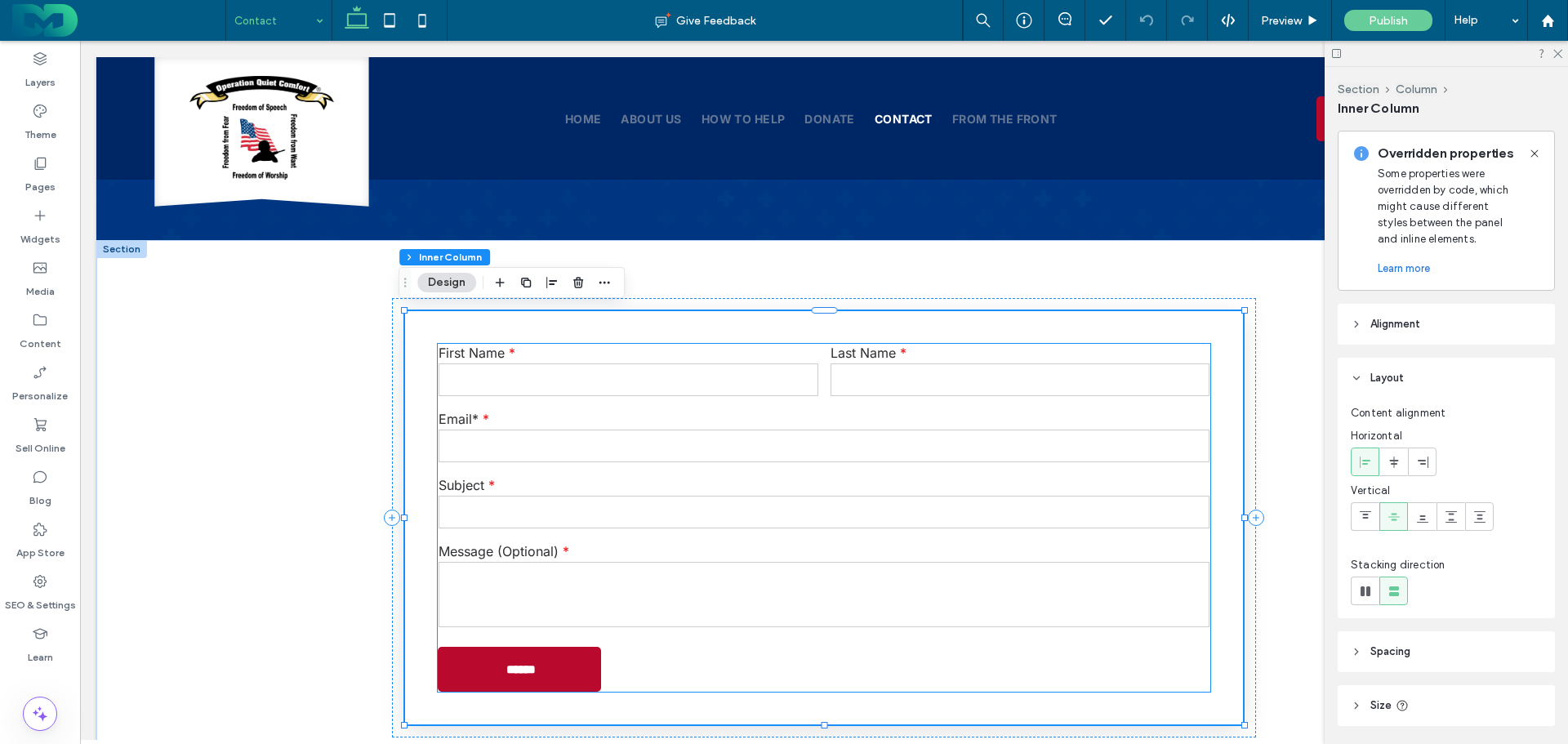
click at [575, 427] on div "Email*" at bounding box center [823, 437] width 782 height 66
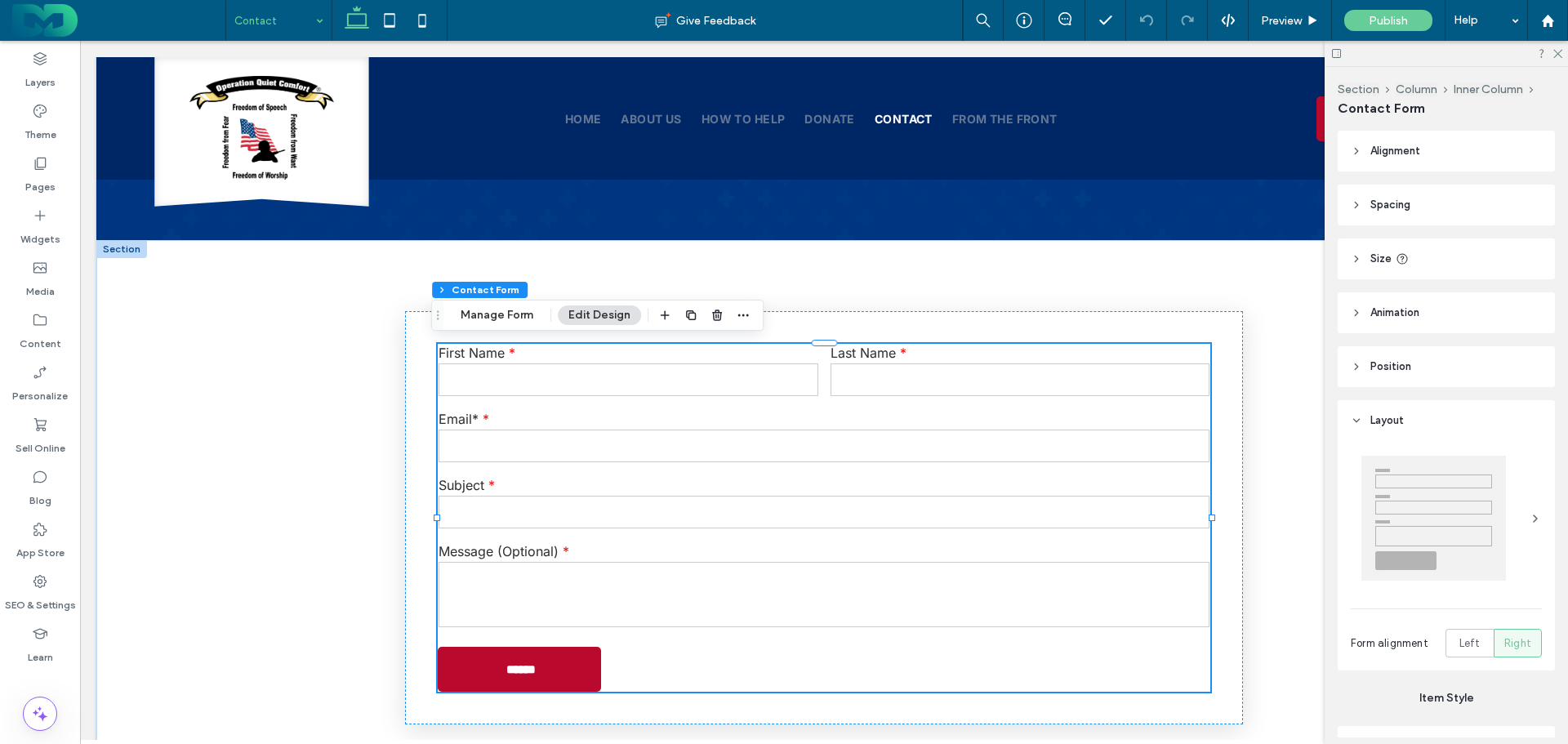
type input "*"
type input "***"
type input "*"
type input "***"
drag, startPoint x: 488, startPoint y: 309, endPoint x: 1016, endPoint y: 317, distance: 528.1
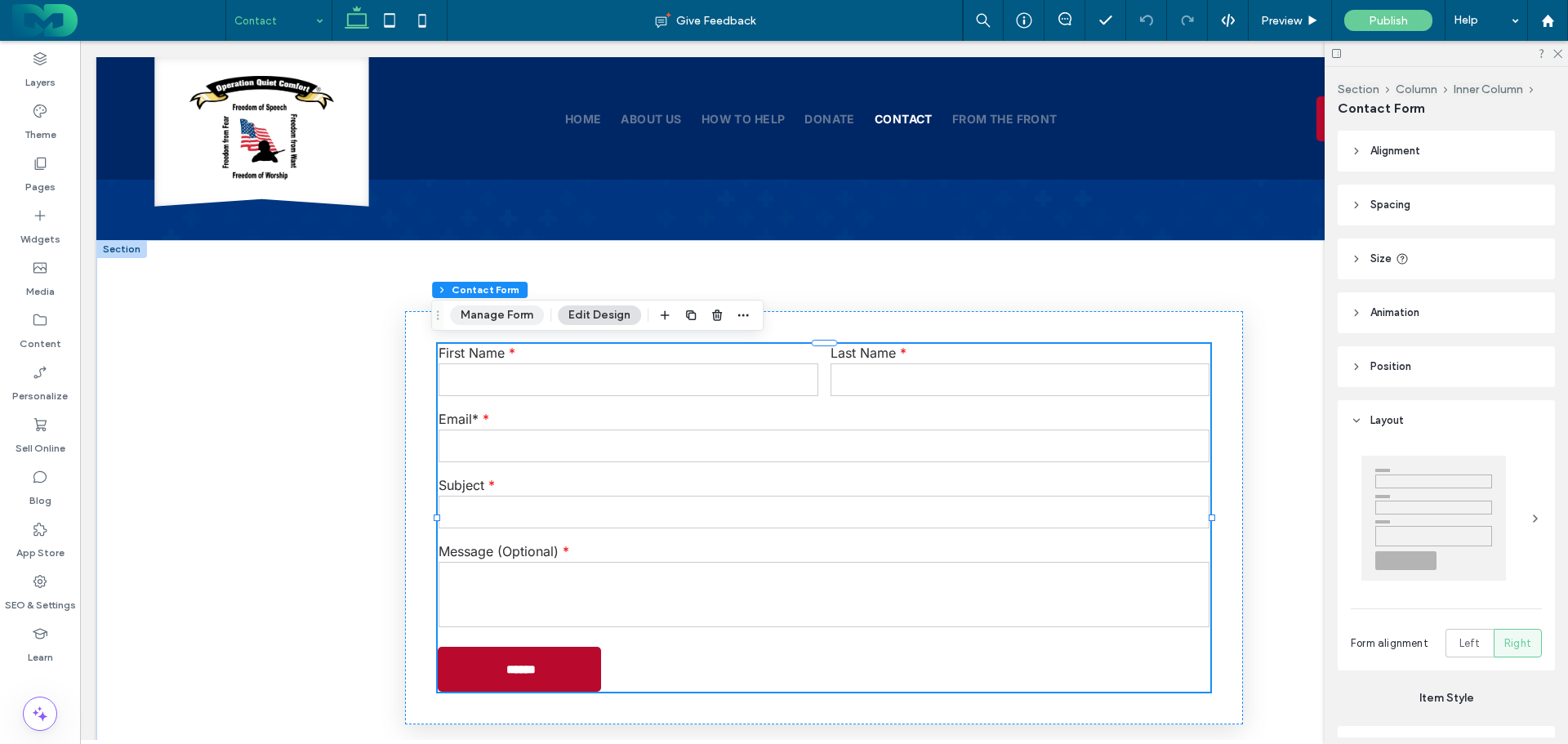
click at [488, 309] on button "Manage Form" at bounding box center [497, 315] width 94 height 20
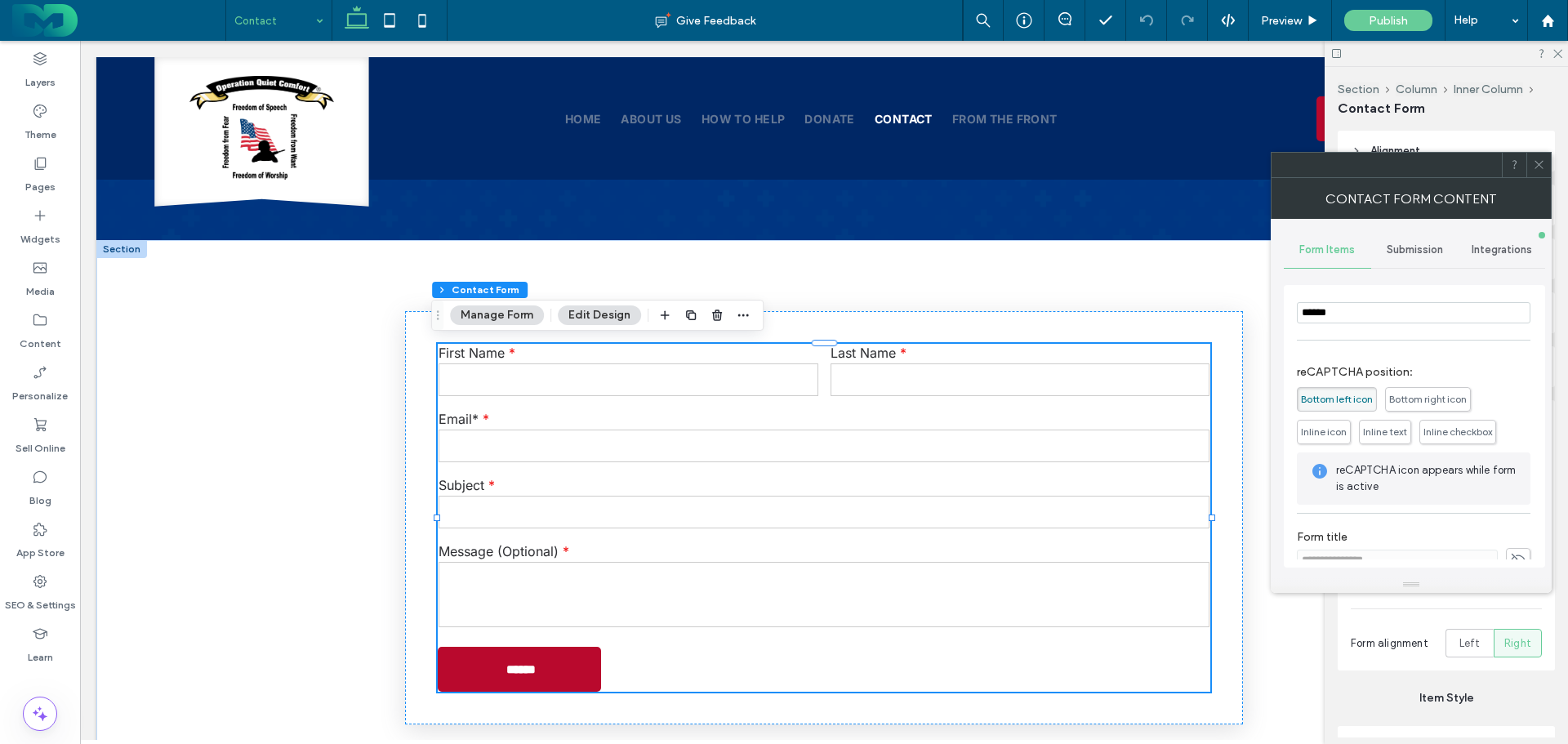
scroll to position [373, 0]
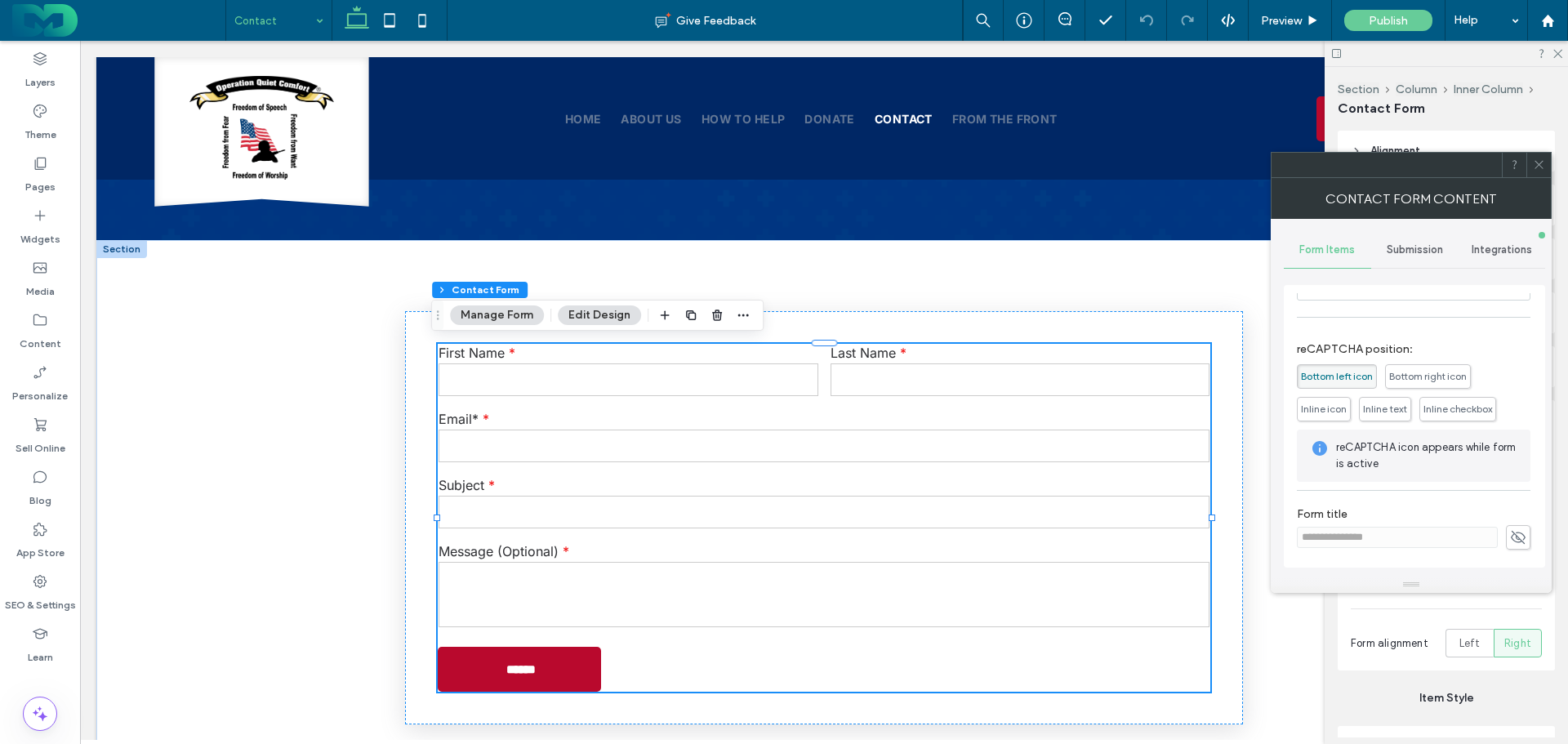
click at [1405, 247] on span "Submission" at bounding box center [1415, 249] width 57 height 13
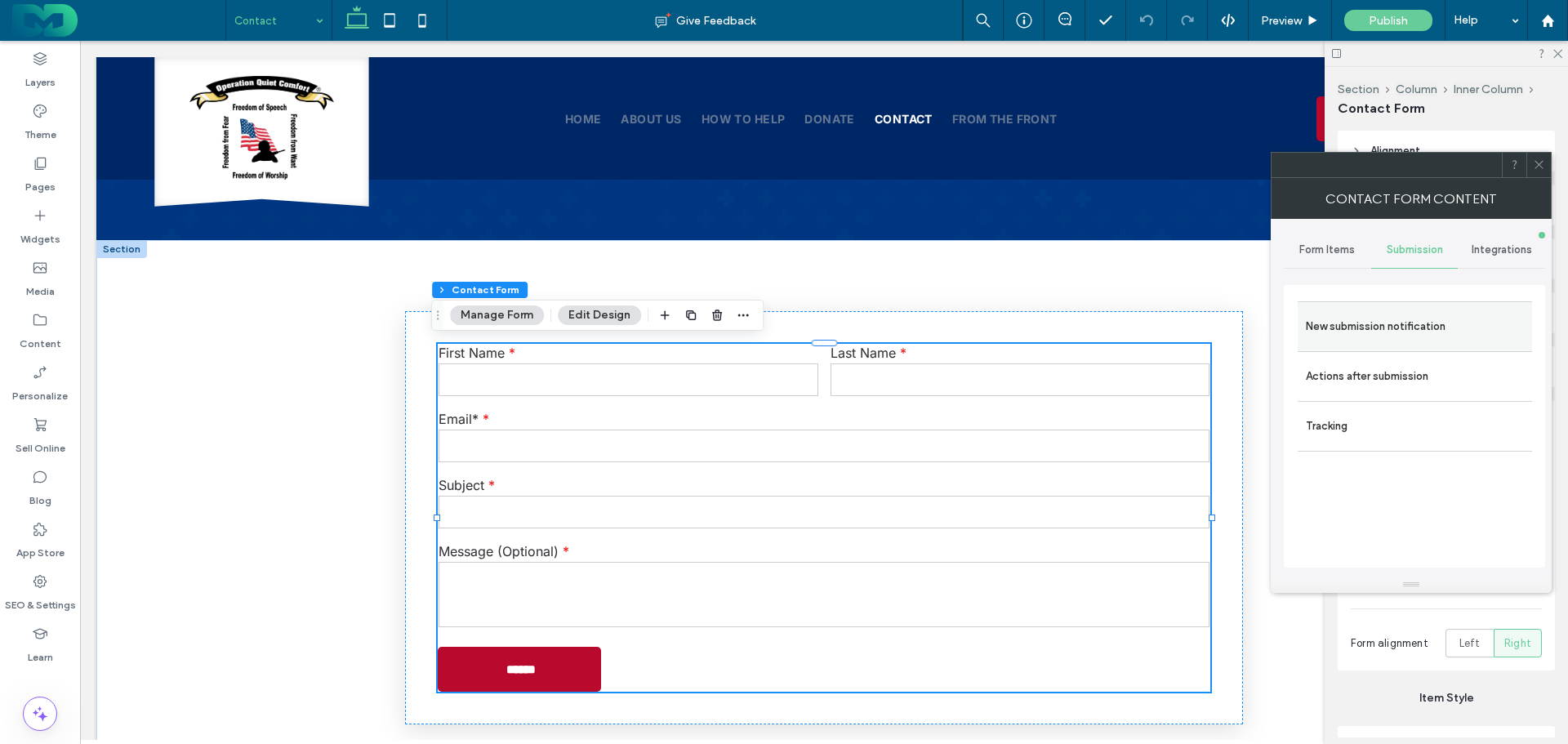
click at [1398, 313] on label "New submission notification" at bounding box center [1414, 326] width 218 height 32
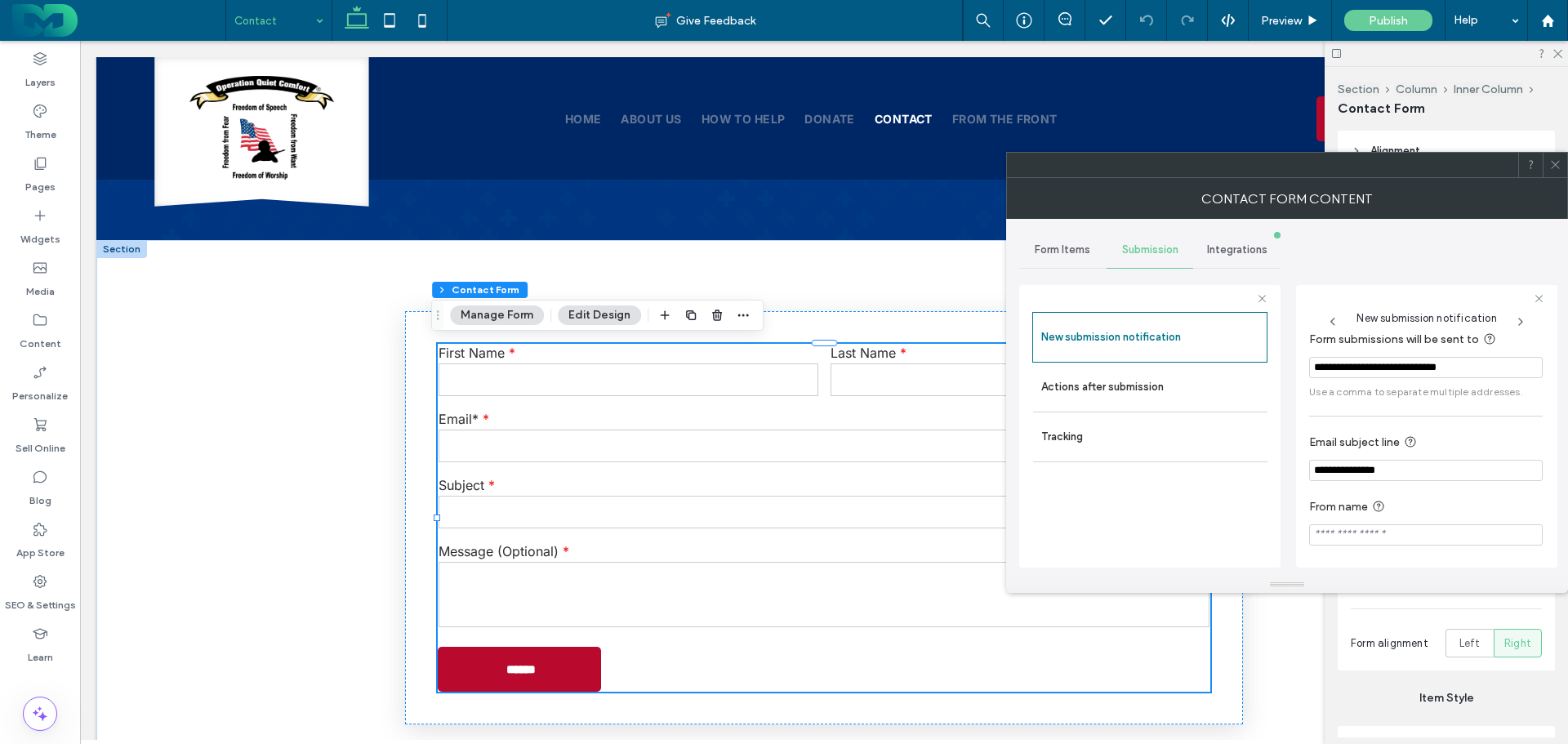
scroll to position [15, 0]
click at [1424, 534] on input "From name" at bounding box center [1424, 532] width 233 height 21
type input "*******"
click at [1558, 167] on icon at bounding box center [1554, 164] width 13 height 13
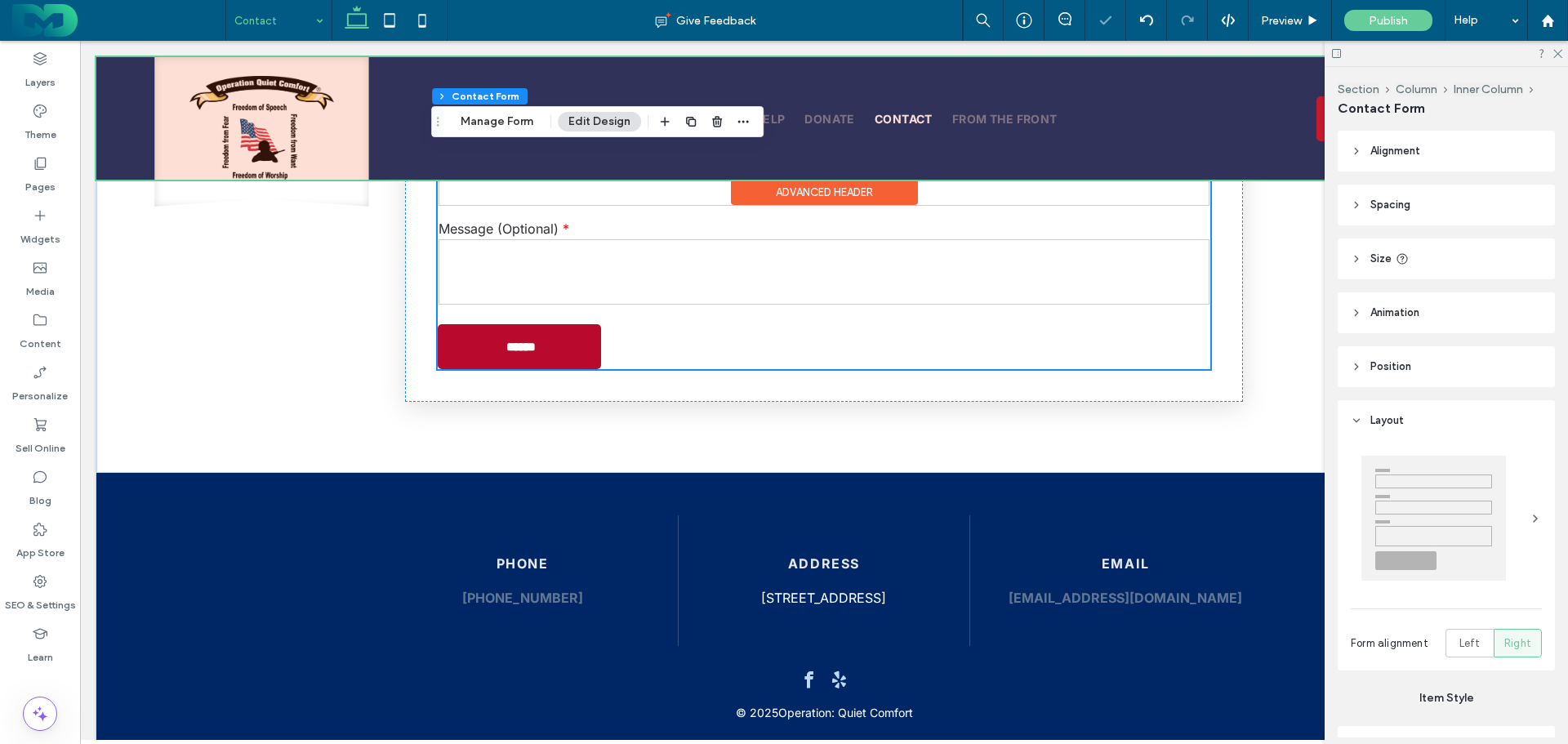
scroll to position [275, 0]
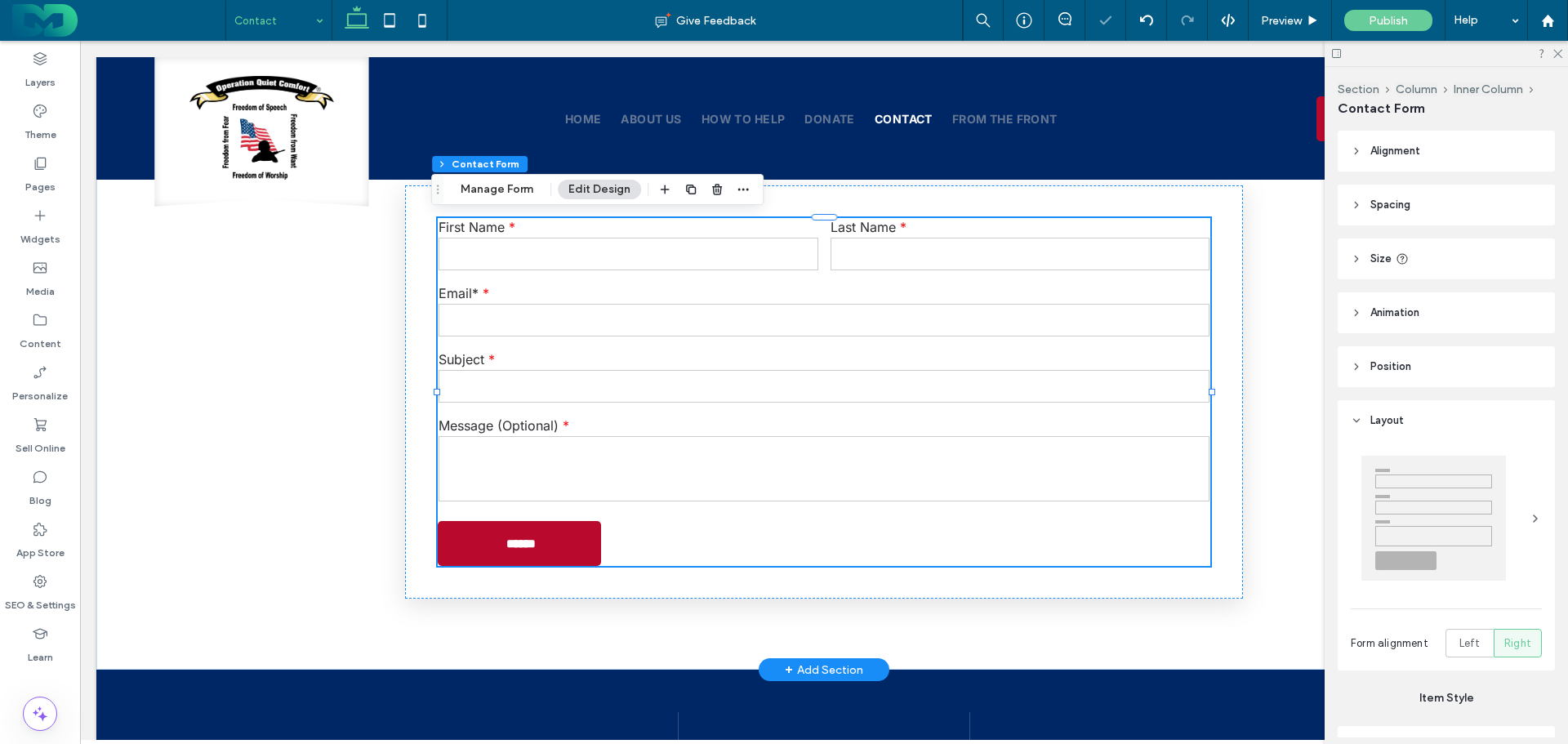
click at [514, 345] on div "Subject" at bounding box center [823, 378] width 782 height 66
click at [492, 195] on button "Manage Form" at bounding box center [497, 189] width 94 height 20
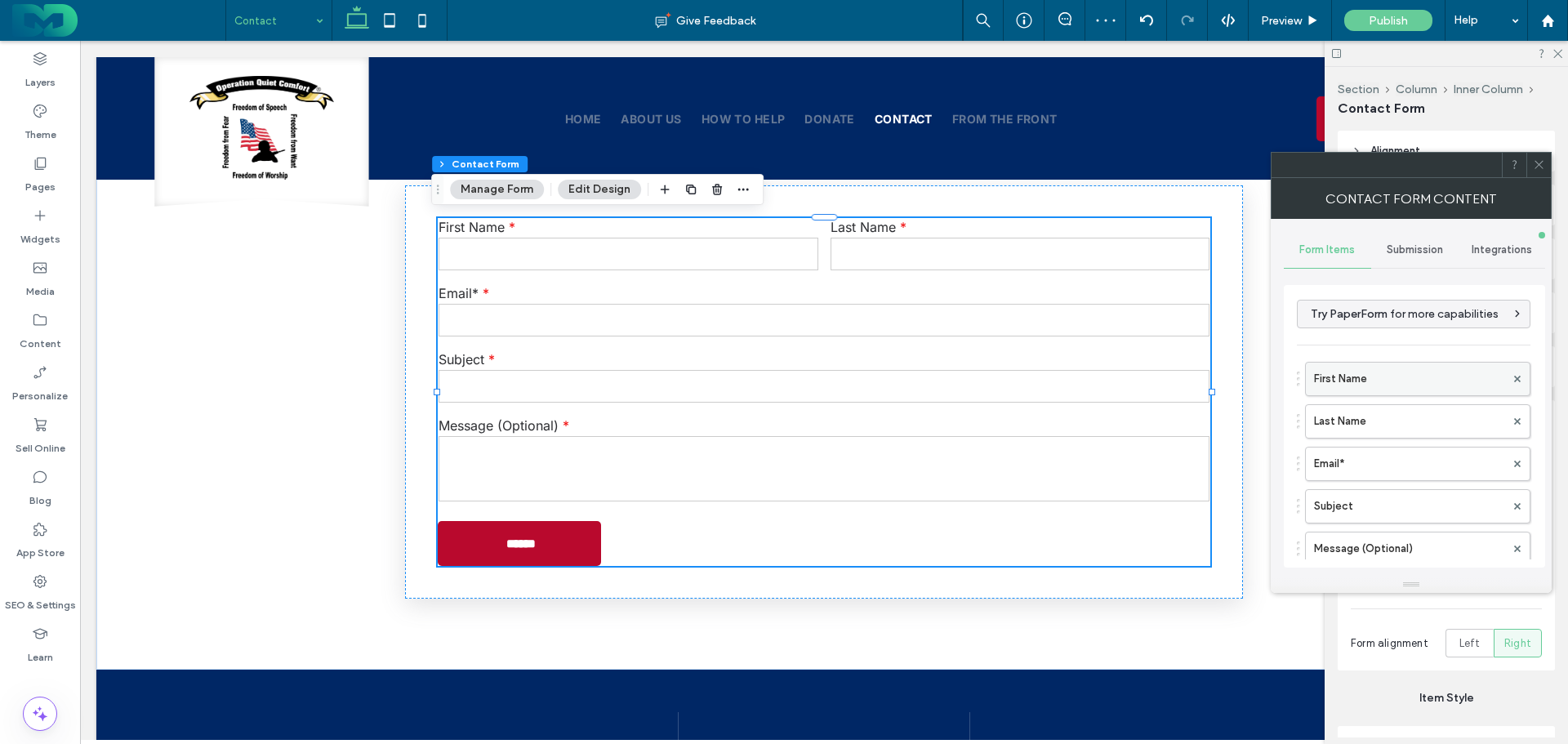
click at [1388, 376] on label "First Name" at bounding box center [1409, 378] width 191 height 32
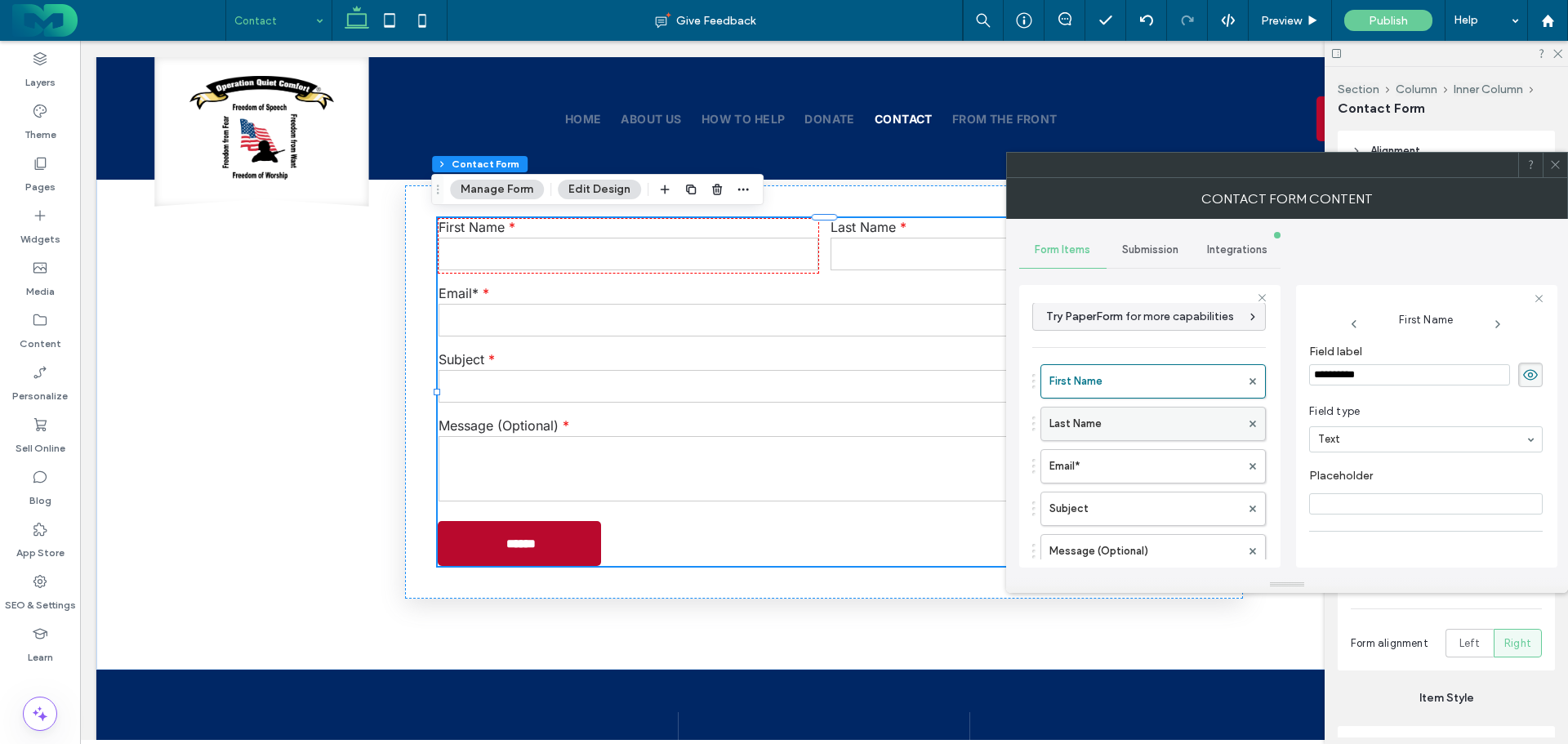
scroll to position [0, 0]
click at [1109, 474] on label "Email*" at bounding box center [1145, 473] width 191 height 32
type input "**"
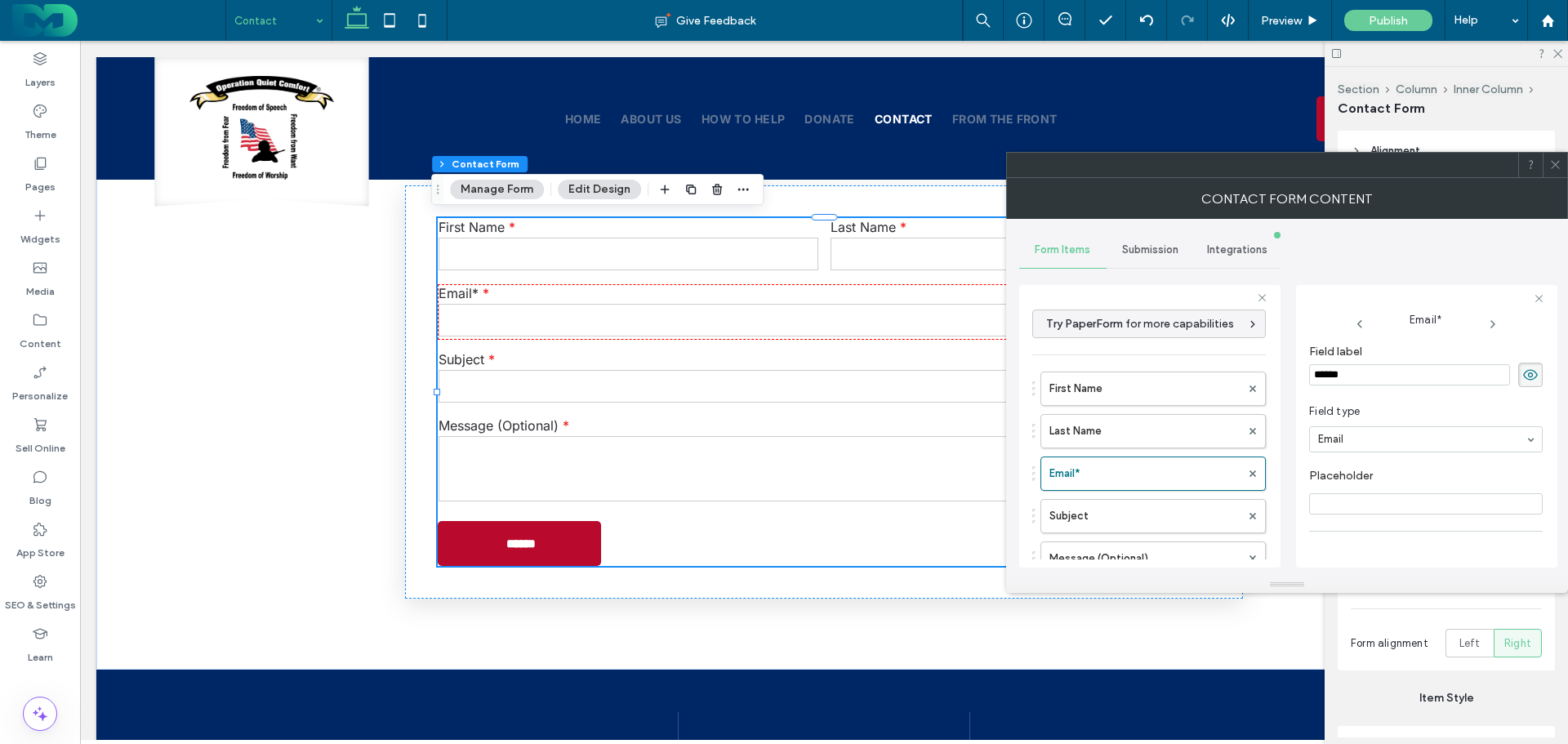
click at [1391, 380] on input "******" at bounding box center [1409, 375] width 201 height 21
type input "*****"
click at [1142, 427] on label "Last Name" at bounding box center [1145, 431] width 191 height 32
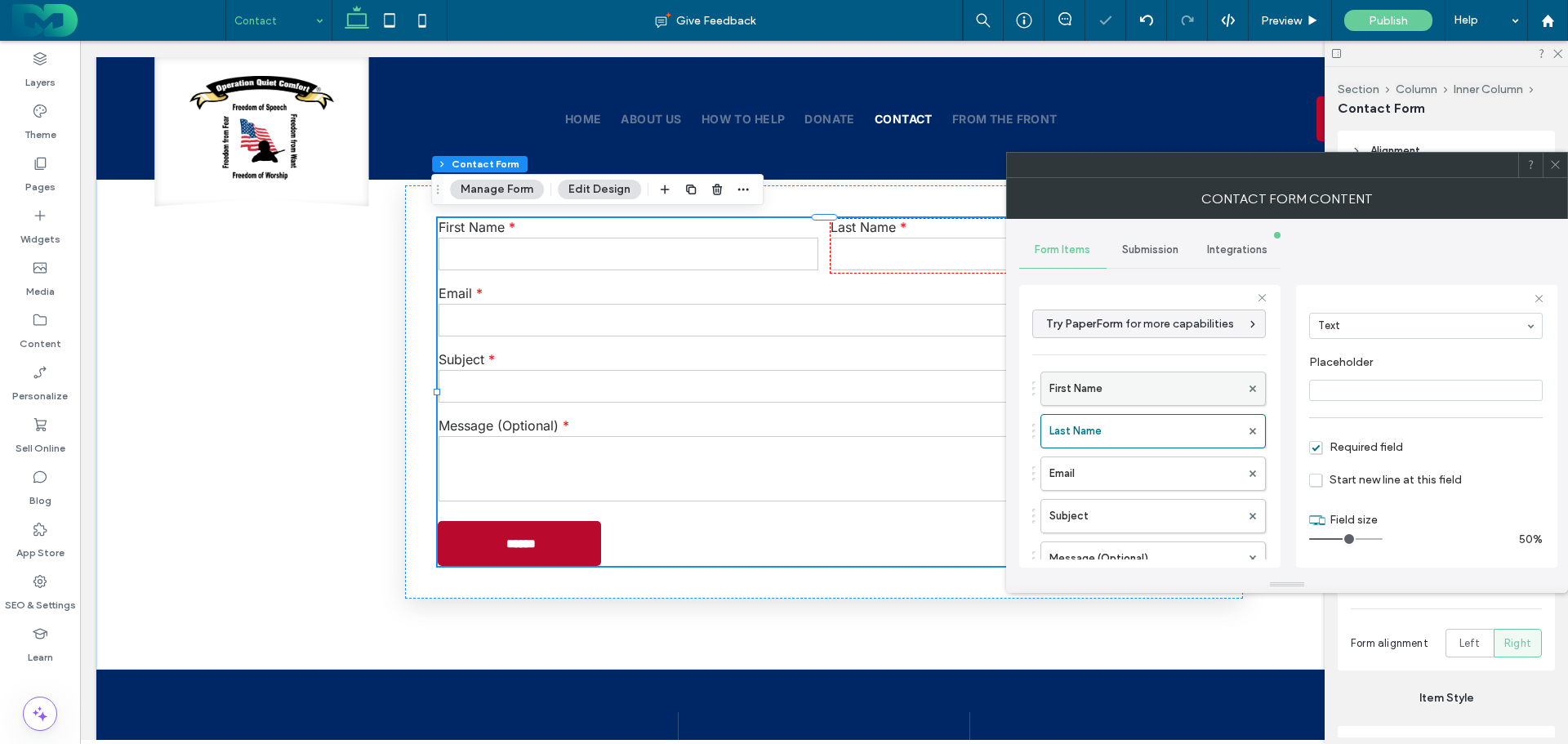
click at [1141, 391] on label "First Name" at bounding box center [1145, 388] width 191 height 32
click at [1130, 441] on label "Last Name" at bounding box center [1145, 431] width 191 height 32
click at [1310, 446] on span "Required field" at bounding box center [1355, 447] width 94 height 14
click at [1155, 482] on label "Email" at bounding box center [1145, 473] width 191 height 32
click at [1325, 451] on span "Required field" at bounding box center [1355, 447] width 94 height 14
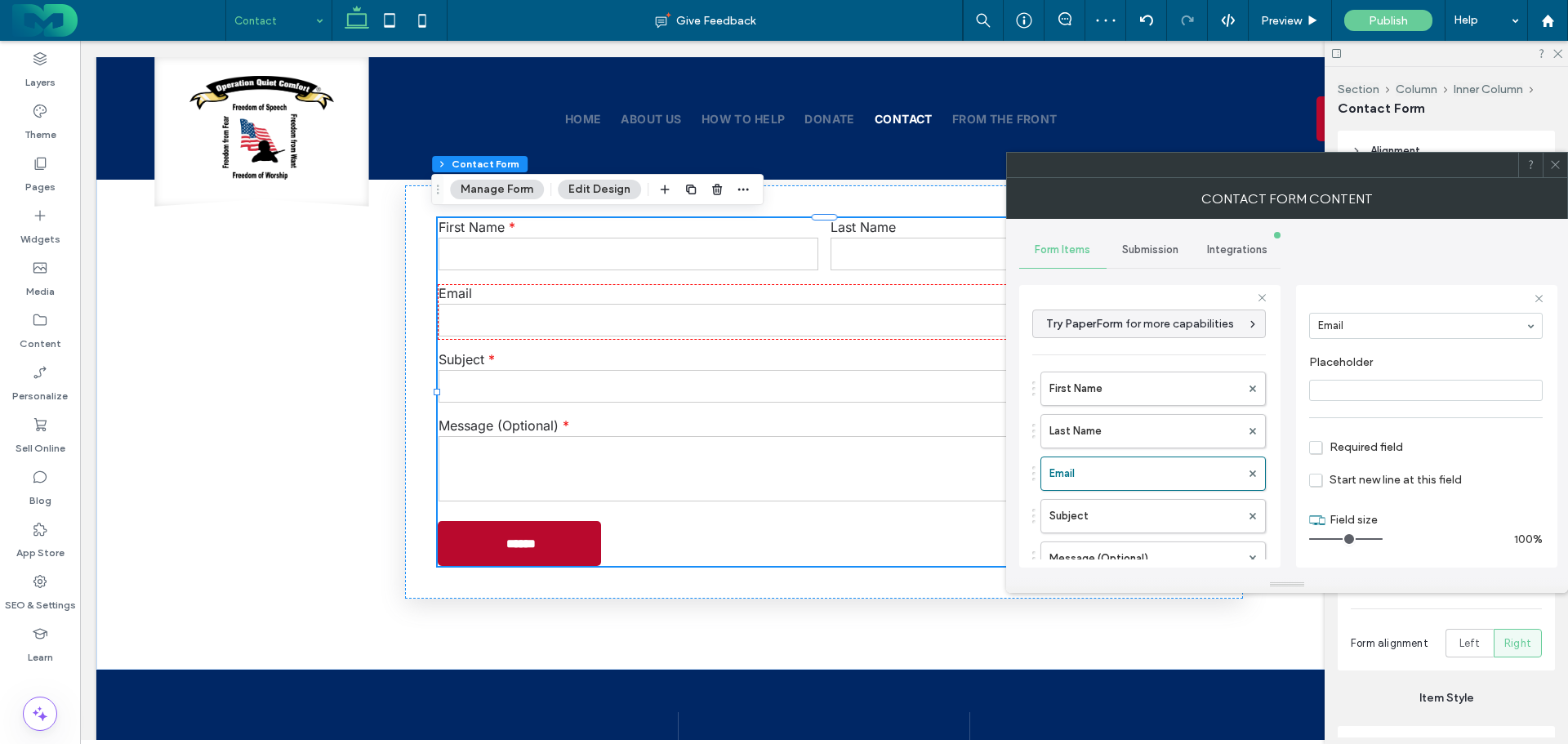
click at [1325, 444] on span "Required field" at bounding box center [1355, 447] width 94 height 14
click at [1158, 390] on label "First Name" at bounding box center [1145, 388] width 191 height 32
click at [1124, 523] on label "Subject" at bounding box center [1145, 516] width 191 height 32
type input "**"
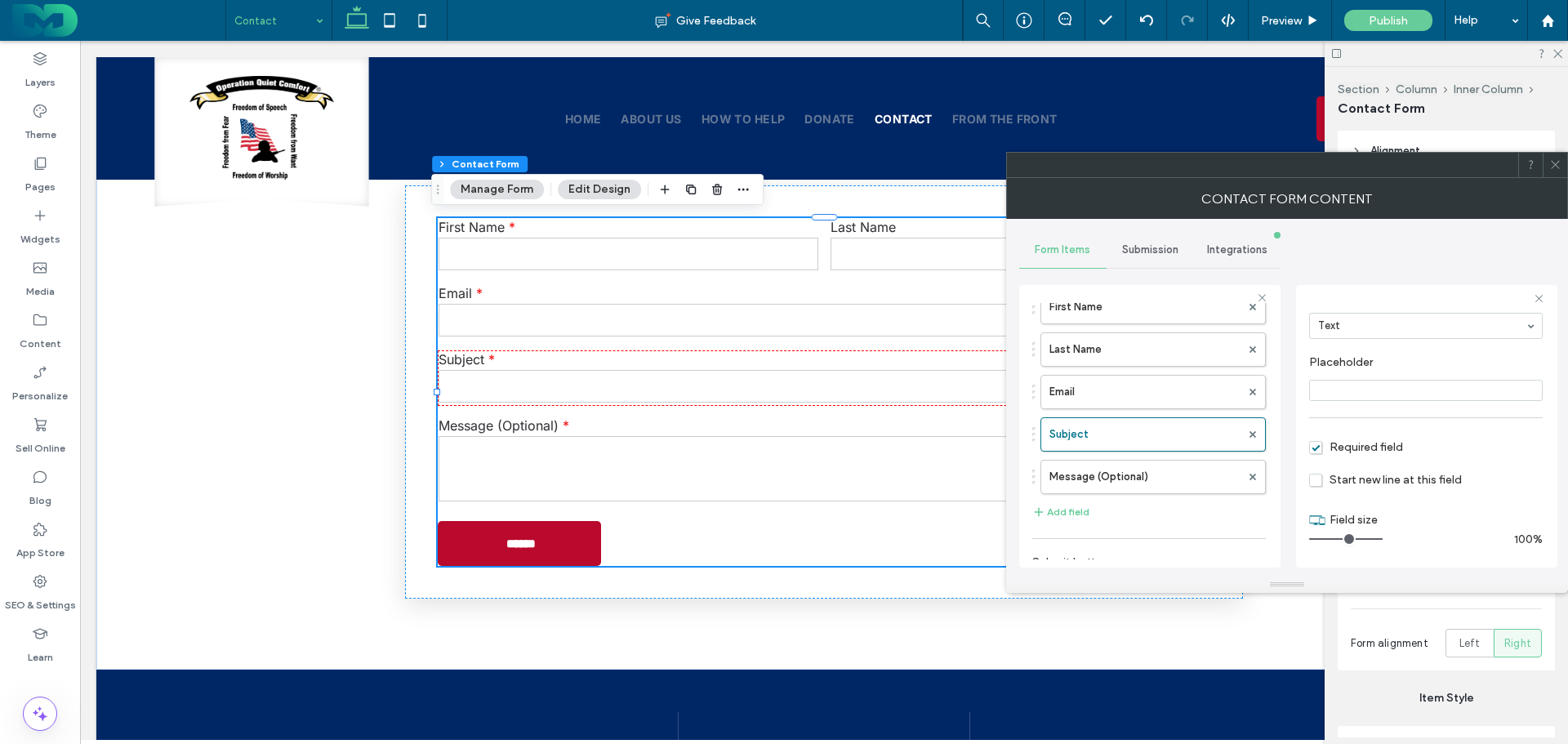
click at [1331, 446] on span "Required field" at bounding box center [1355, 447] width 94 height 14
click at [1158, 476] on label "Message (Optional)" at bounding box center [1145, 476] width 191 height 32
click at [1318, 443] on span "Required field" at bounding box center [1355, 447] width 94 height 14
drag, startPoint x: 1551, startPoint y: 160, endPoint x: 1348, endPoint y: 226, distance: 213.5
click at [1549, 161] on icon at bounding box center [1554, 164] width 13 height 13
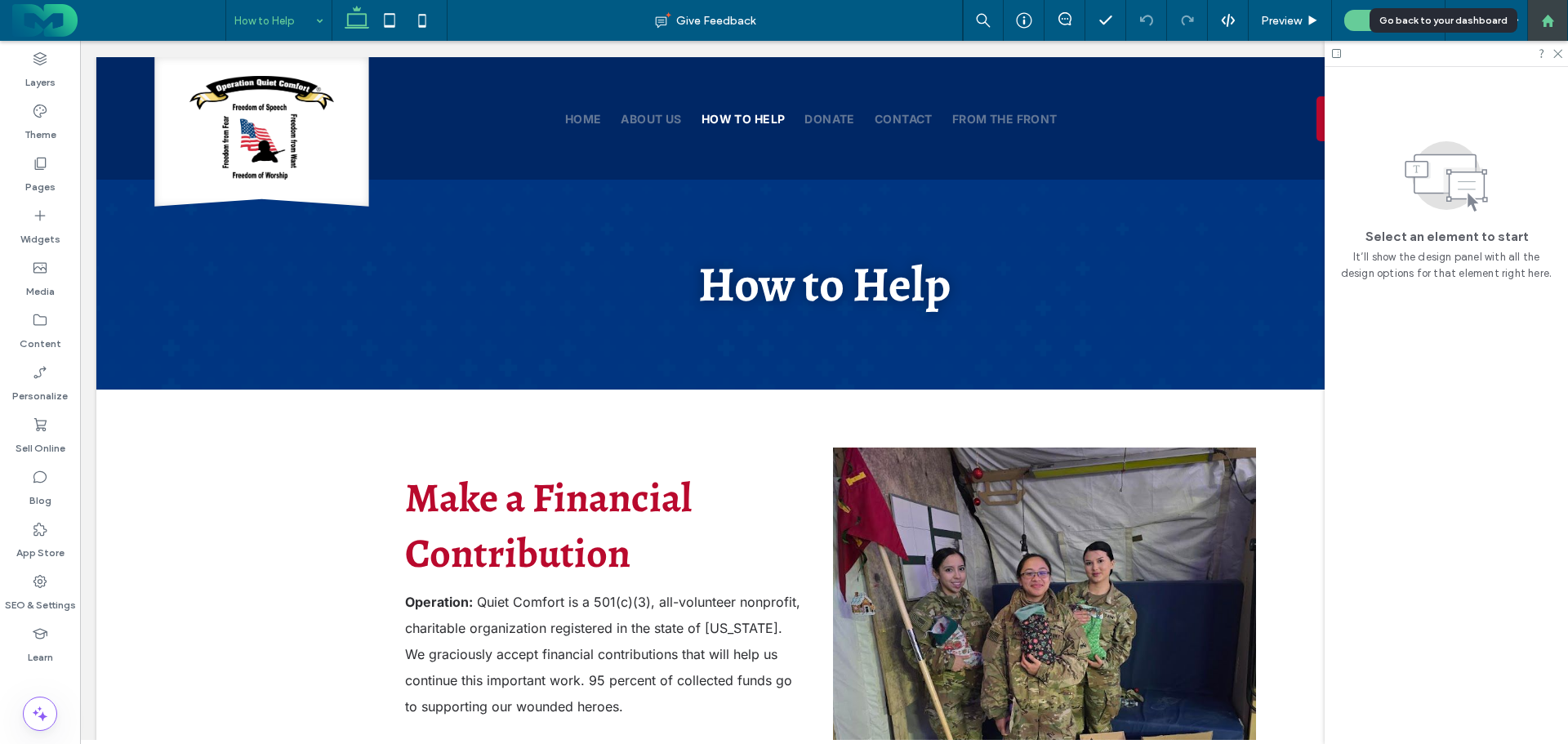
click at [1539, 22] on div at bounding box center [1547, 21] width 39 height 14
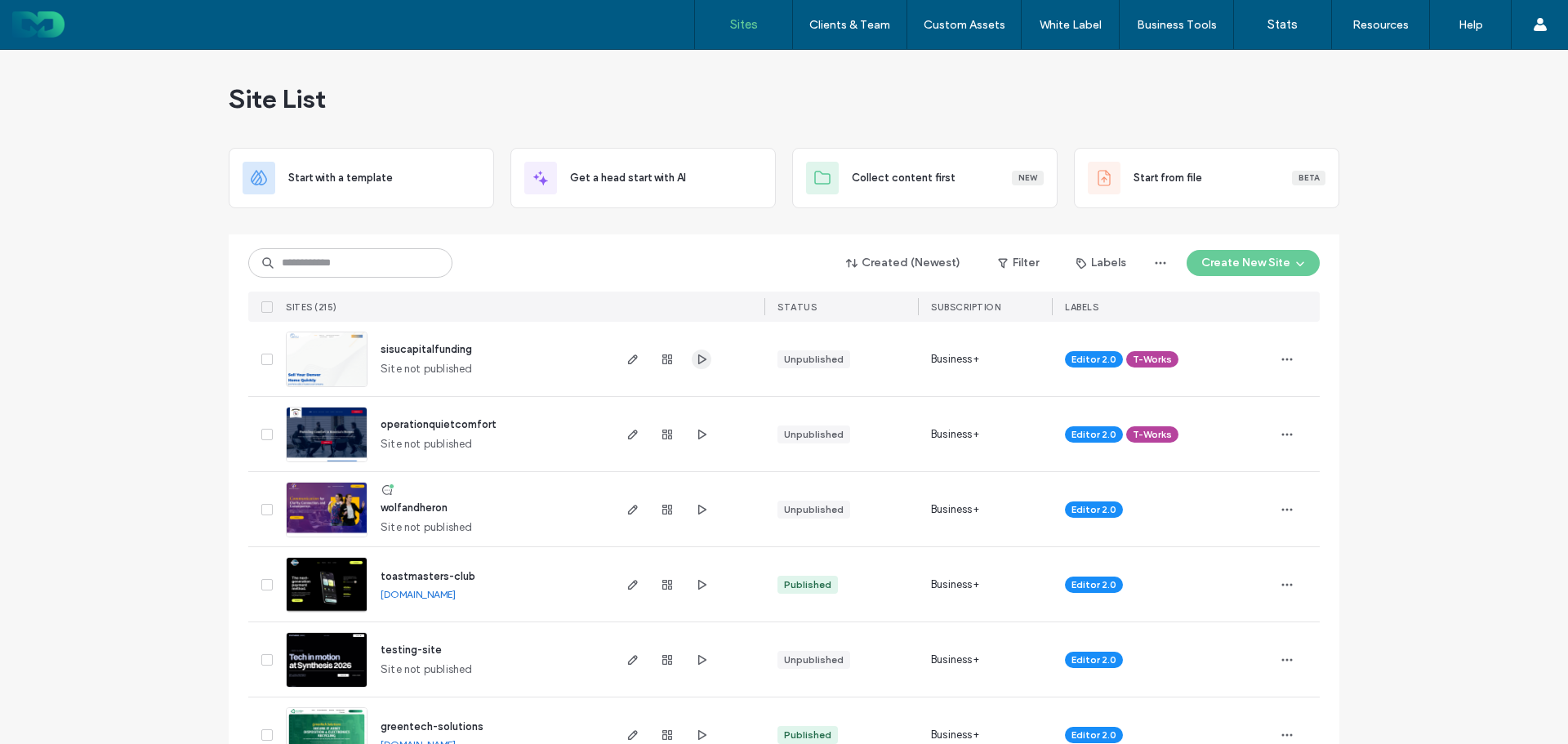
click at [700, 358] on use "button" at bounding box center [702, 358] width 8 height 10
click at [700, 354] on icon "button" at bounding box center [701, 358] width 13 height 13
click at [626, 358] on icon "button" at bounding box center [632, 358] width 13 height 13
click at [695, 509] on icon "button" at bounding box center [701, 509] width 13 height 13
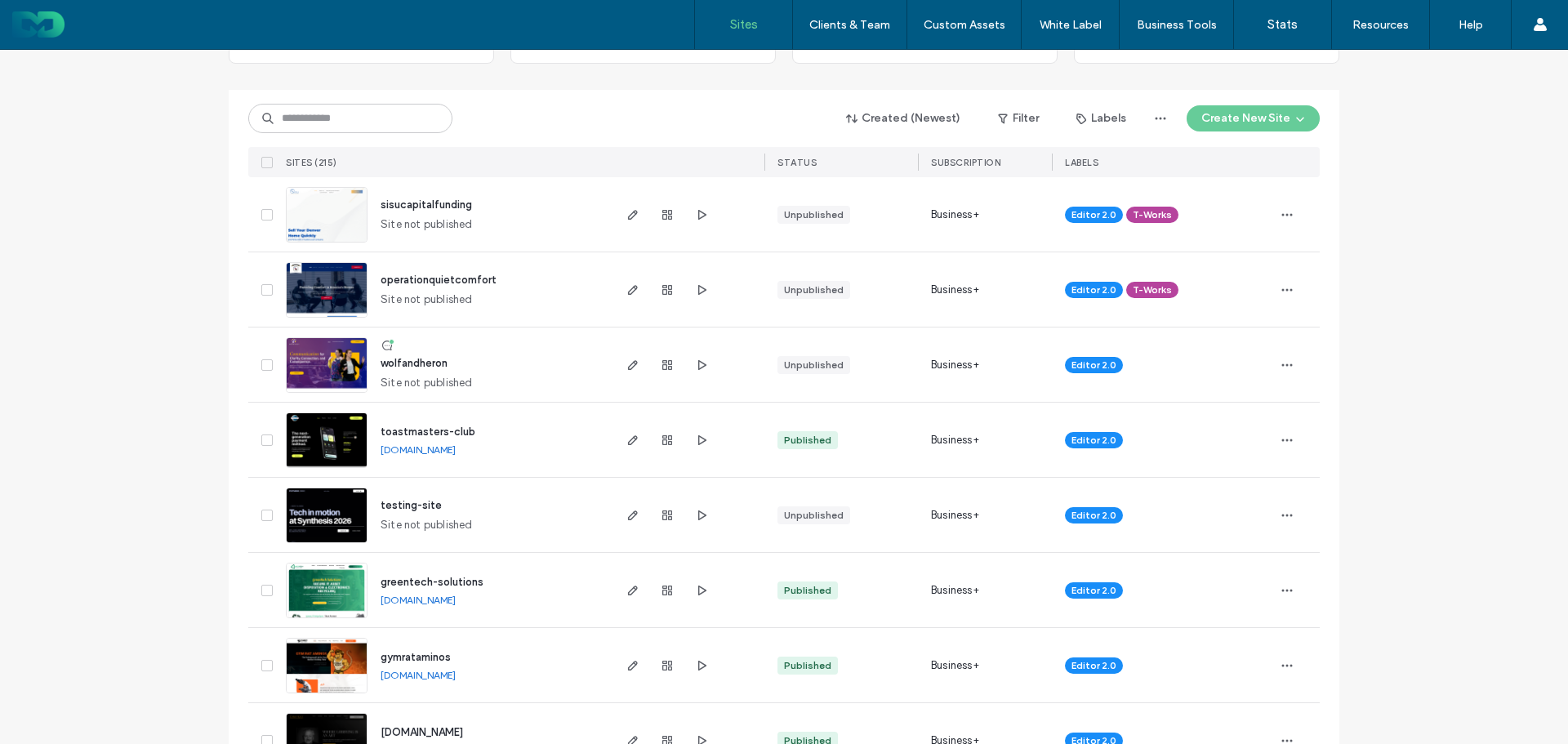
scroll to position [326, 0]
